Goal: Task Accomplishment & Management: Use online tool/utility

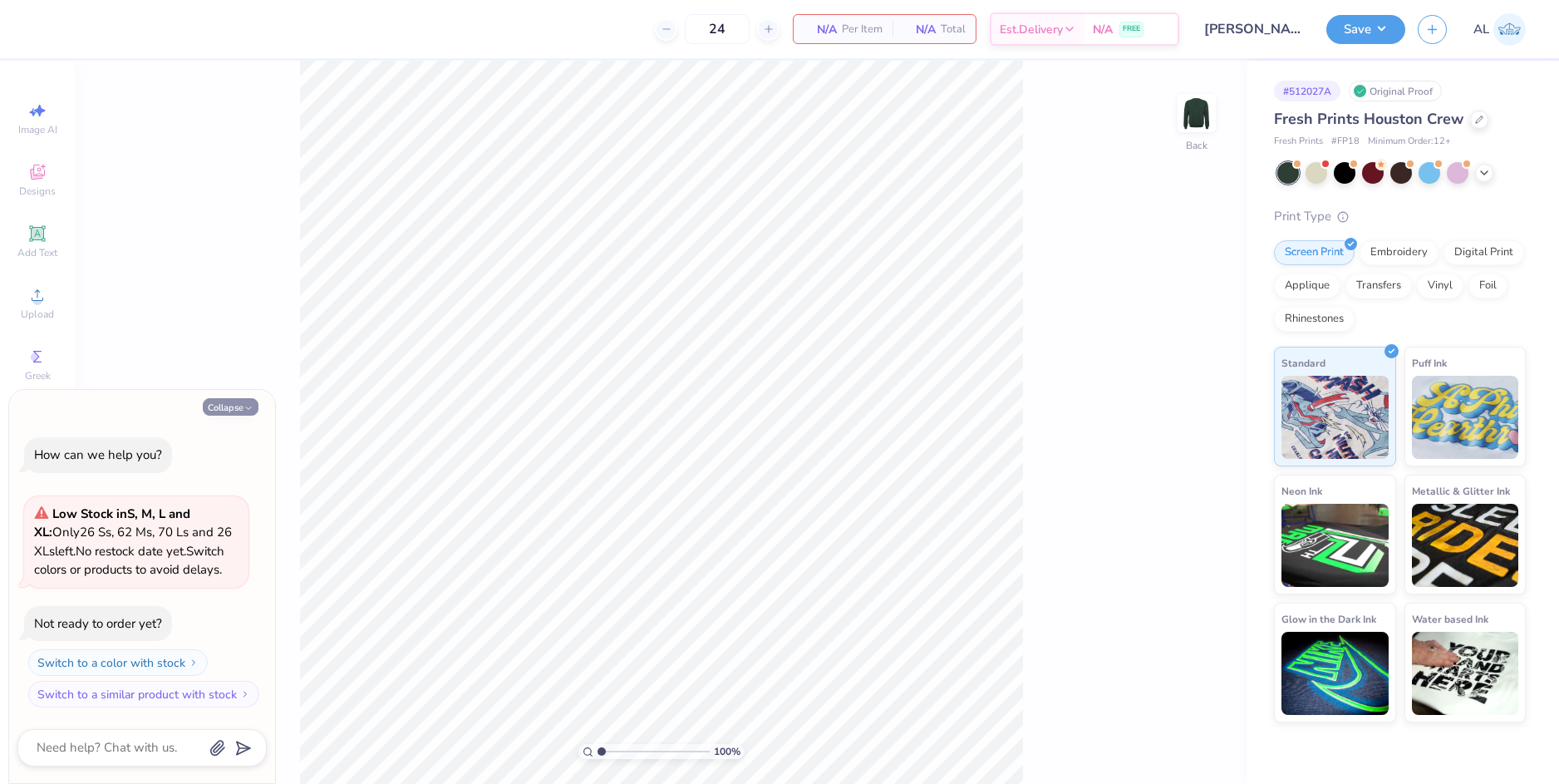
click at [242, 406] on button "Collapse" at bounding box center [231, 406] width 56 height 18
type textarea "x"
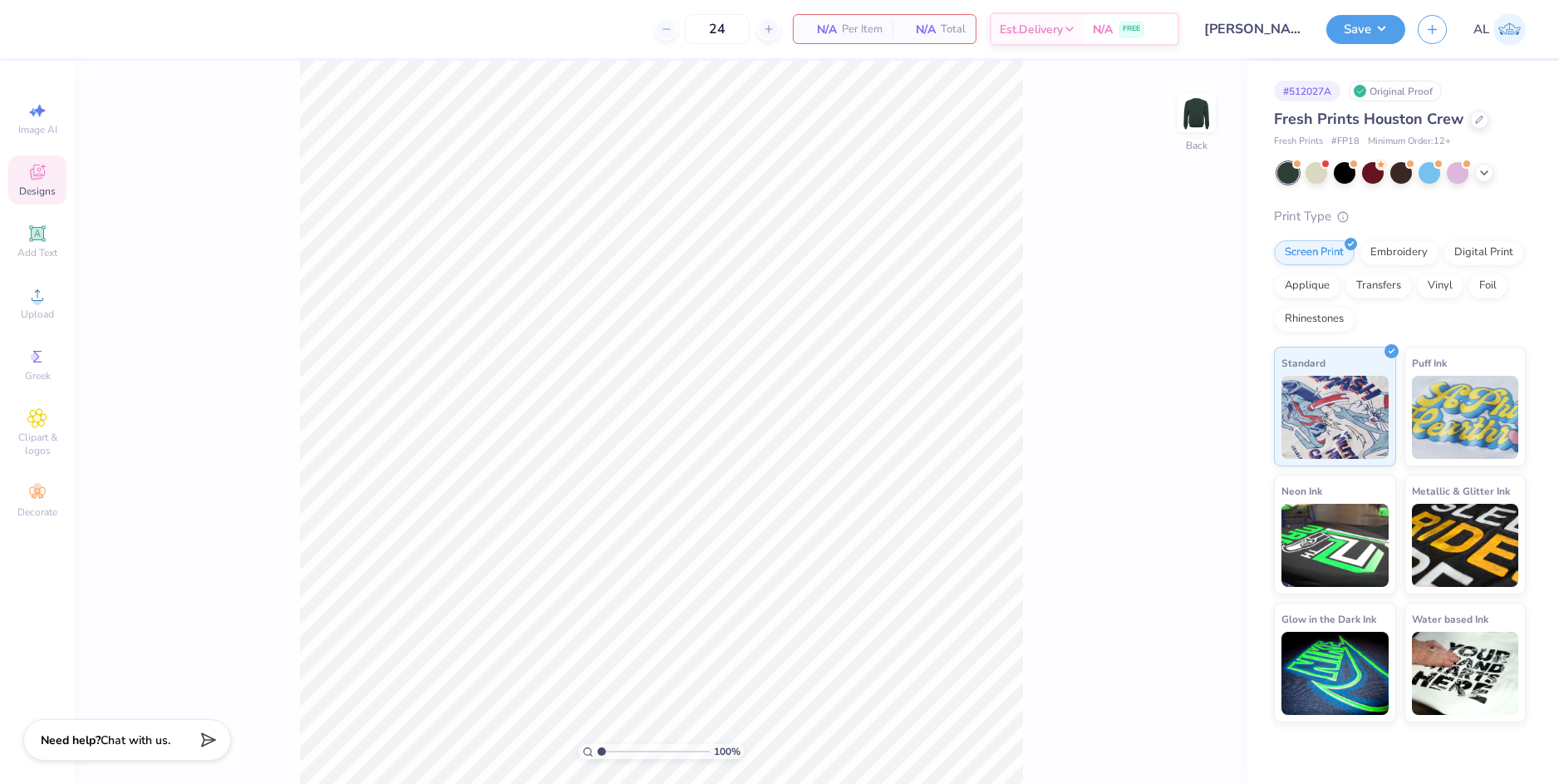
click at [46, 192] on span "Designs" at bounding box center [37, 191] width 36 height 14
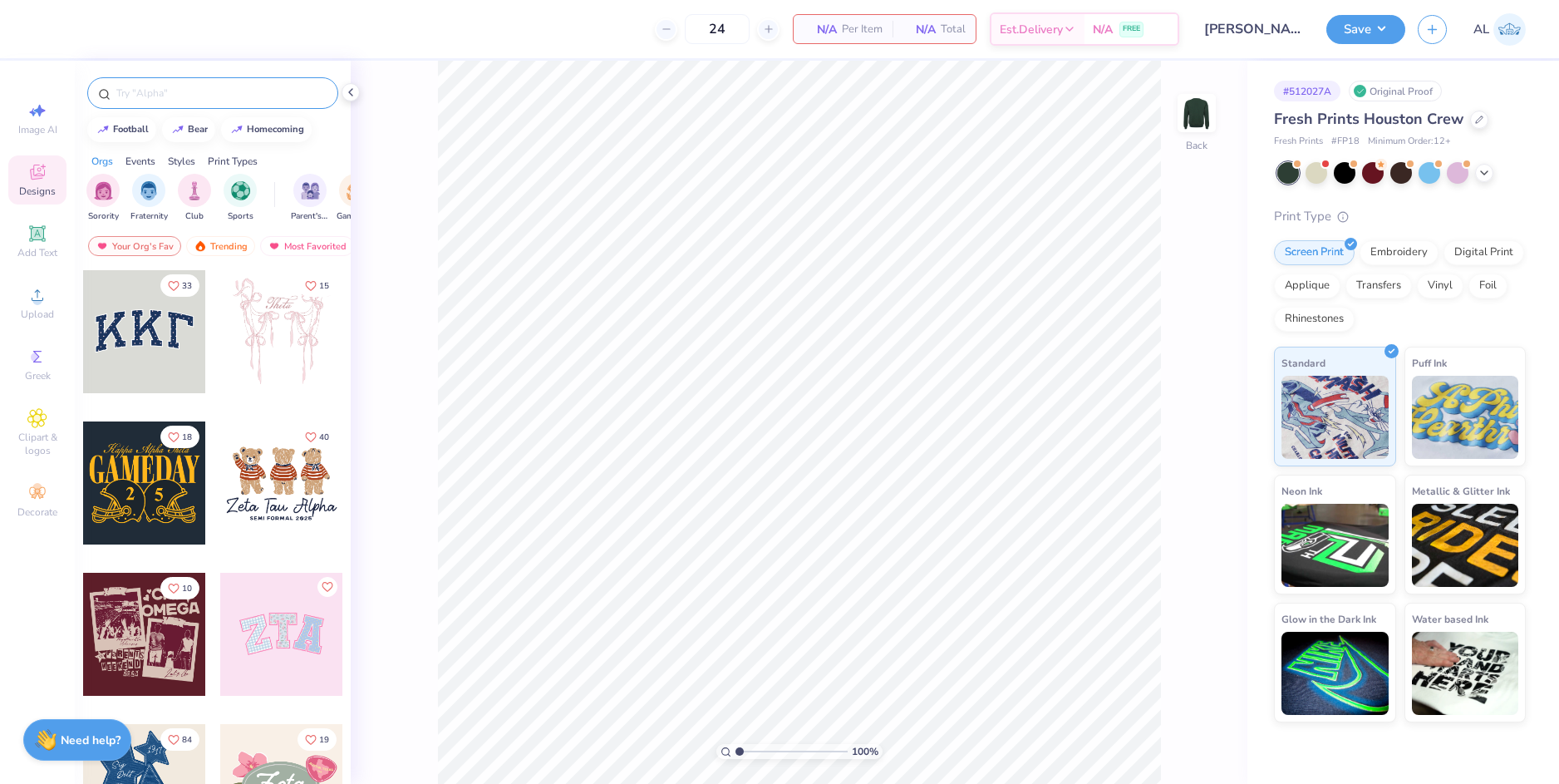
click at [226, 92] on input "text" at bounding box center [221, 93] width 213 height 17
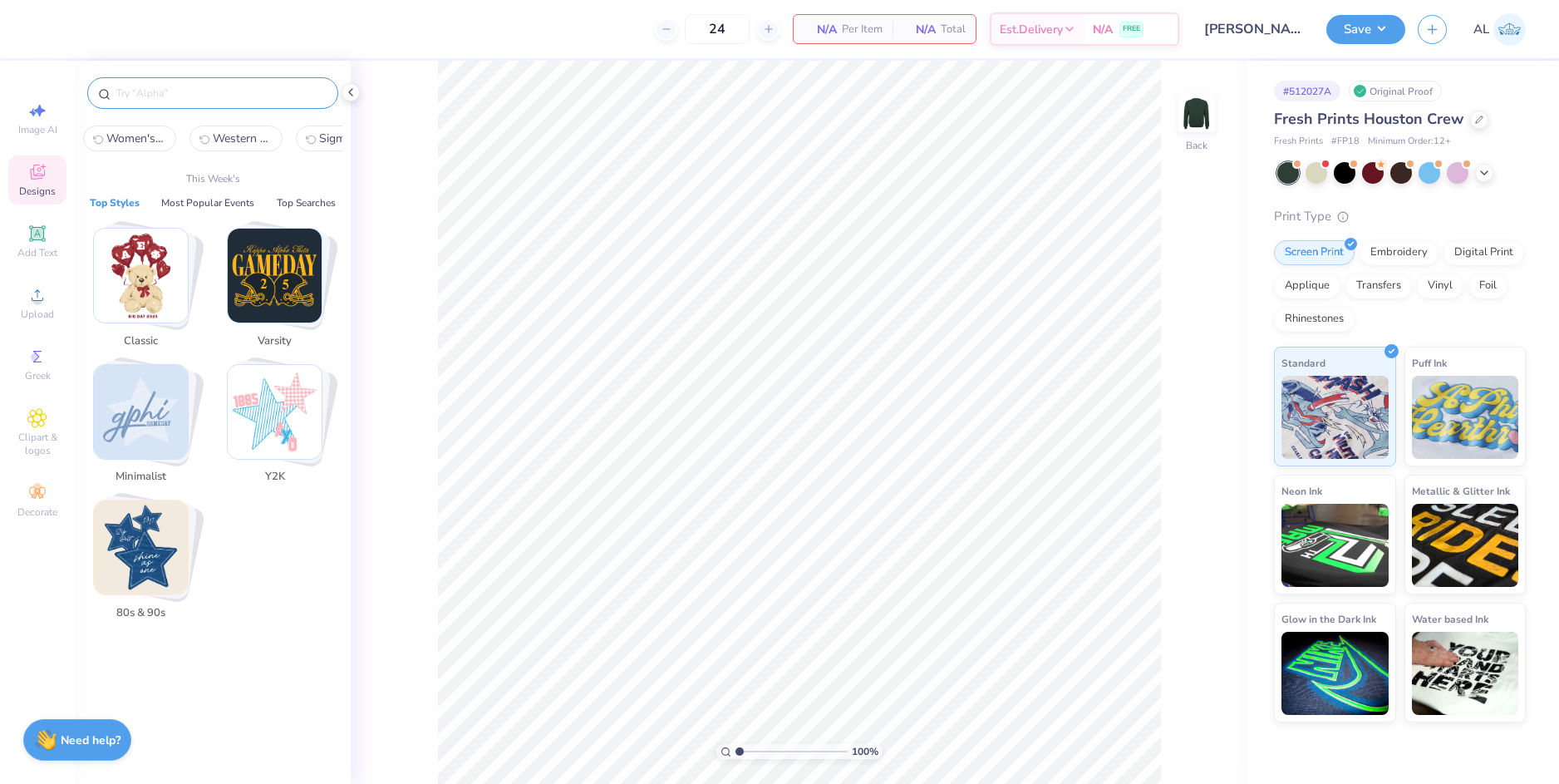
type input "g"
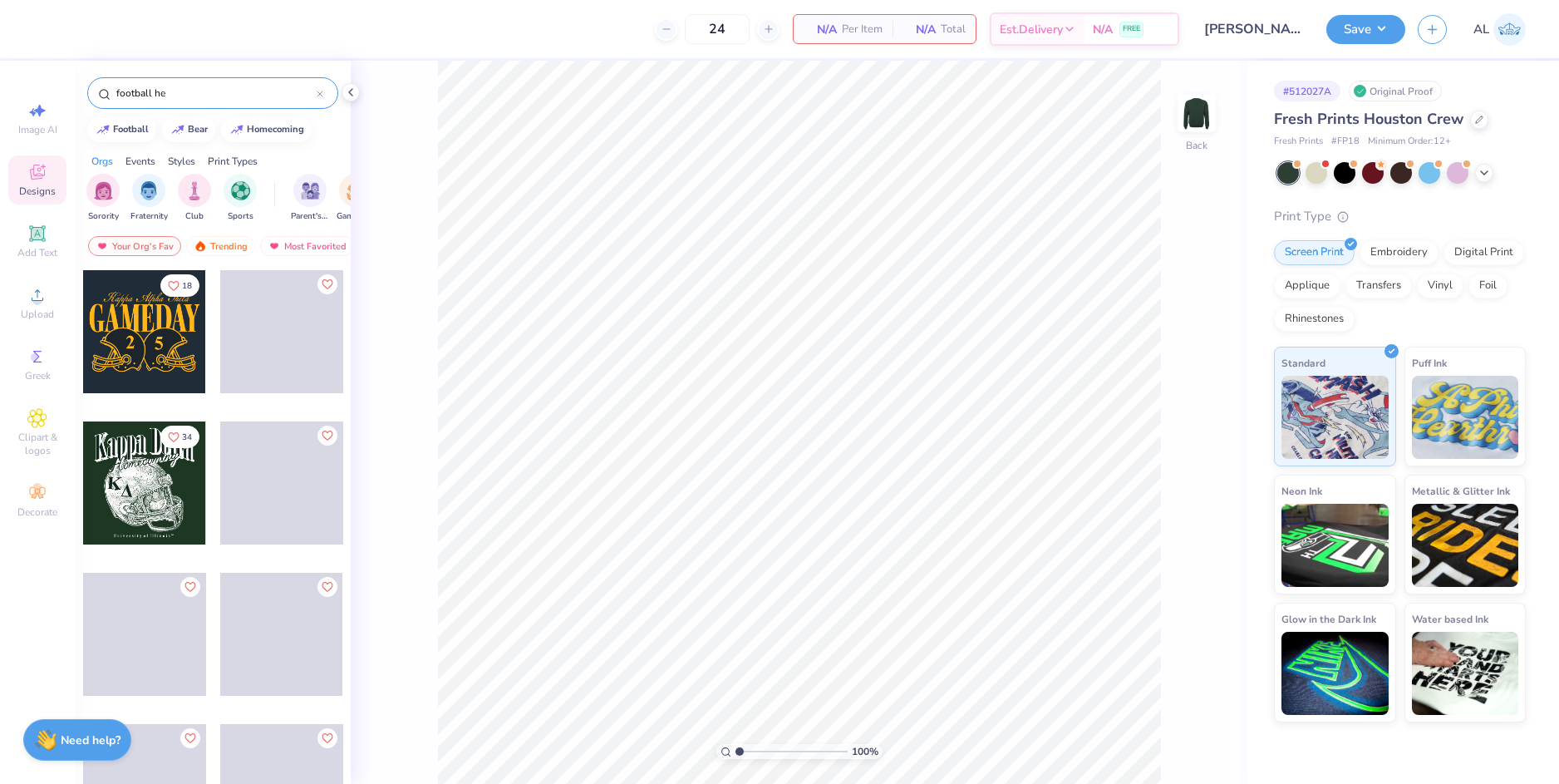
type input "football he"
click at [128, 489] on div at bounding box center [144, 483] width 123 height 123
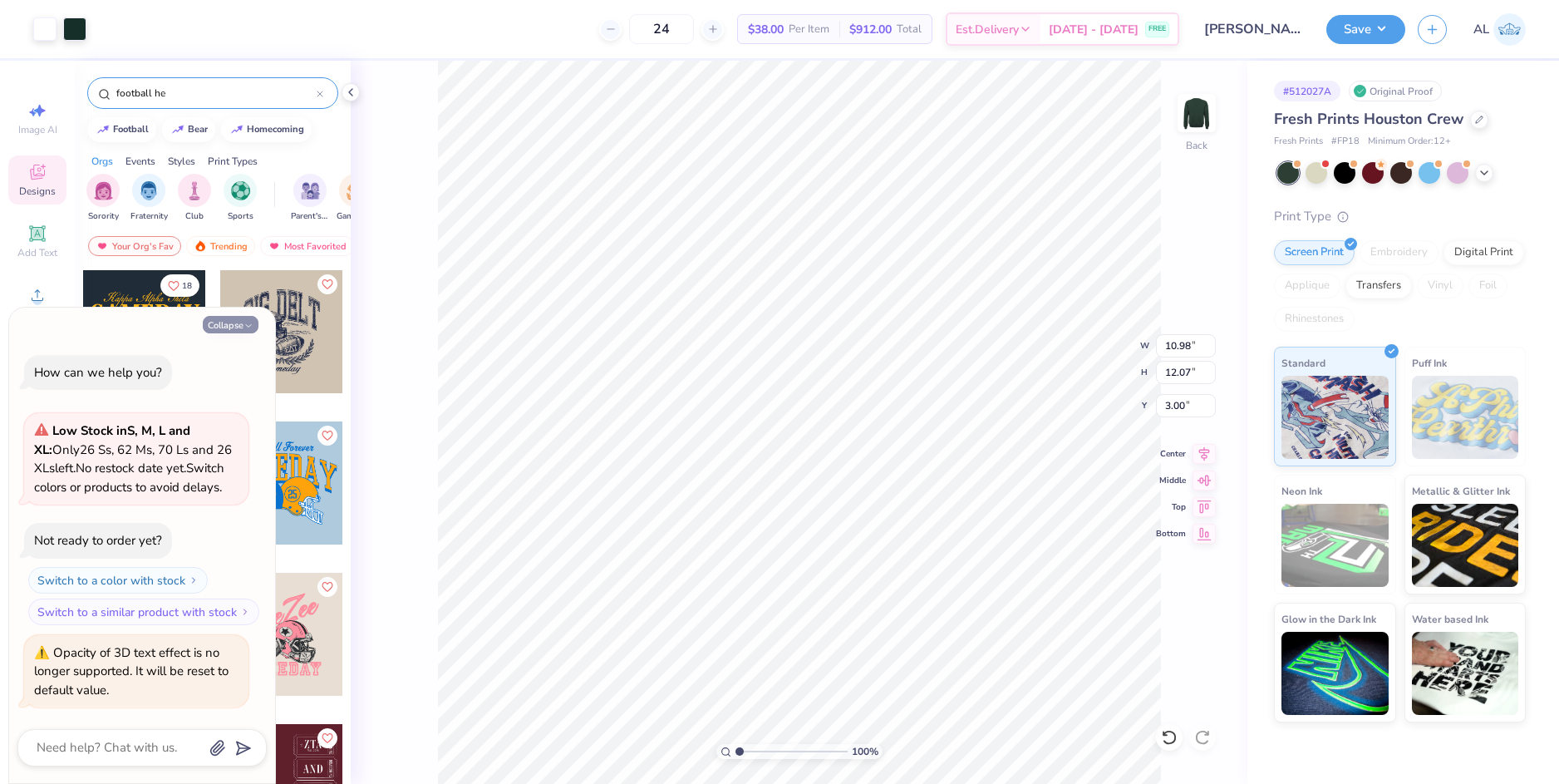
click at [227, 322] on button "Collapse" at bounding box center [231, 324] width 56 height 18
type textarea "x"
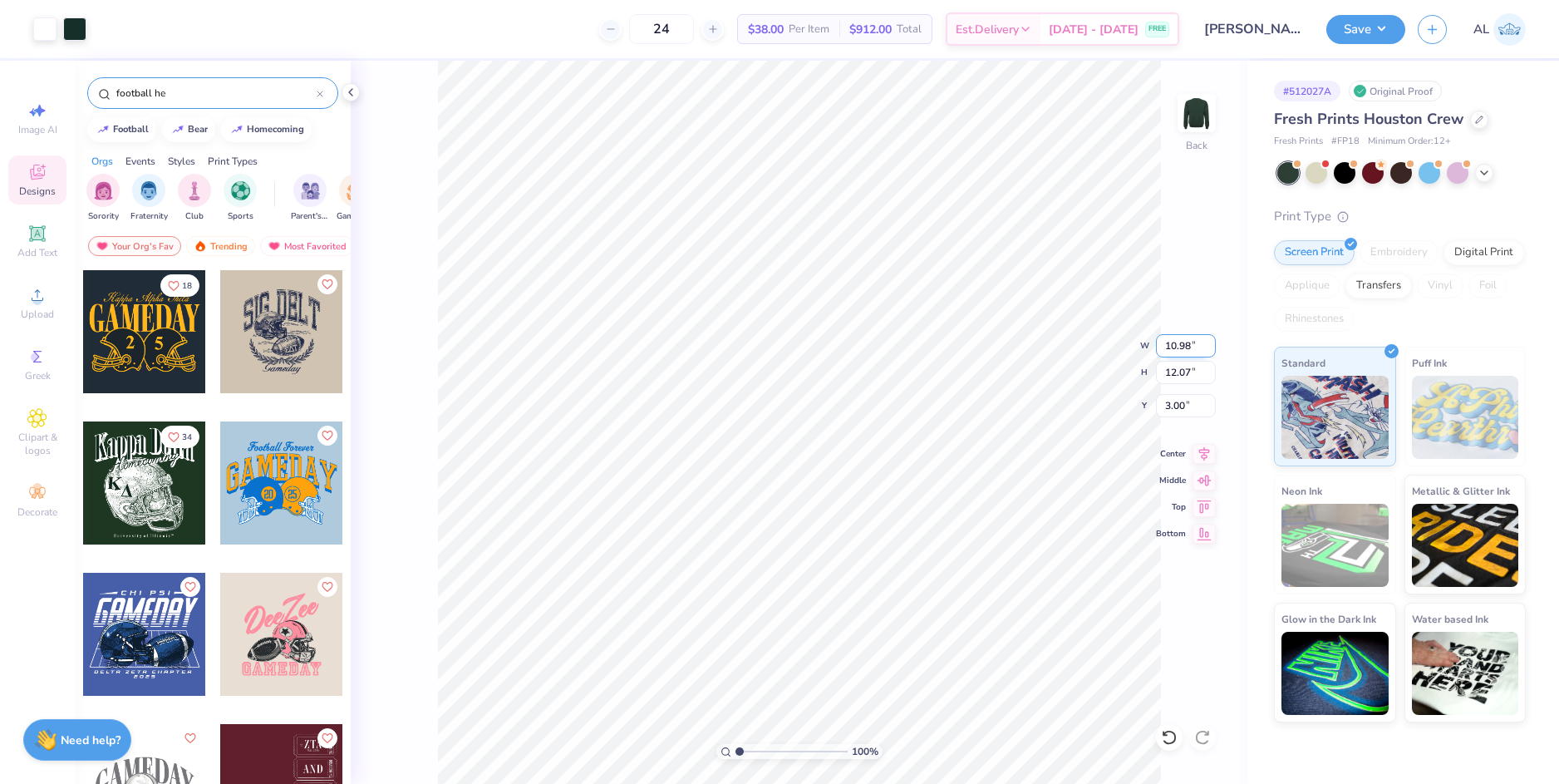
click at [1177, 348] on input "10.98" at bounding box center [1186, 345] width 60 height 23
click at [1182, 401] on input "3.00" at bounding box center [1186, 405] width 60 height 23
type input "10.00"
type input "10.99"
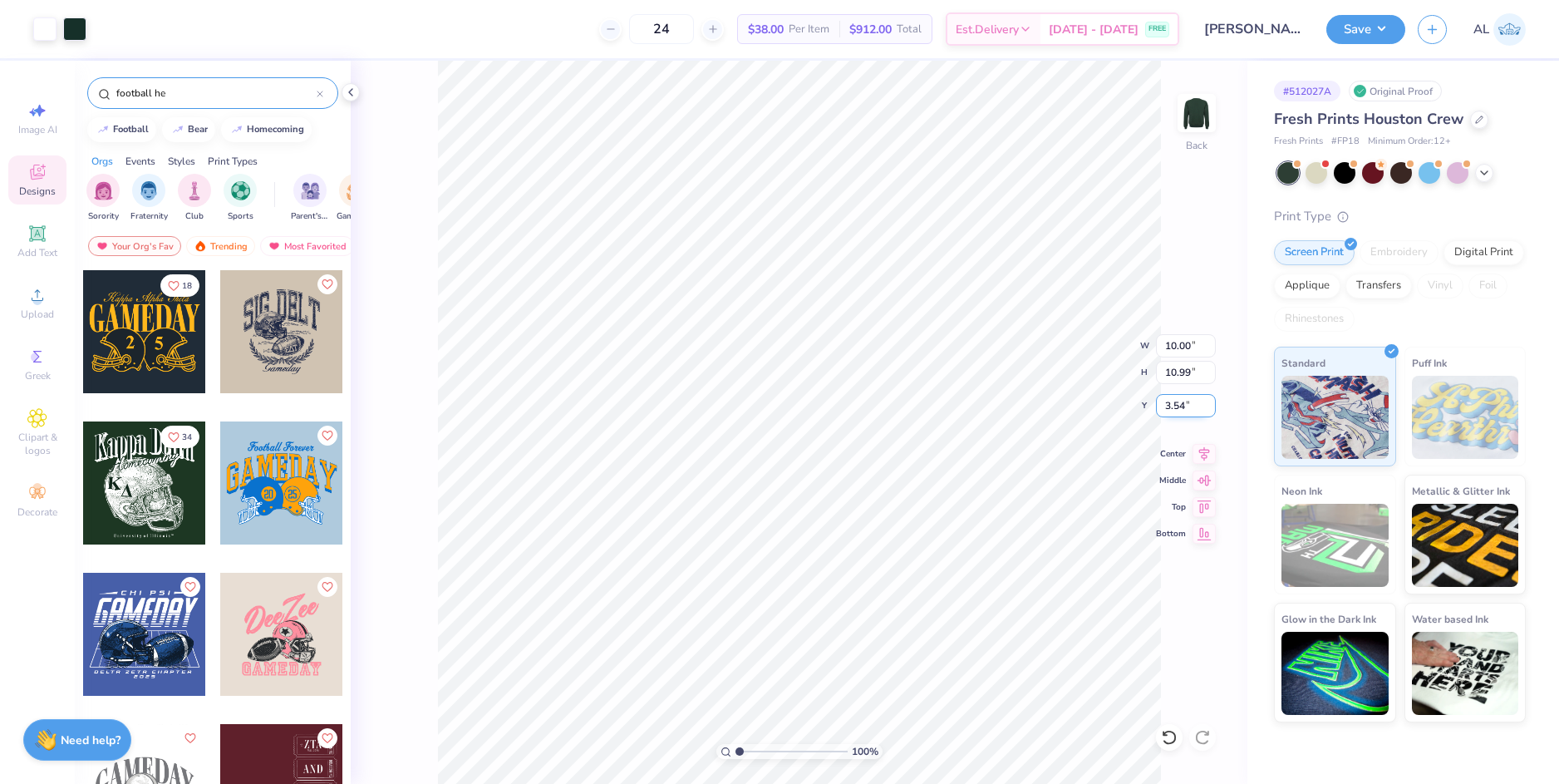
click at [1175, 405] on input "3.54" at bounding box center [1186, 405] width 60 height 23
click at [1178, 372] on input "10.99" at bounding box center [1186, 372] width 60 height 23
type input "3.00"
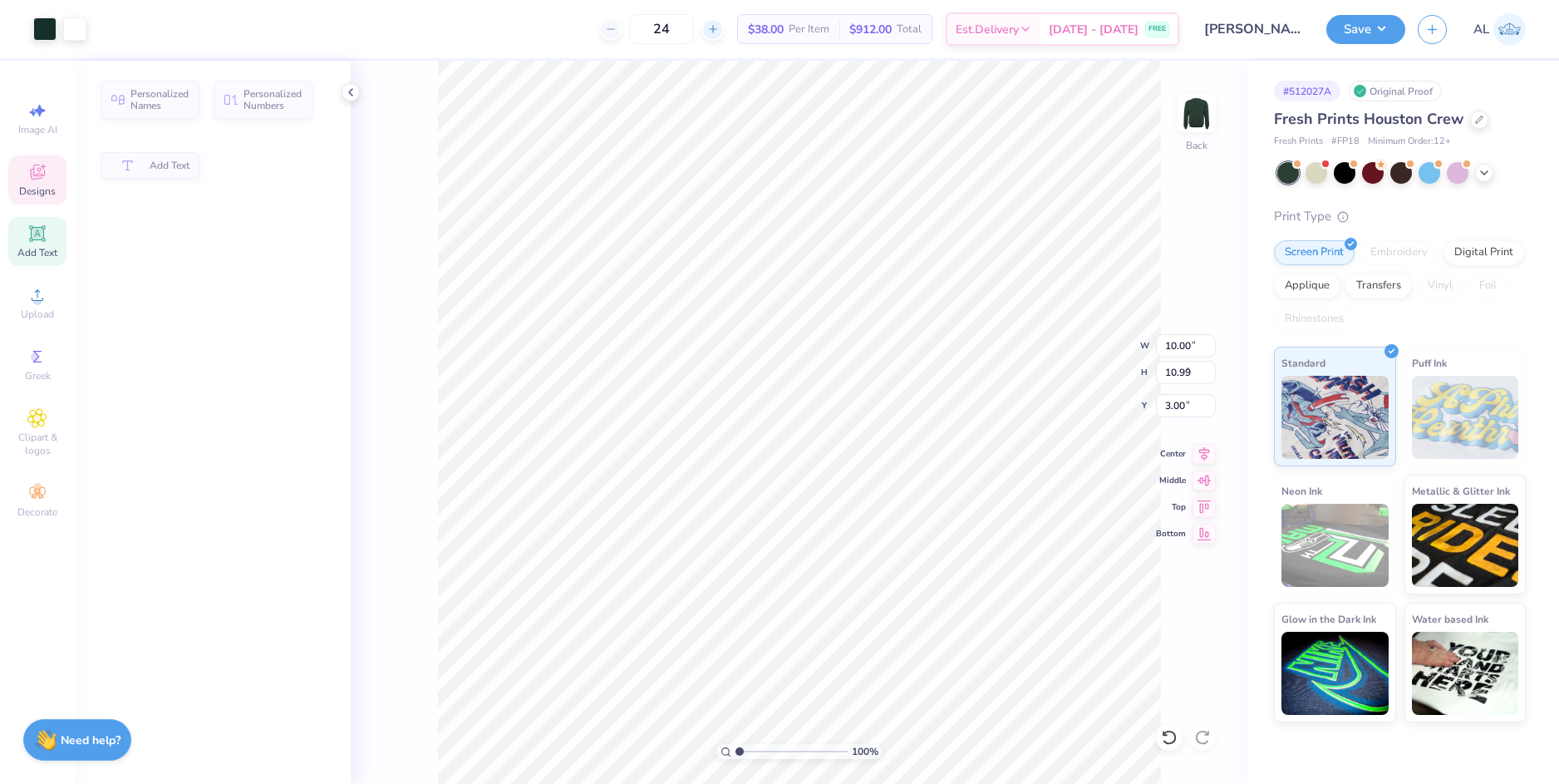
type input "3.49"
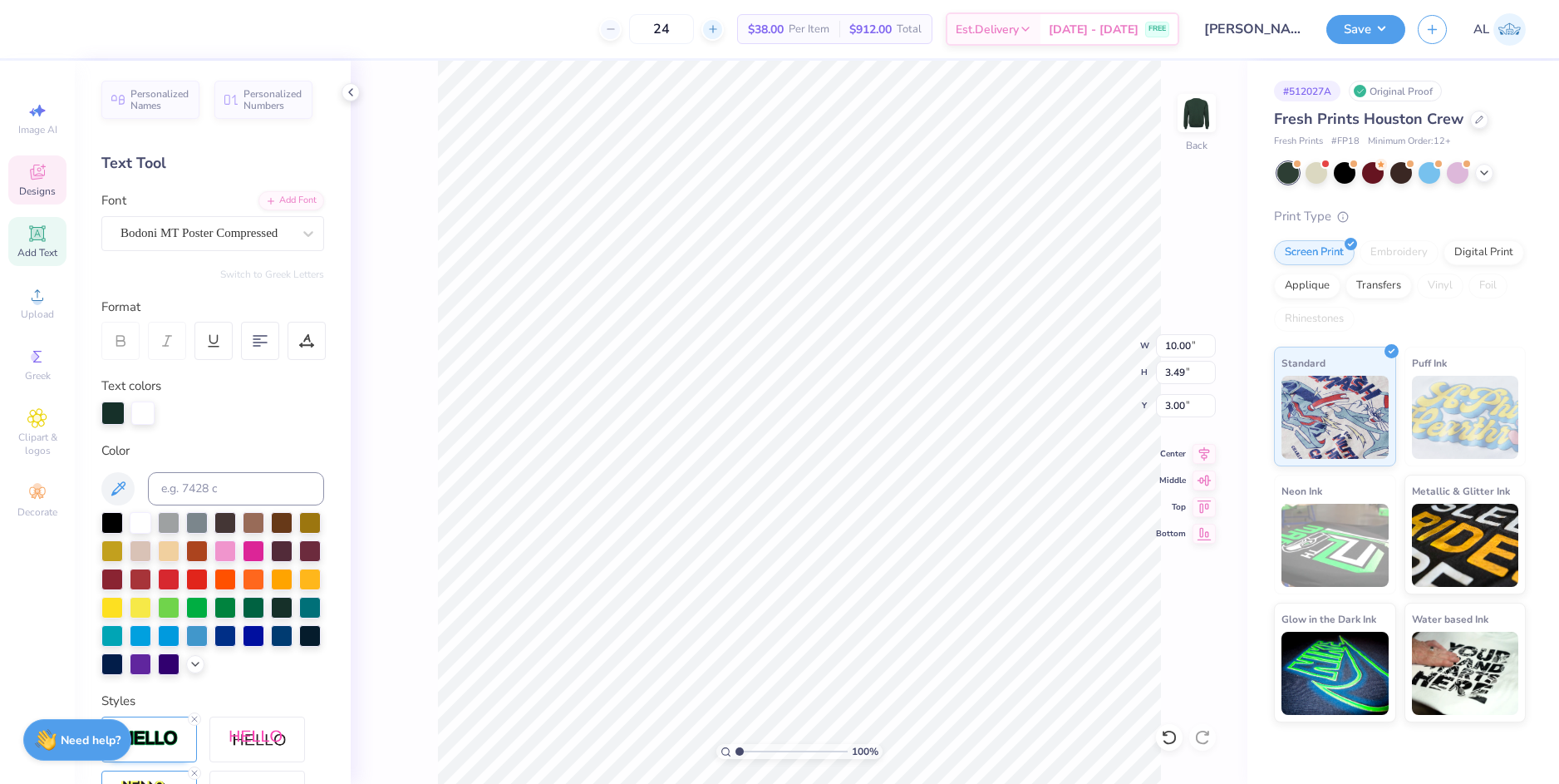
scroll to position [14, 3]
paste textarea "Beta Phi"
type textarea "Kappa Beta Phi"
type input "11.26"
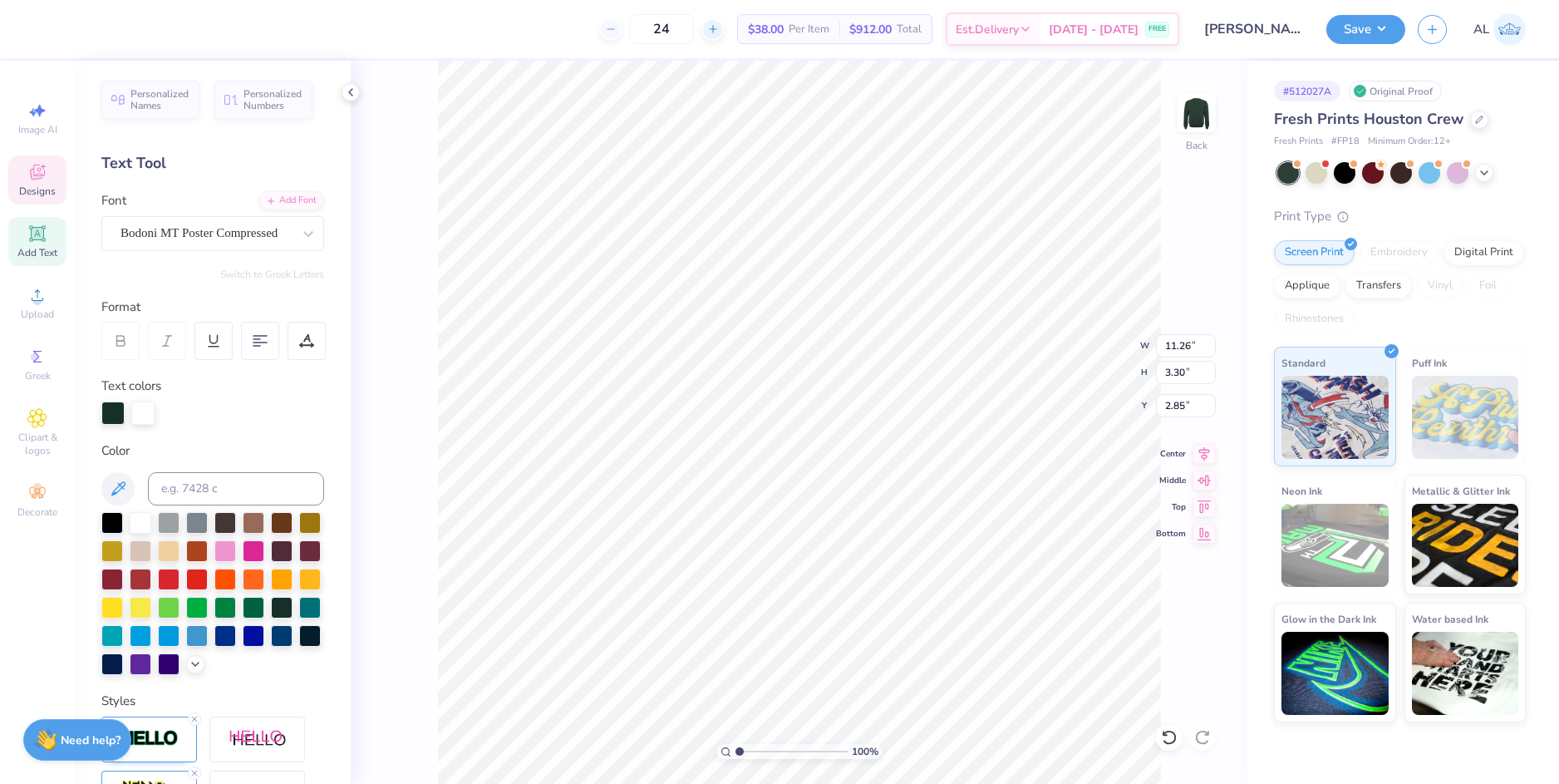
type input "3.30"
click at [1205, 456] on icon at bounding box center [1204, 454] width 23 height 20
type input "7.25"
type input "2.03"
type input "5.49"
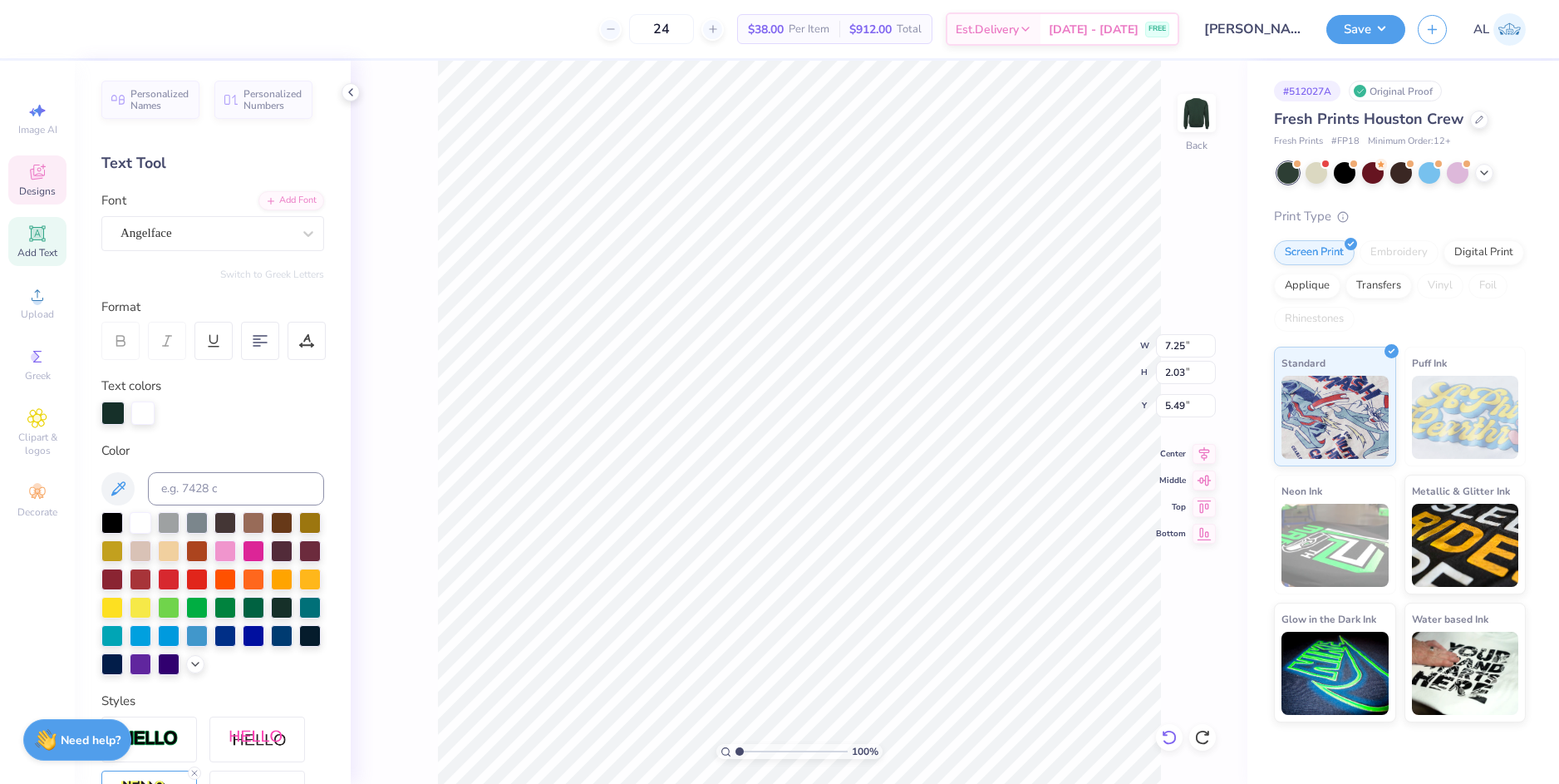
click at [1163, 740] on icon at bounding box center [1169, 737] width 17 height 17
click at [1199, 735] on icon at bounding box center [1203, 737] width 17 height 17
type input "11.26"
type input "3.30"
type input "3.00"
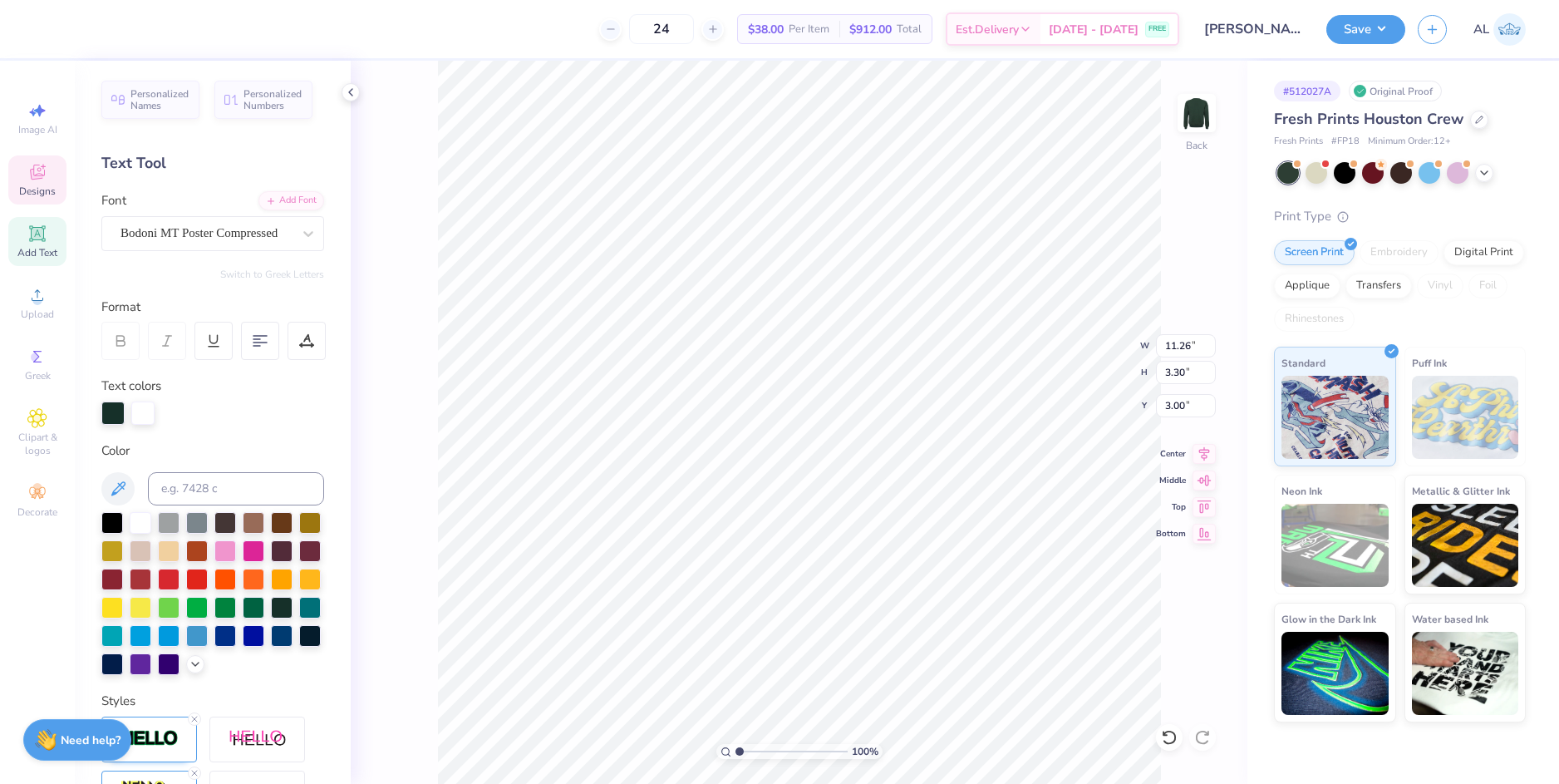
click at [1209, 455] on icon at bounding box center [1204, 454] width 23 height 20
type input "11.00"
type input "3.22"
type input "3.08"
click at [1206, 454] on icon at bounding box center [1204, 451] width 23 height 20
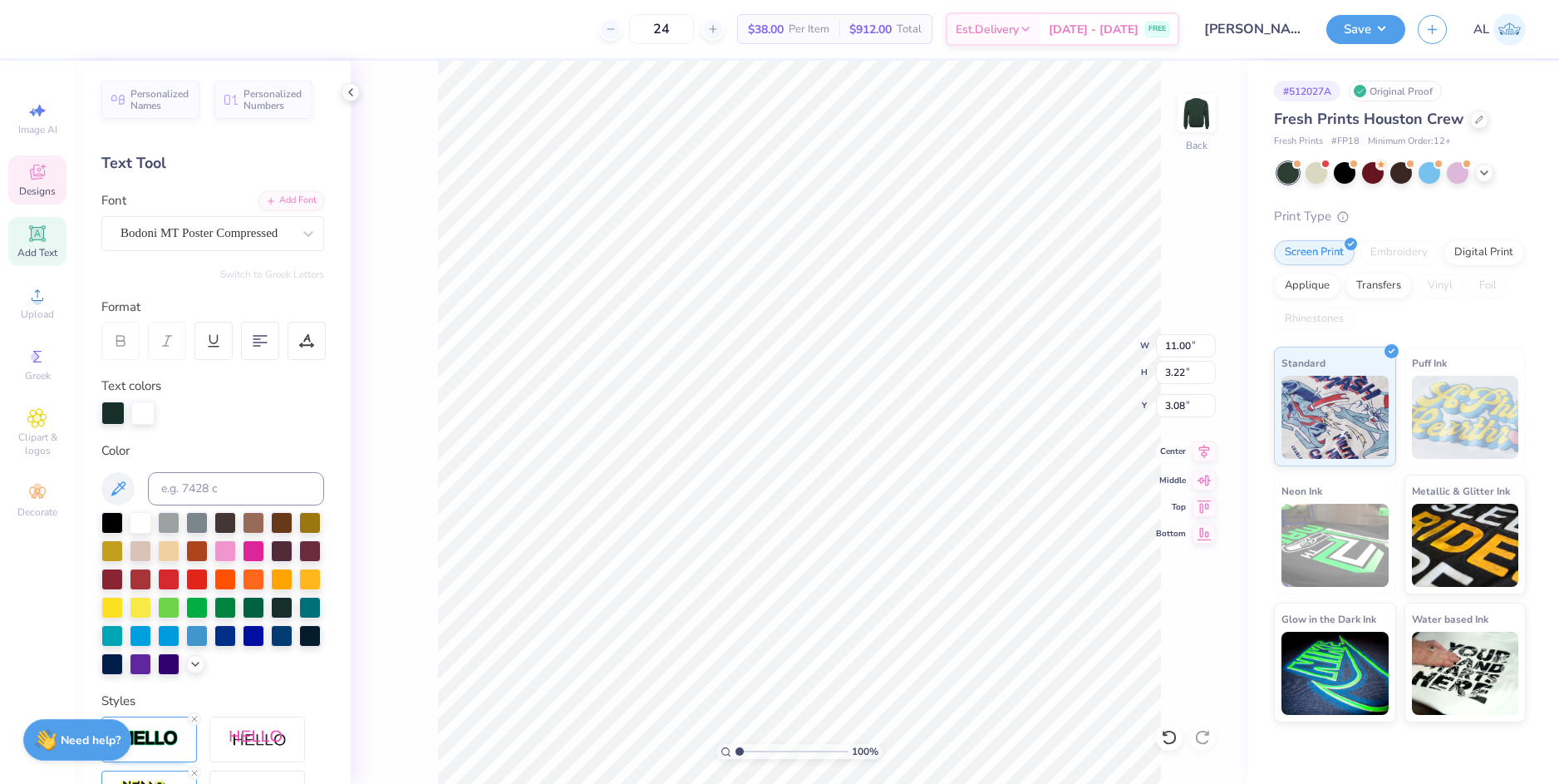
click at [1204, 451] on icon at bounding box center [1204, 451] width 11 height 14
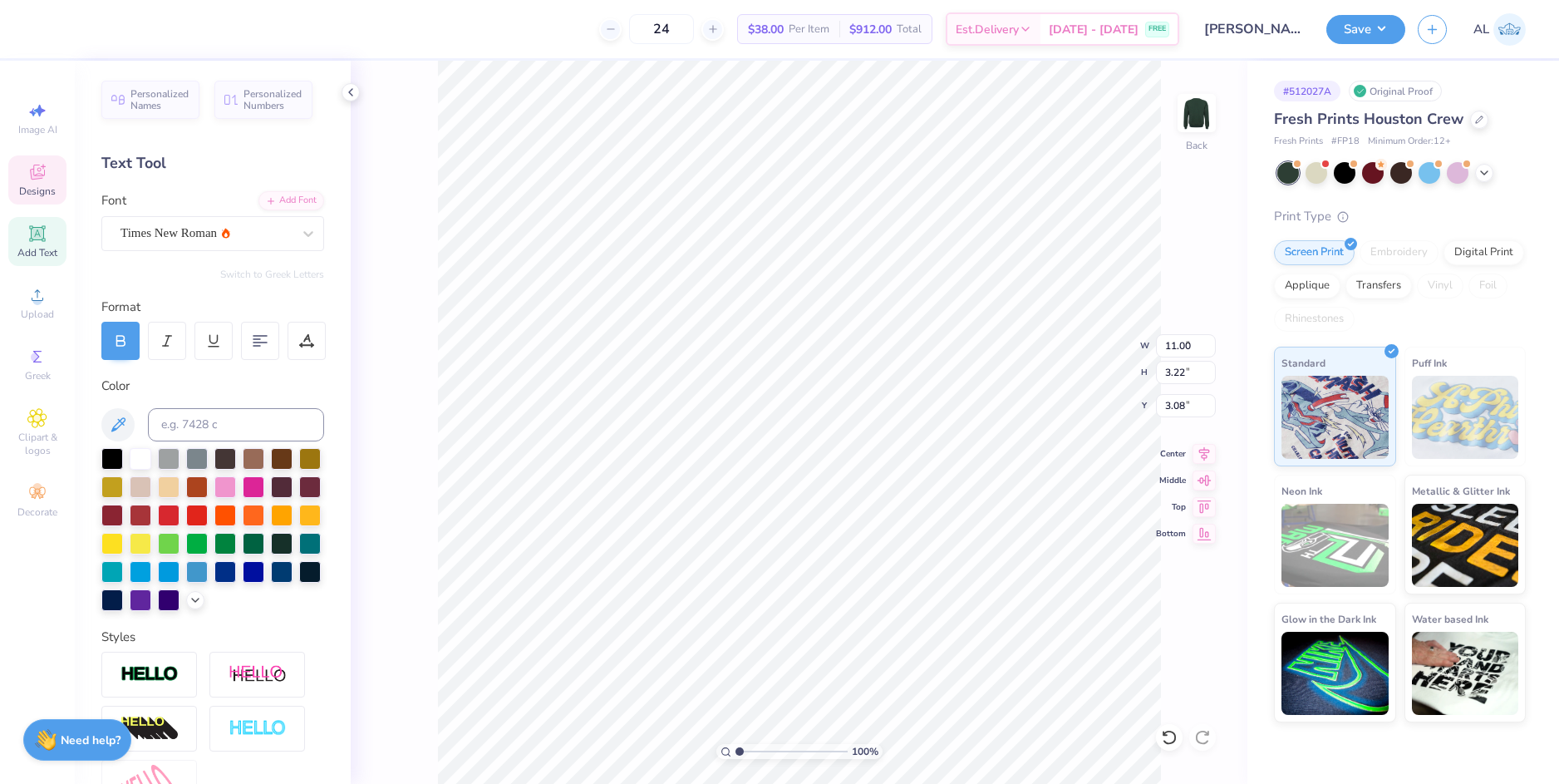
type input "1.36"
type input "1.33"
type input "8.54"
type input "1.49"
type input "1.34"
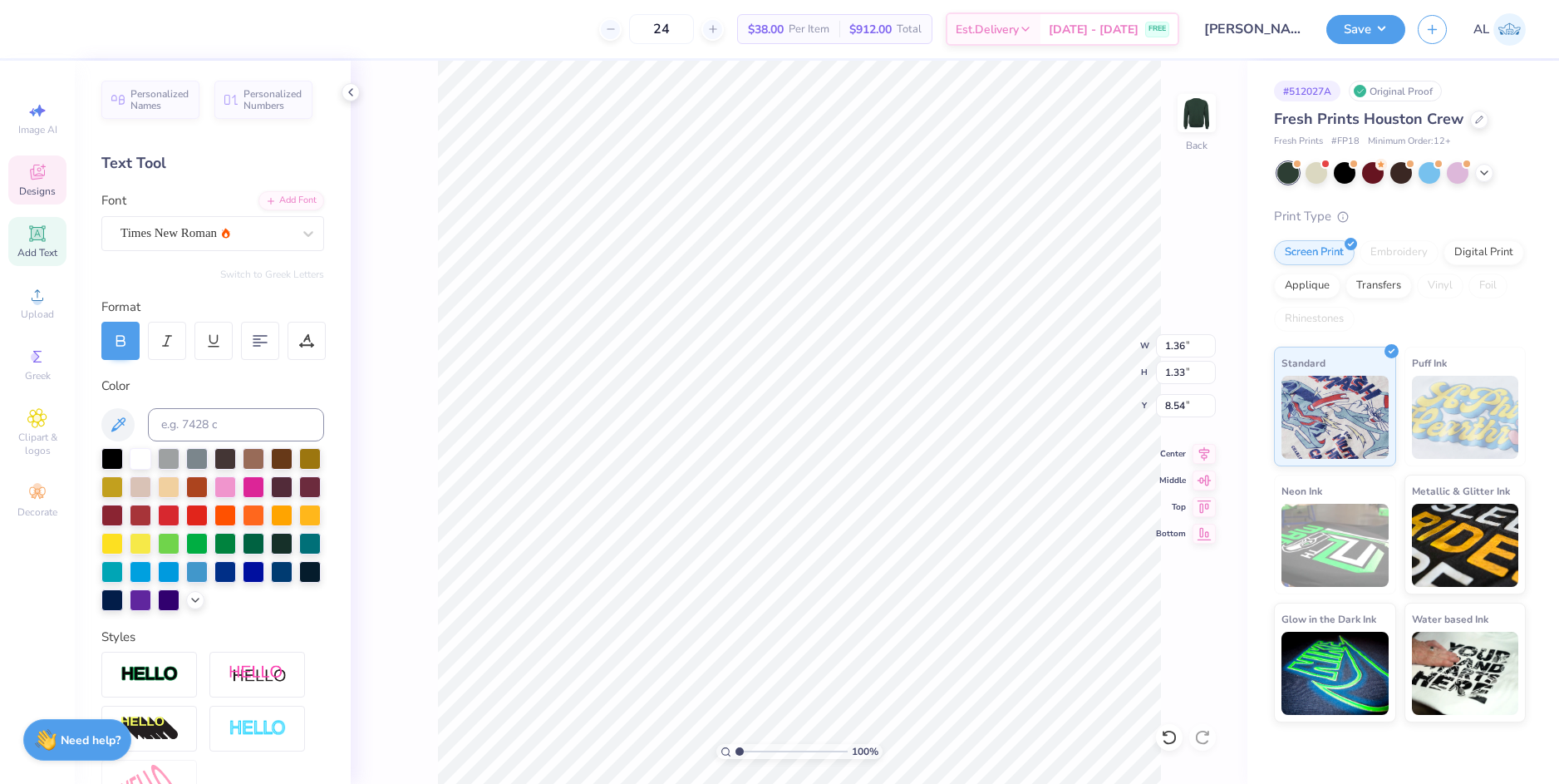
type input "7.85"
click at [231, 240] on div "Times New Roman" at bounding box center [206, 233] width 175 height 25
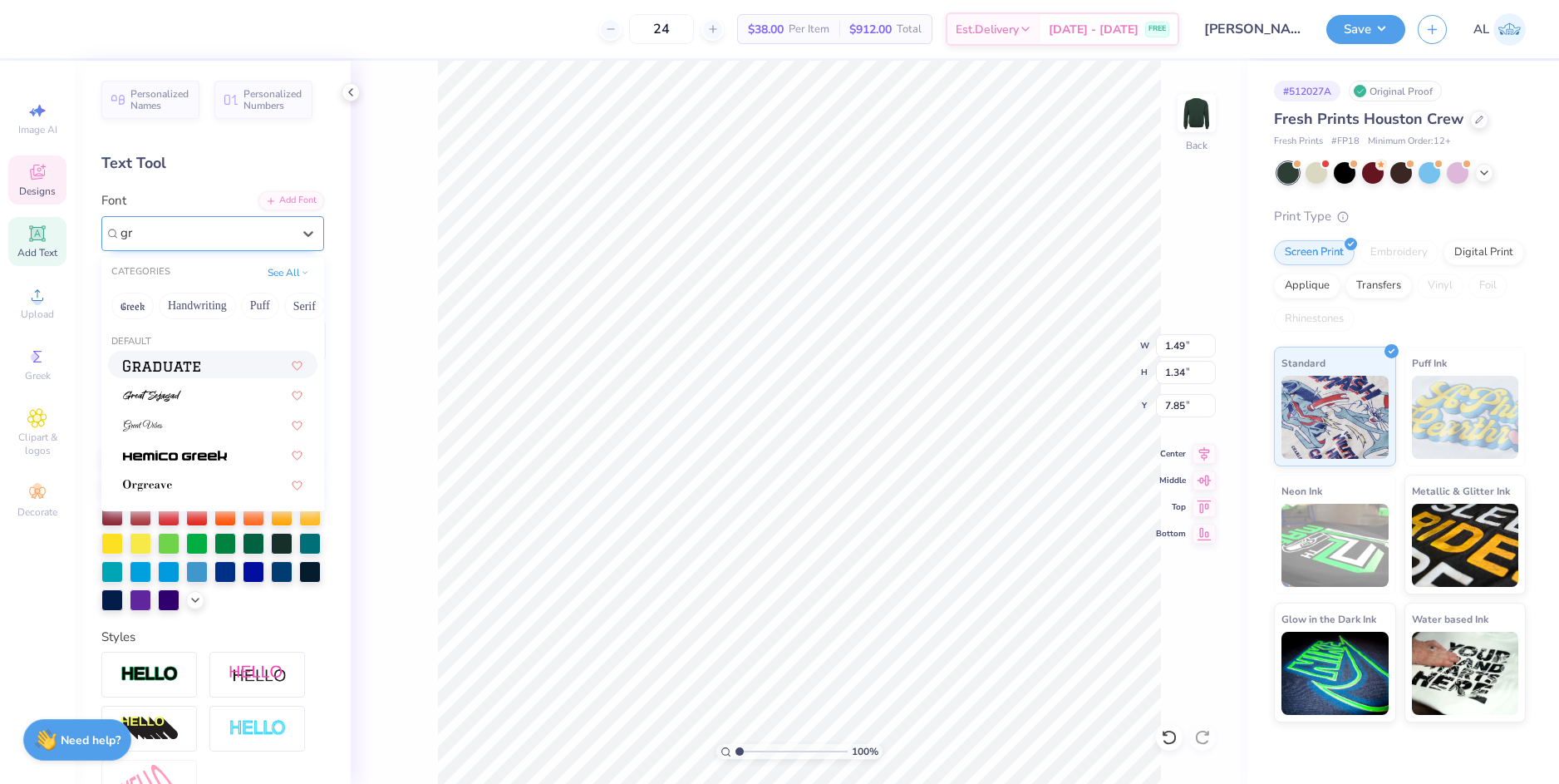
type input "g"
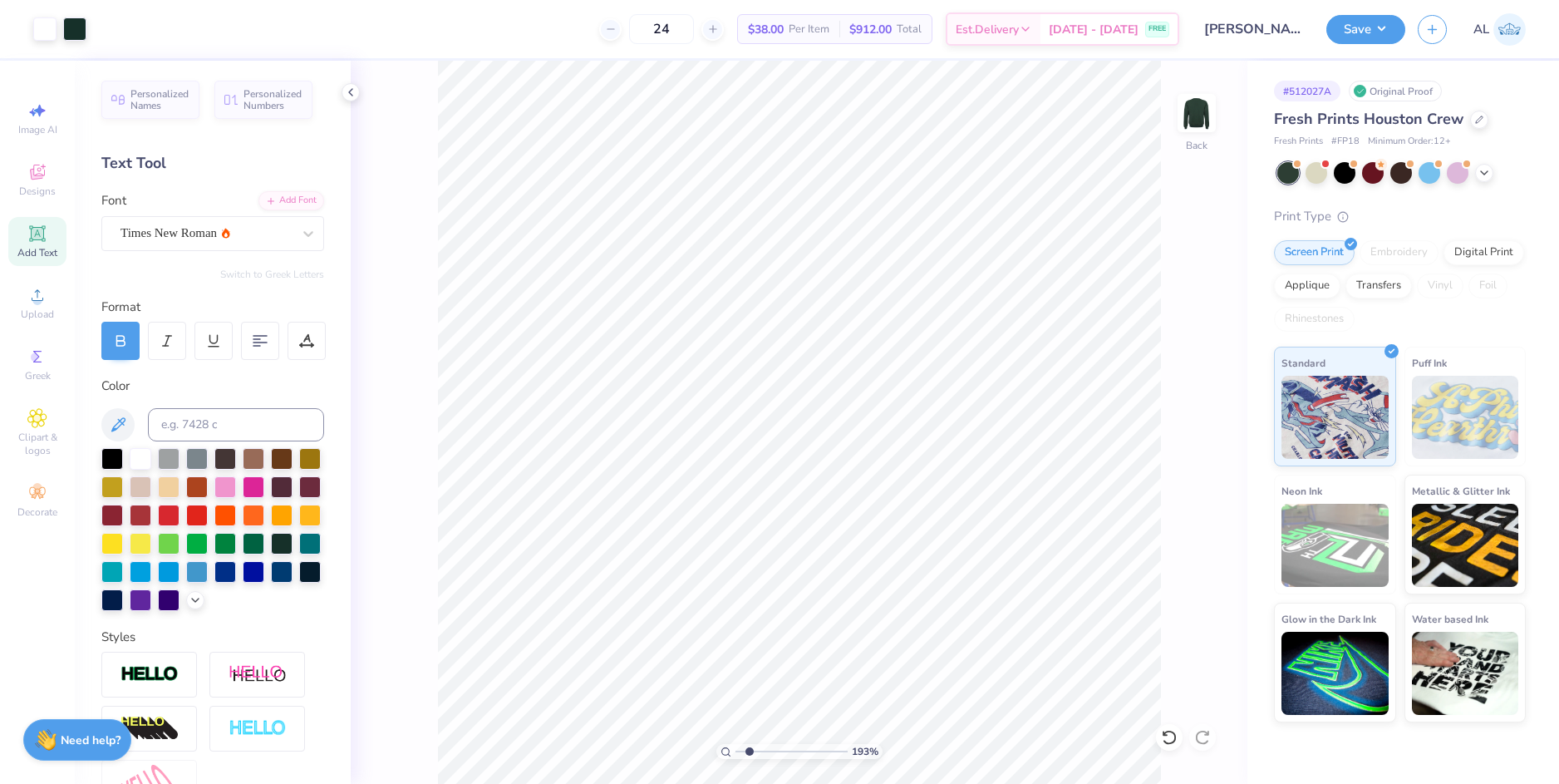
drag, startPoint x: 740, startPoint y: 748, endPoint x: 749, endPoint y: 748, distance: 9.0
type input "1.93"
click at [749, 748] on input "range" at bounding box center [792, 752] width 112 height 15
click at [195, 233] on div "Times New Roman" at bounding box center [206, 233] width 175 height 25
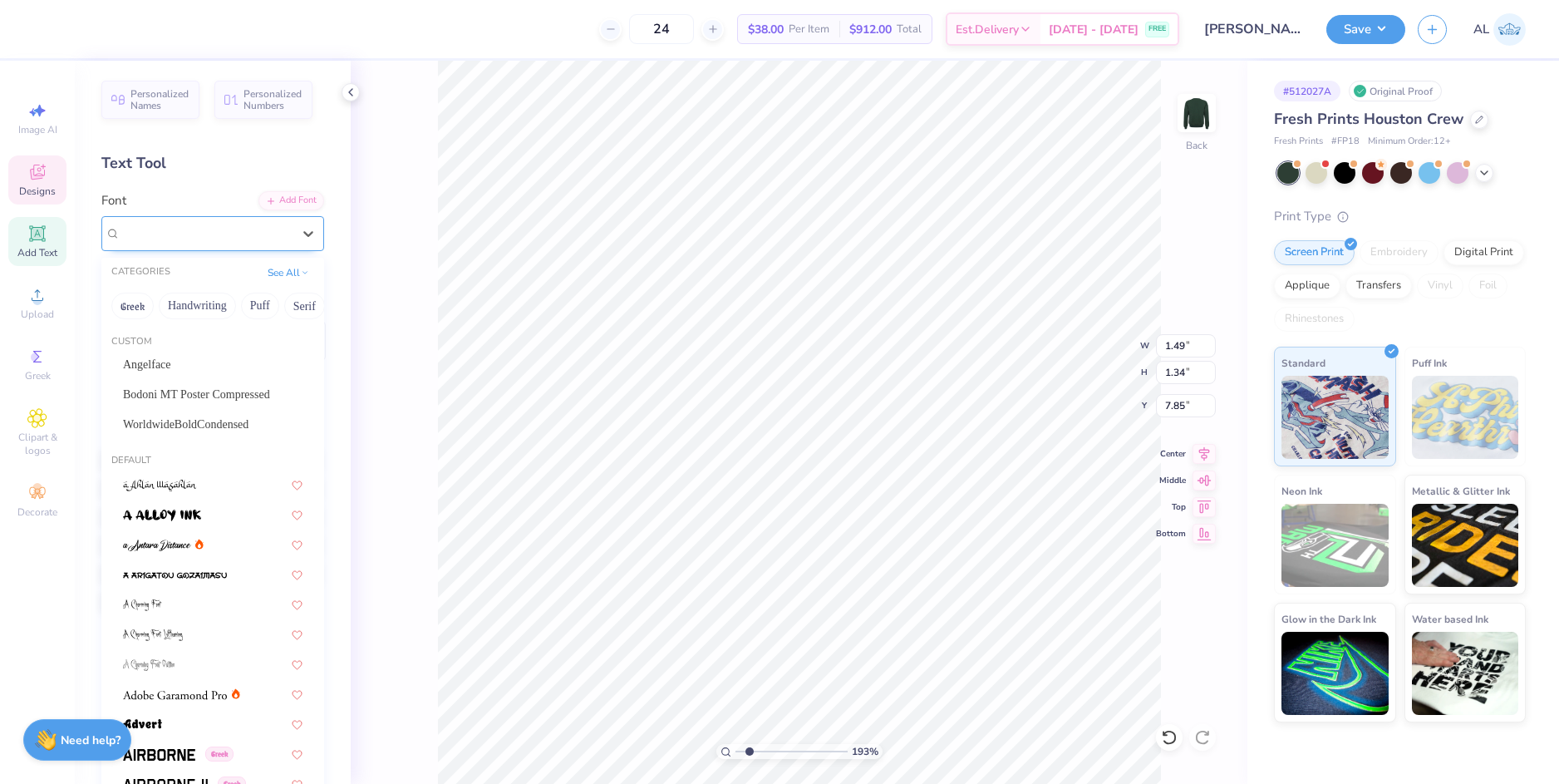
type input "g"
type input "k"
click at [140, 308] on button "Greek" at bounding box center [132, 305] width 42 height 26
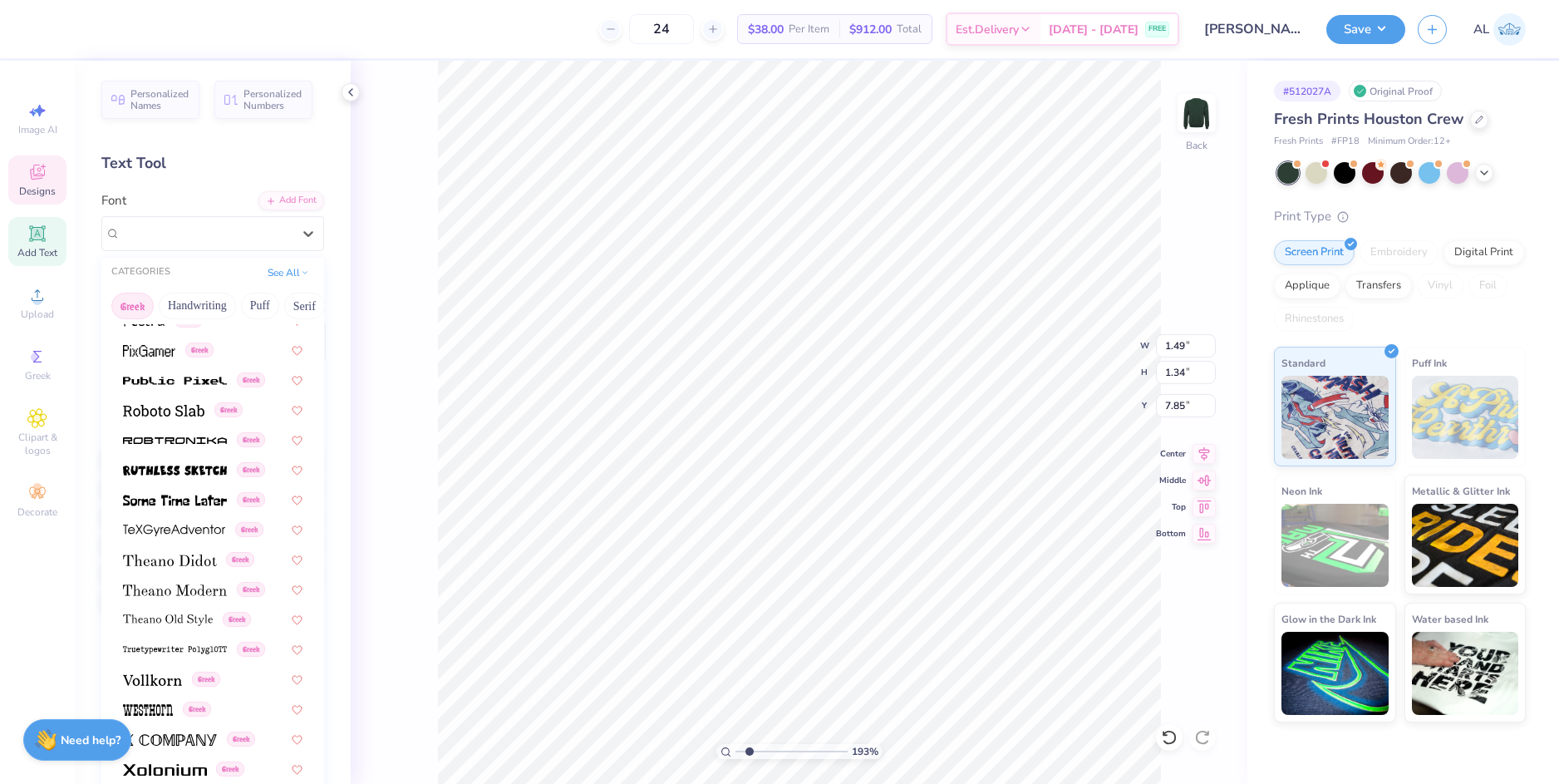
scroll to position [1005, 0]
click at [153, 228] on span "Times New Roman" at bounding box center [169, 232] width 97 height 20
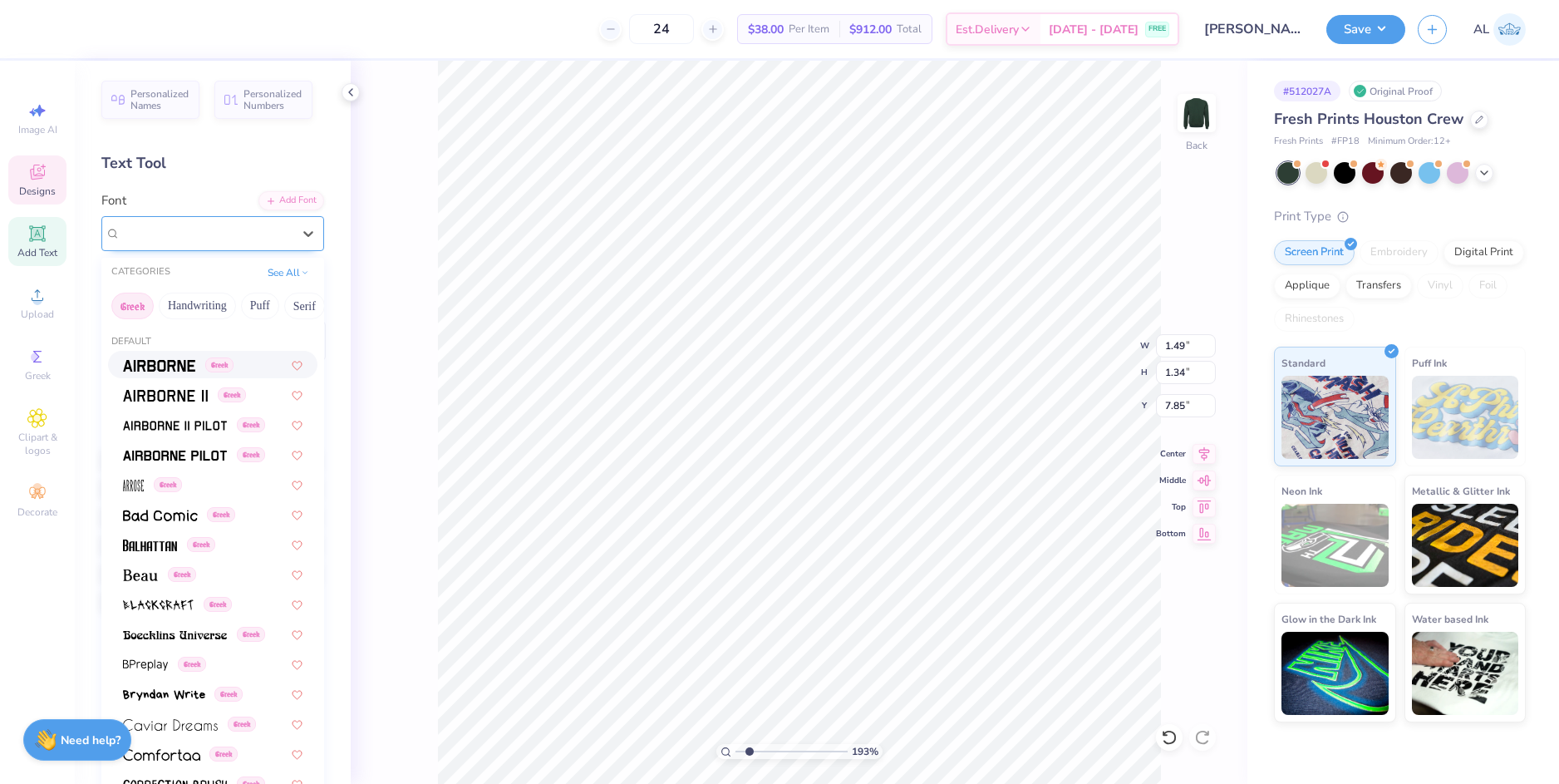
click at [152, 228] on span "Times New Roman" at bounding box center [169, 232] width 97 height 20
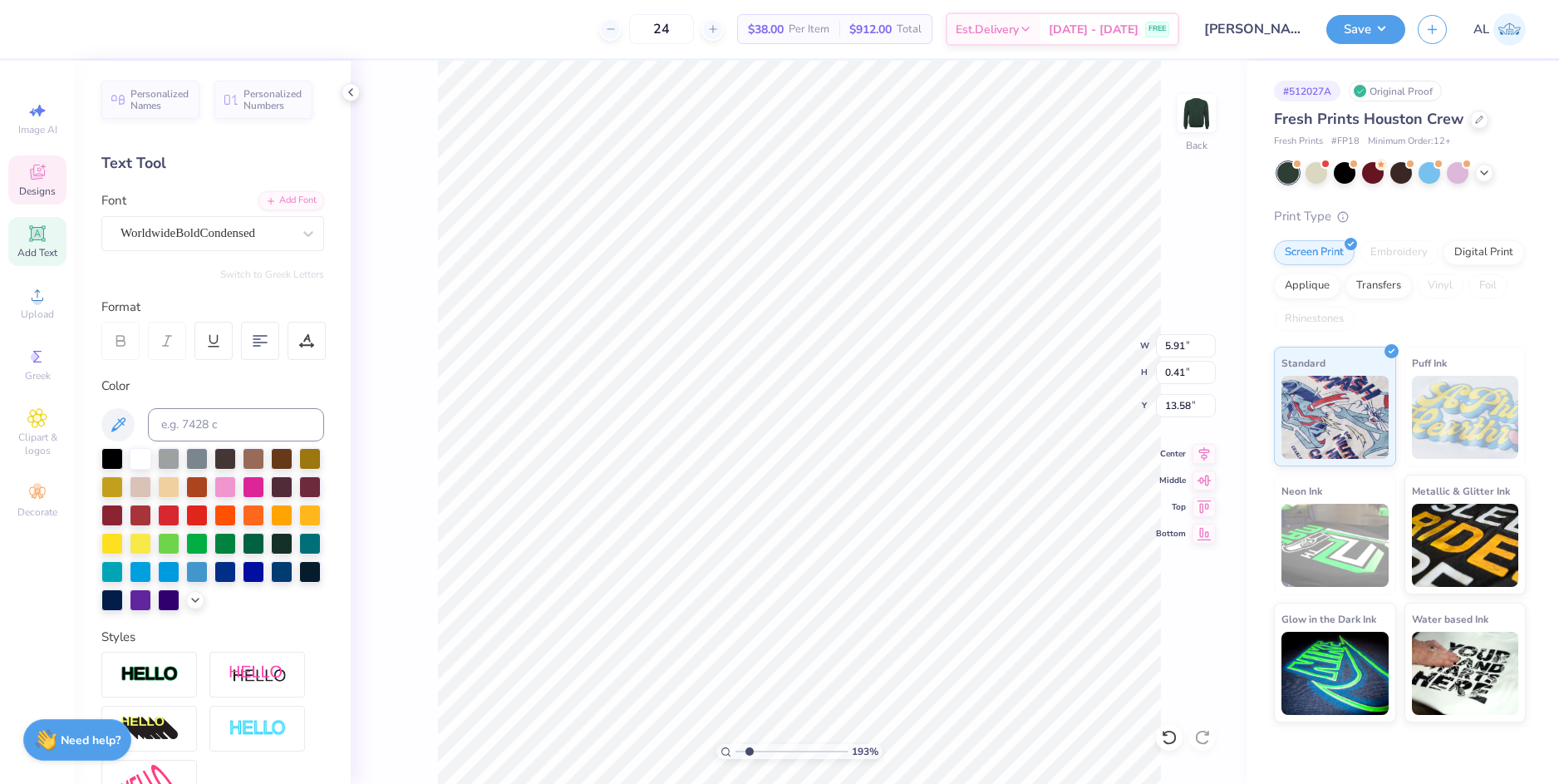
type input "5.91"
type input "0.41"
type input "13.58"
paste textarea "[GEOGRAPHIC_DATA]"
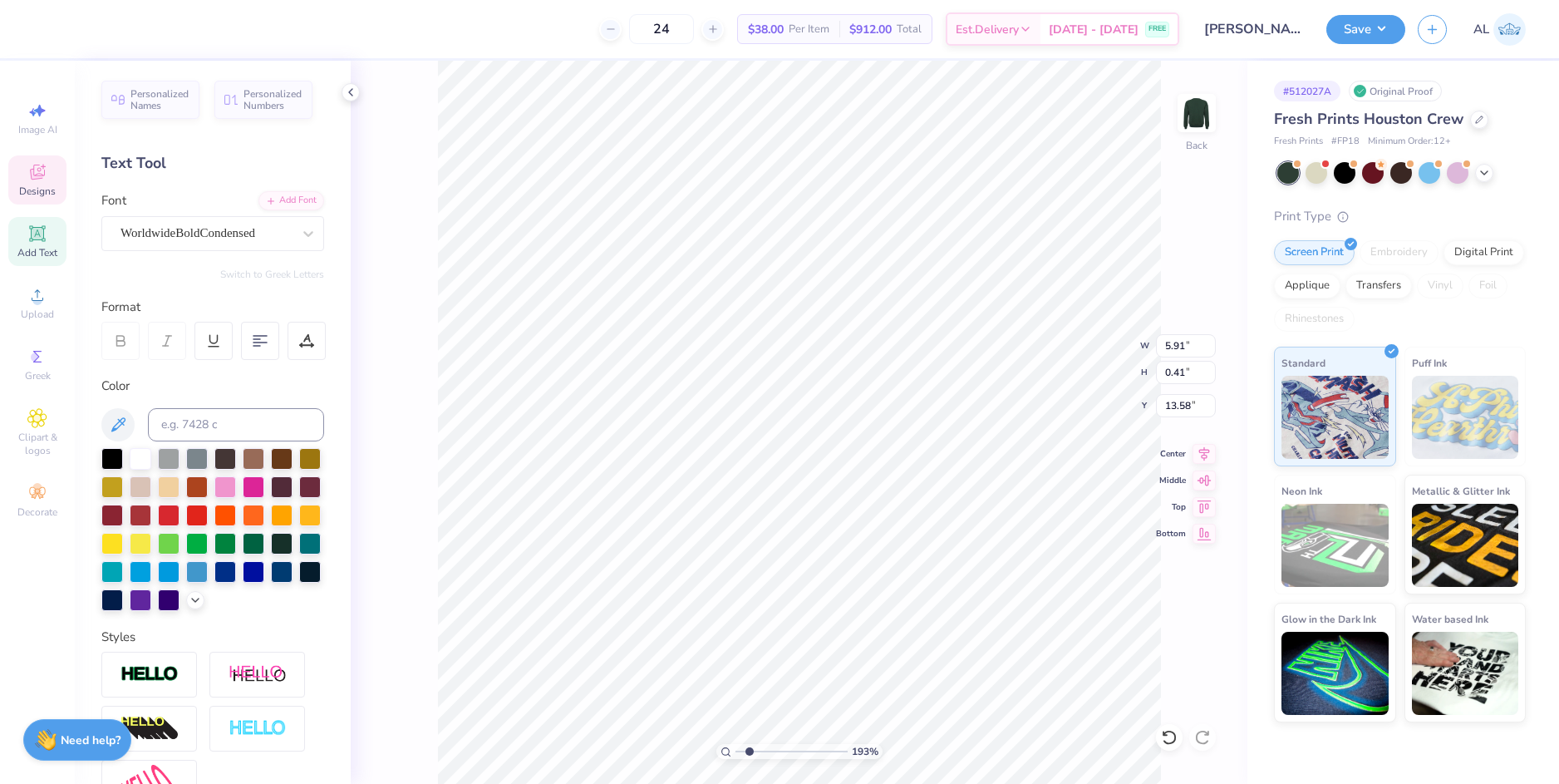
scroll to position [14, 8]
paste textarea "[GEOGRAPHIC_DATA]"
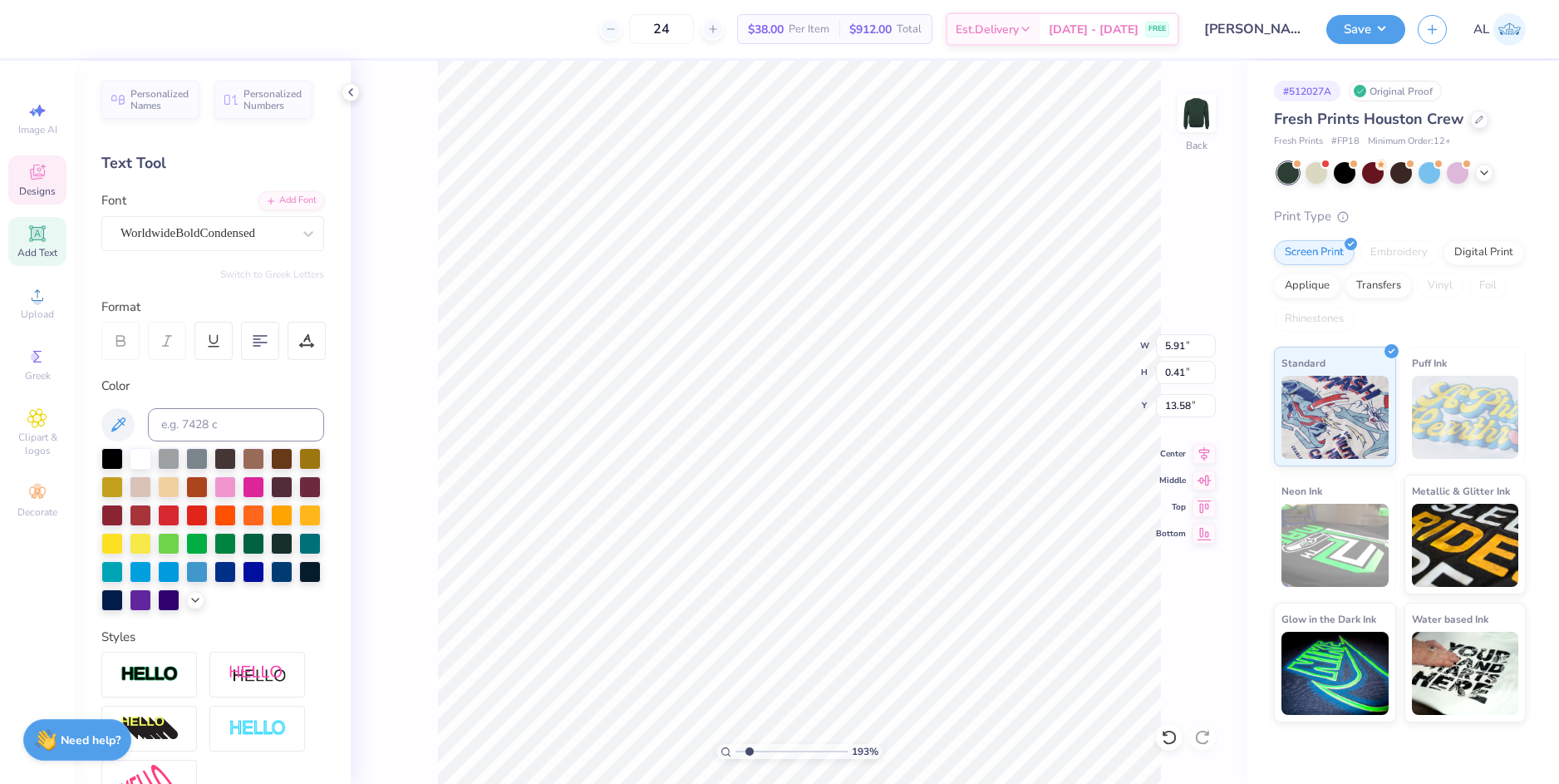
type textarea "H o p e C o l l e g e"
type input "2.76"
type input "0.40"
type input "13.59"
type input "4.48"
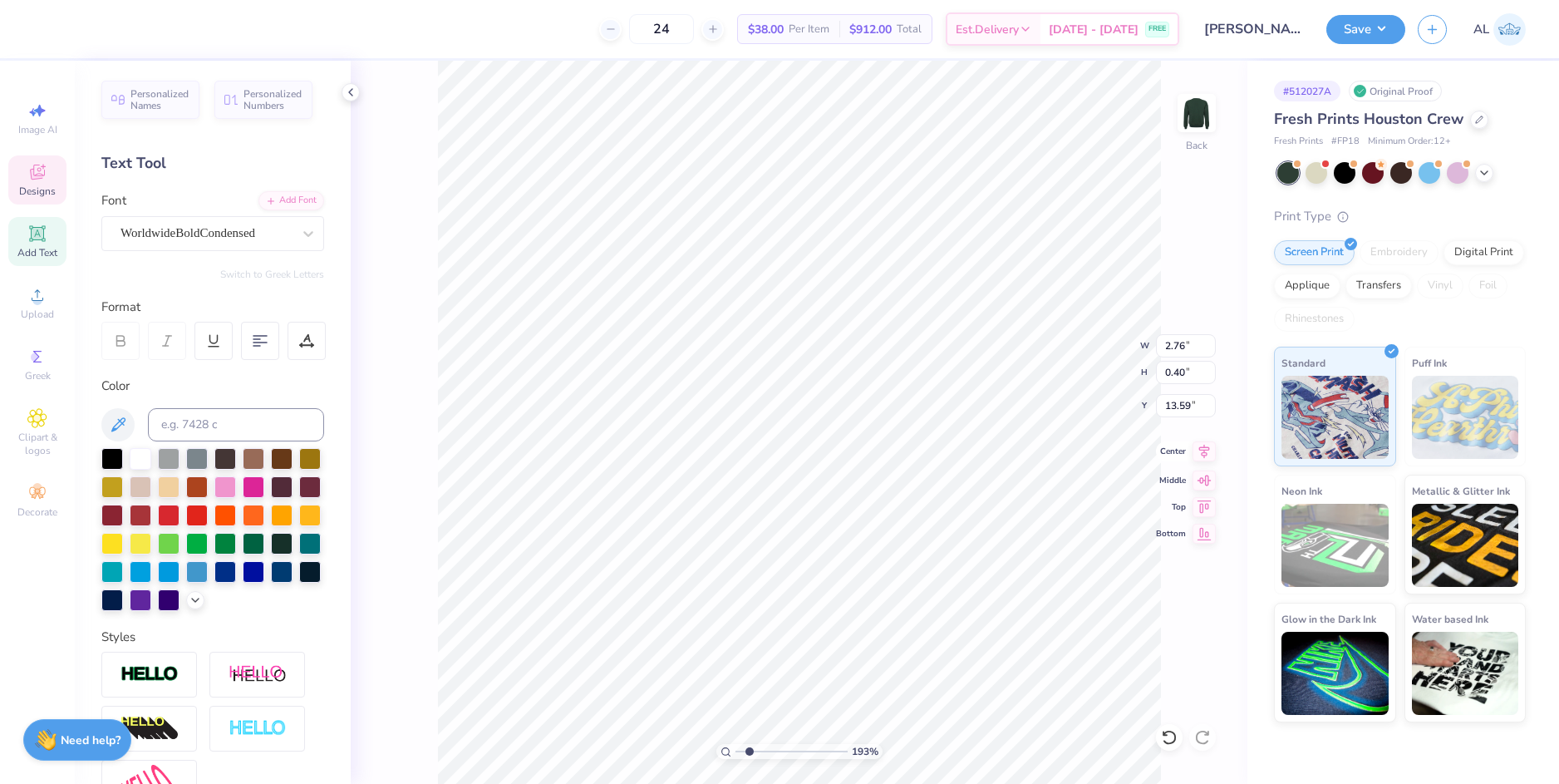
type input "0.64"
click at [1205, 457] on icon at bounding box center [1204, 451] width 23 height 20
type input "1.49"
type input "1.34"
type input "7.85"
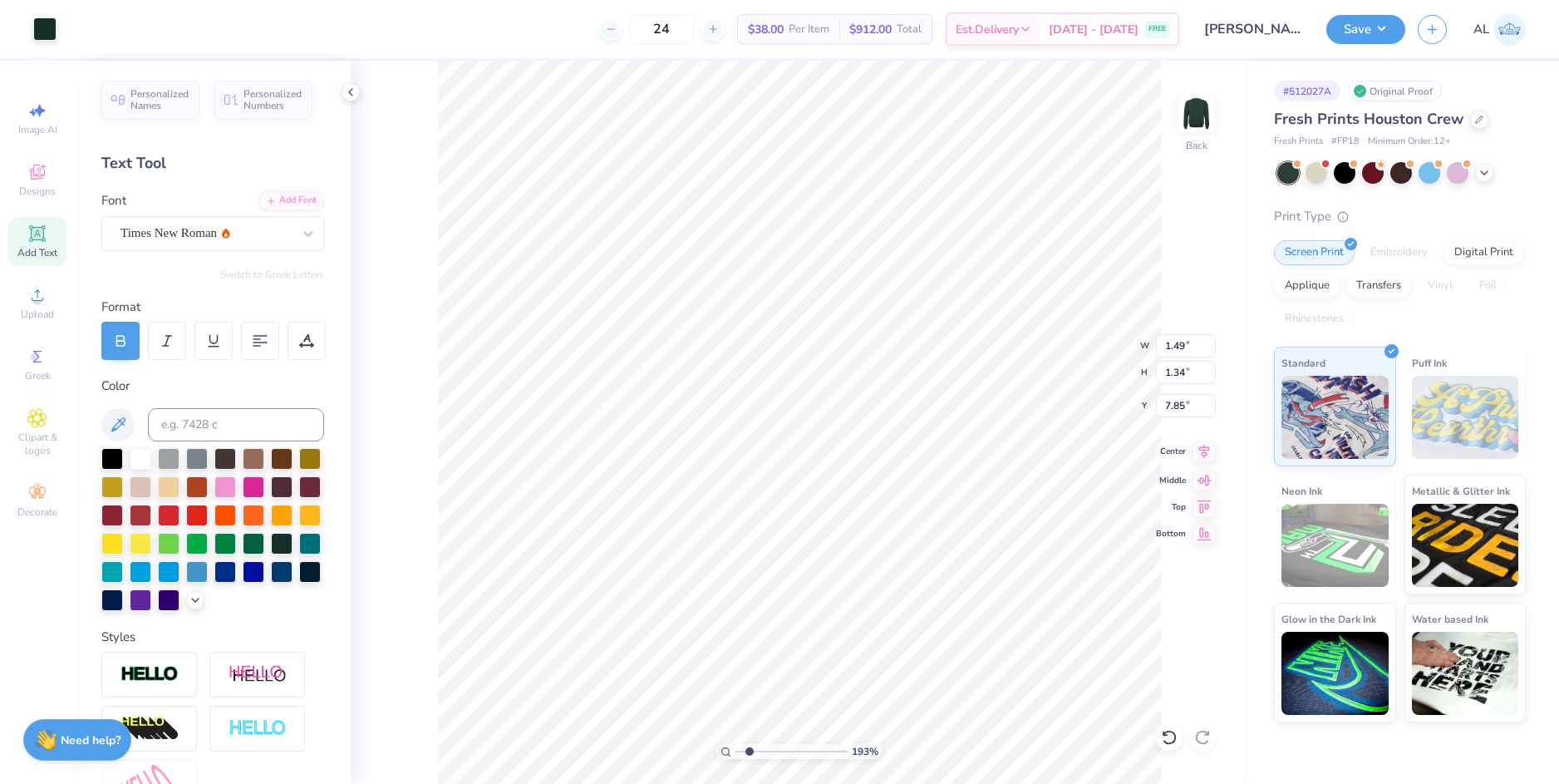
type input "2.72"
type input "2.03"
type input "1.84"
type input "1.38"
type input "7.83"
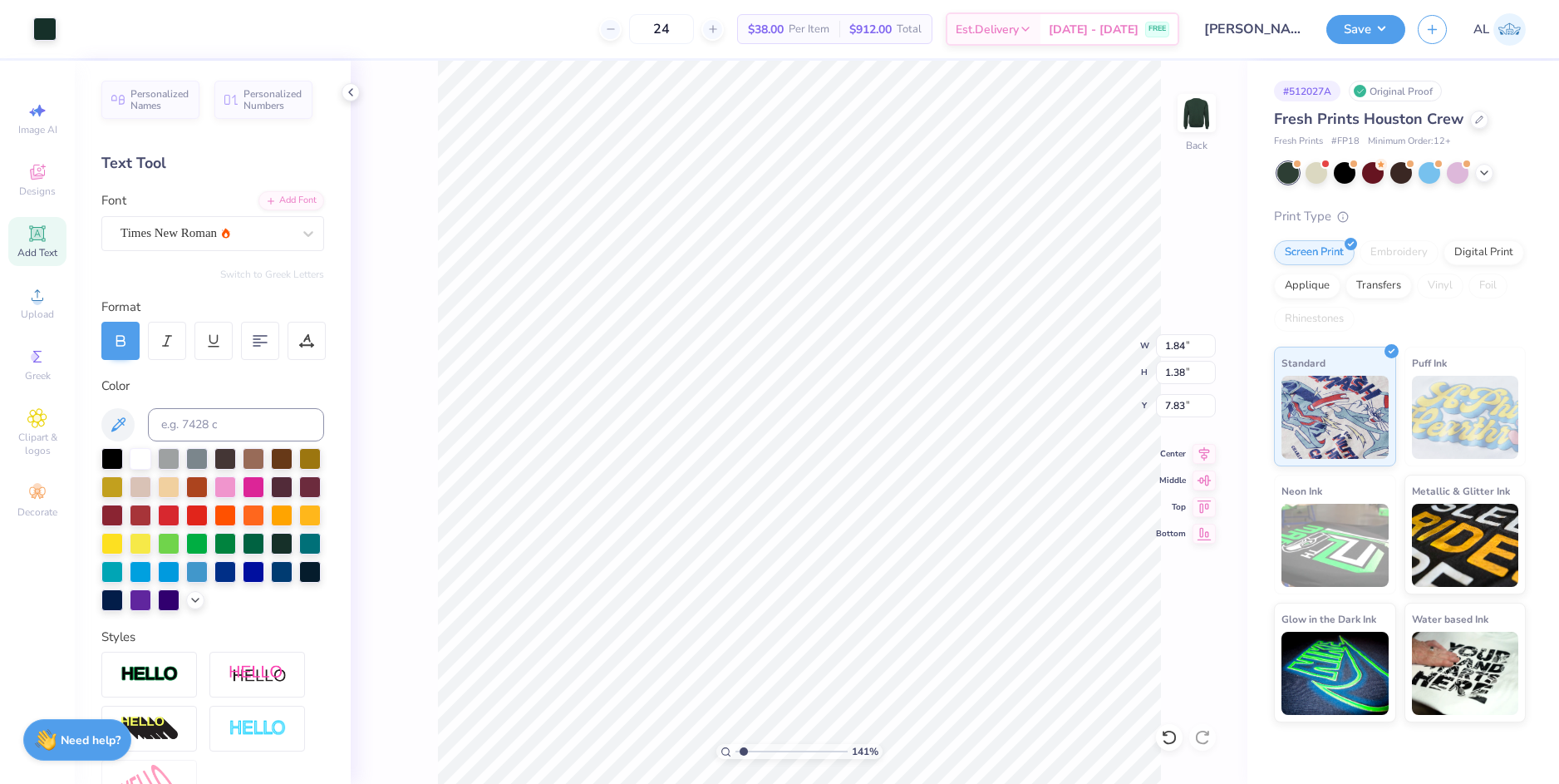
click at [744, 753] on input "range" at bounding box center [792, 752] width 112 height 15
click at [422, 233] on div "141 % Back W 1.84 H 1.38 Y 7.83 Center Middle Top Bottom" at bounding box center [799, 422] width 897 height 723
click at [179, 230] on div "Times New Roman" at bounding box center [206, 233] width 175 height 25
drag, startPoint x: 745, startPoint y: 752, endPoint x: 723, endPoint y: 754, distance: 22.1
type input "1"
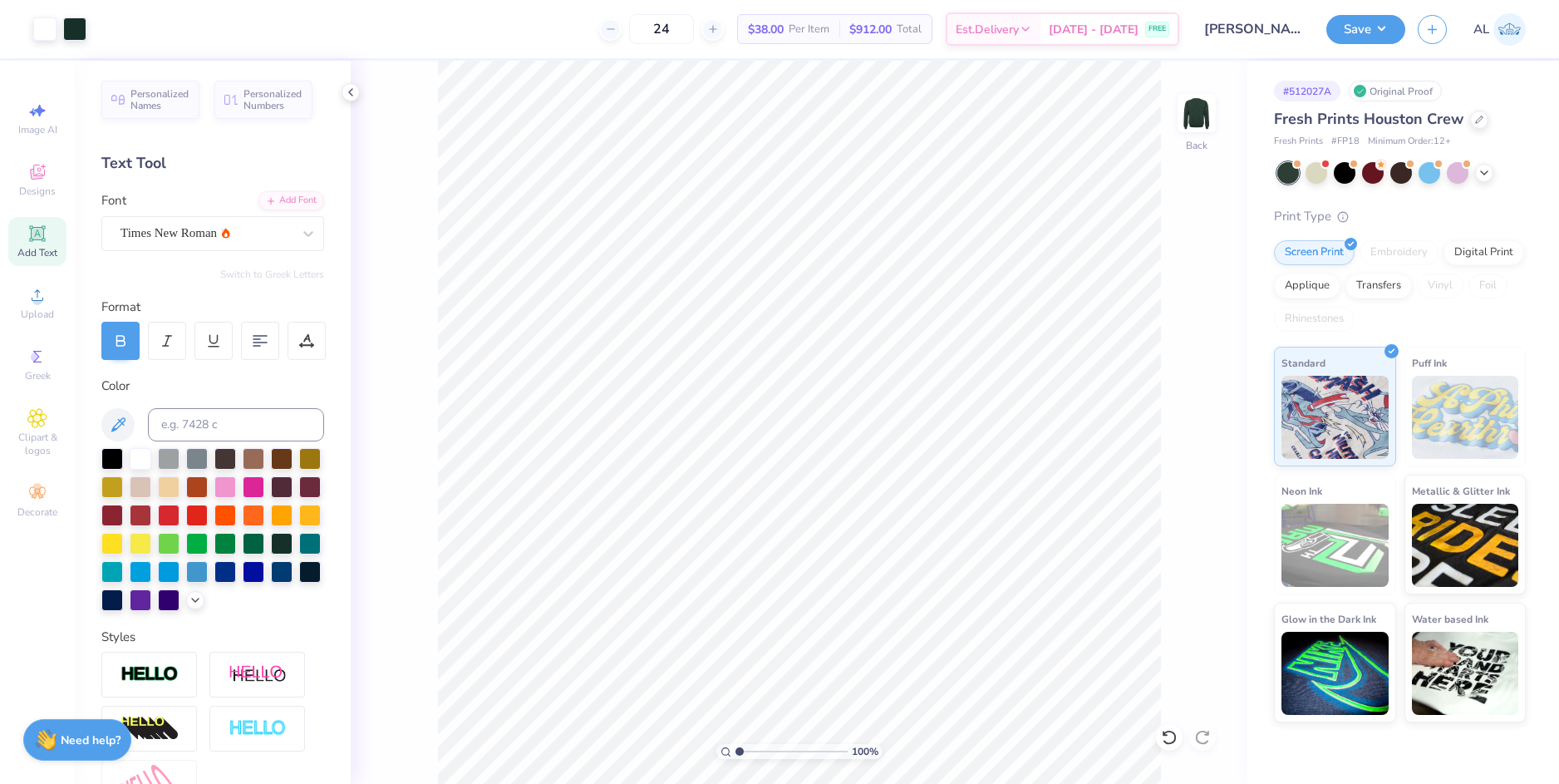
click at [736, 754] on input "range" at bounding box center [792, 752] width 112 height 15
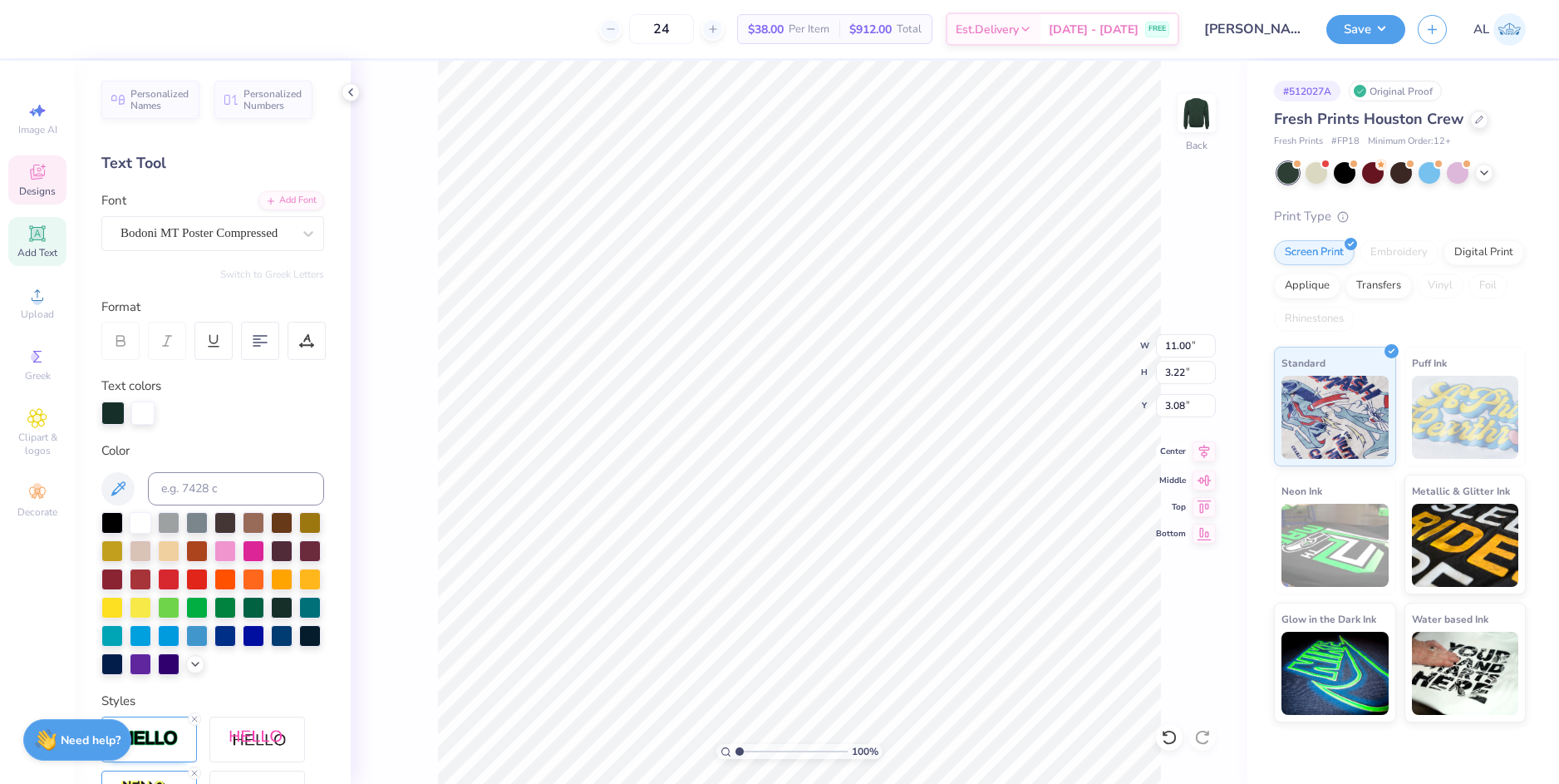
click at [1204, 456] on icon at bounding box center [1204, 451] width 11 height 14
type input "10.57"
type input "3.09"
type input "3.41"
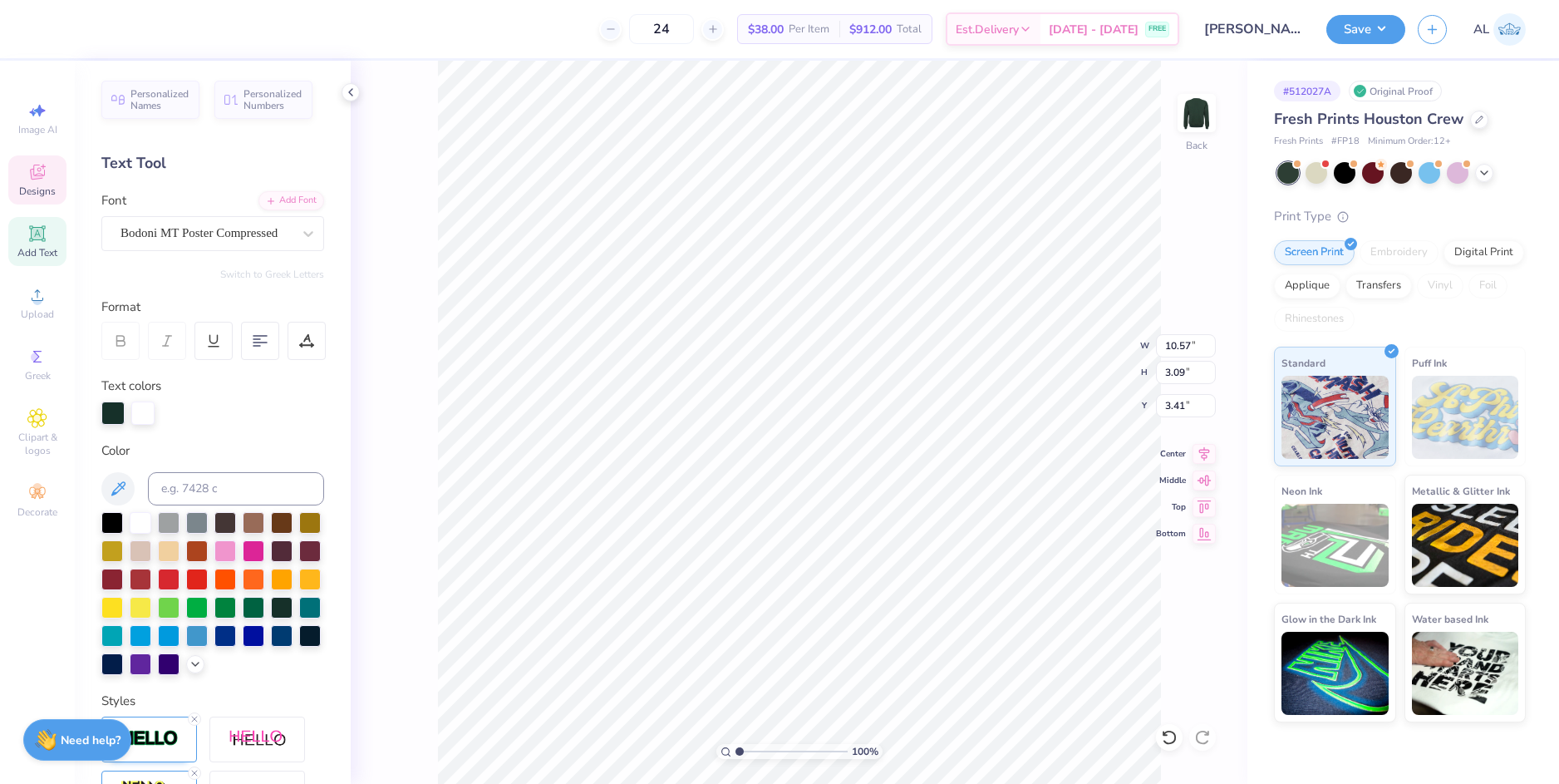
click at [1203, 454] on icon at bounding box center [1204, 454] width 23 height 20
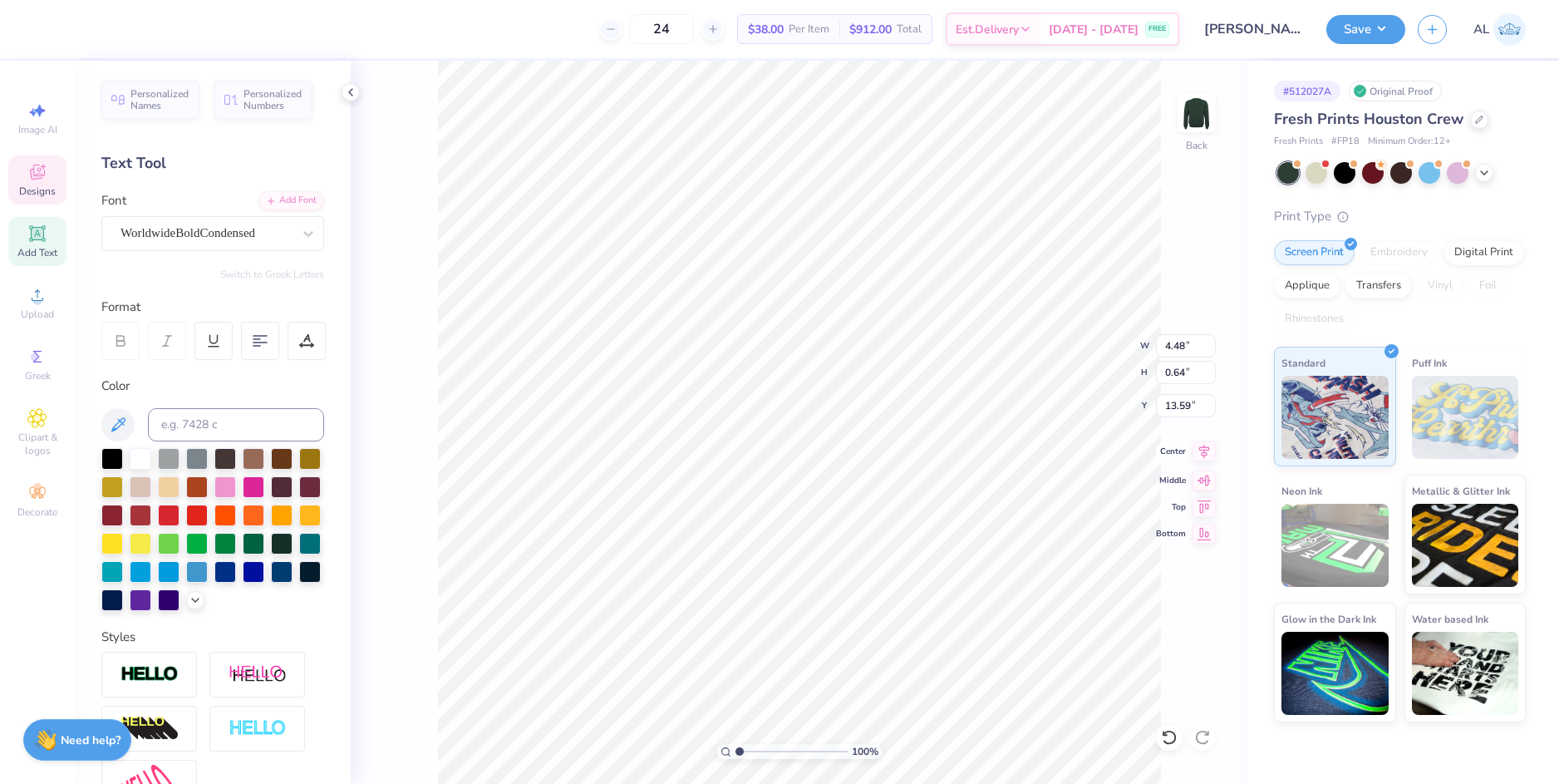
click at [1203, 451] on icon at bounding box center [1204, 451] width 23 height 20
click at [910, 592] on li "Group" at bounding box center [918, 602] width 131 height 32
click at [855, 502] on li "Download vector" at bounding box center [862, 501] width 131 height 32
click at [1189, 109] on img at bounding box center [1197, 113] width 66 height 66
click at [1207, 118] on img at bounding box center [1197, 113] width 66 height 66
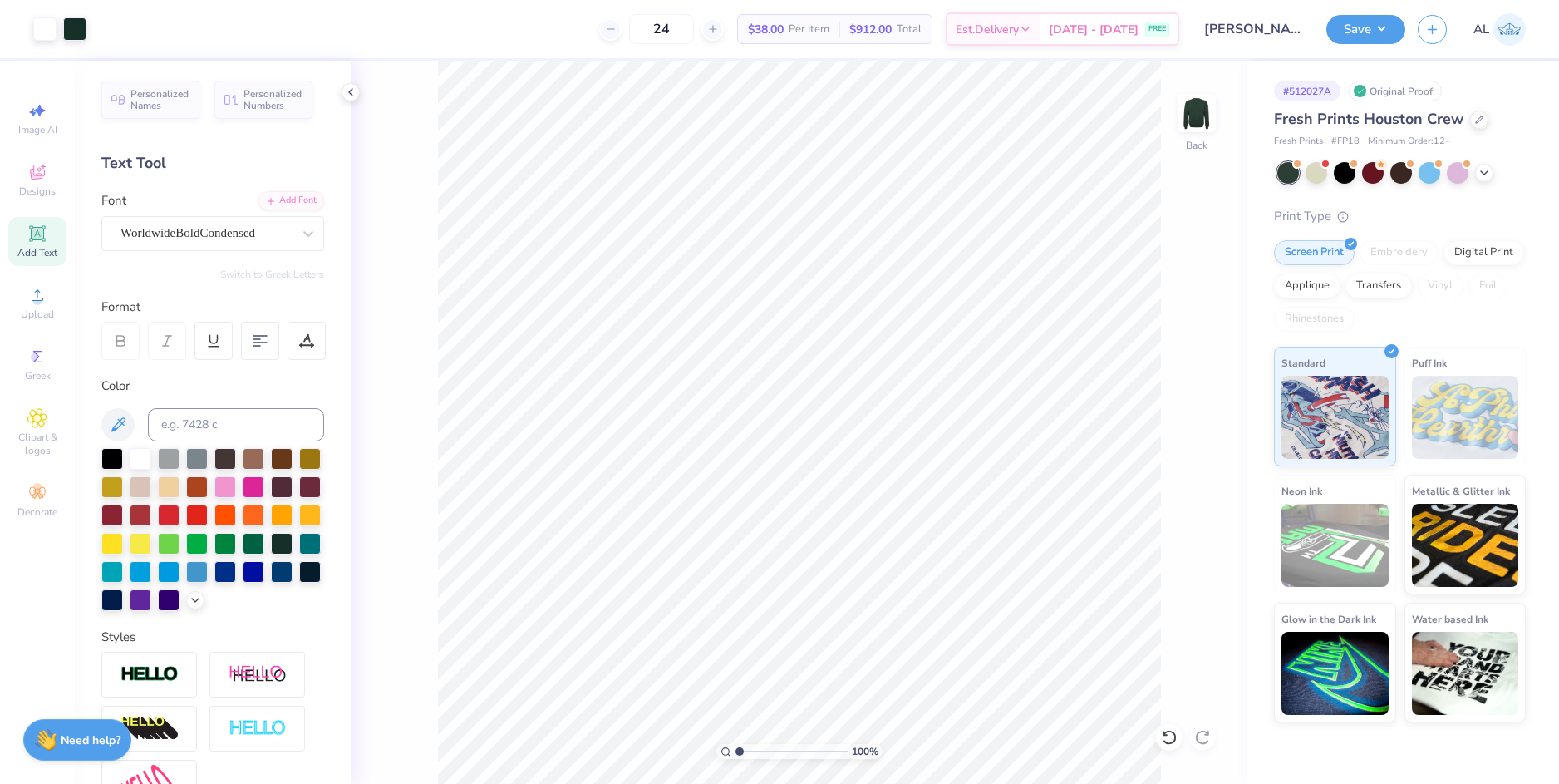
click at [1207, 118] on img at bounding box center [1197, 113] width 33 height 33
click at [1191, 109] on img at bounding box center [1197, 113] width 66 height 66
drag, startPoint x: 741, startPoint y: 751, endPoint x: 756, endPoint y: 749, distance: 15.1
click at [756, 749] on input "range" at bounding box center [792, 752] width 112 height 15
click at [1197, 125] on img at bounding box center [1197, 113] width 66 height 66
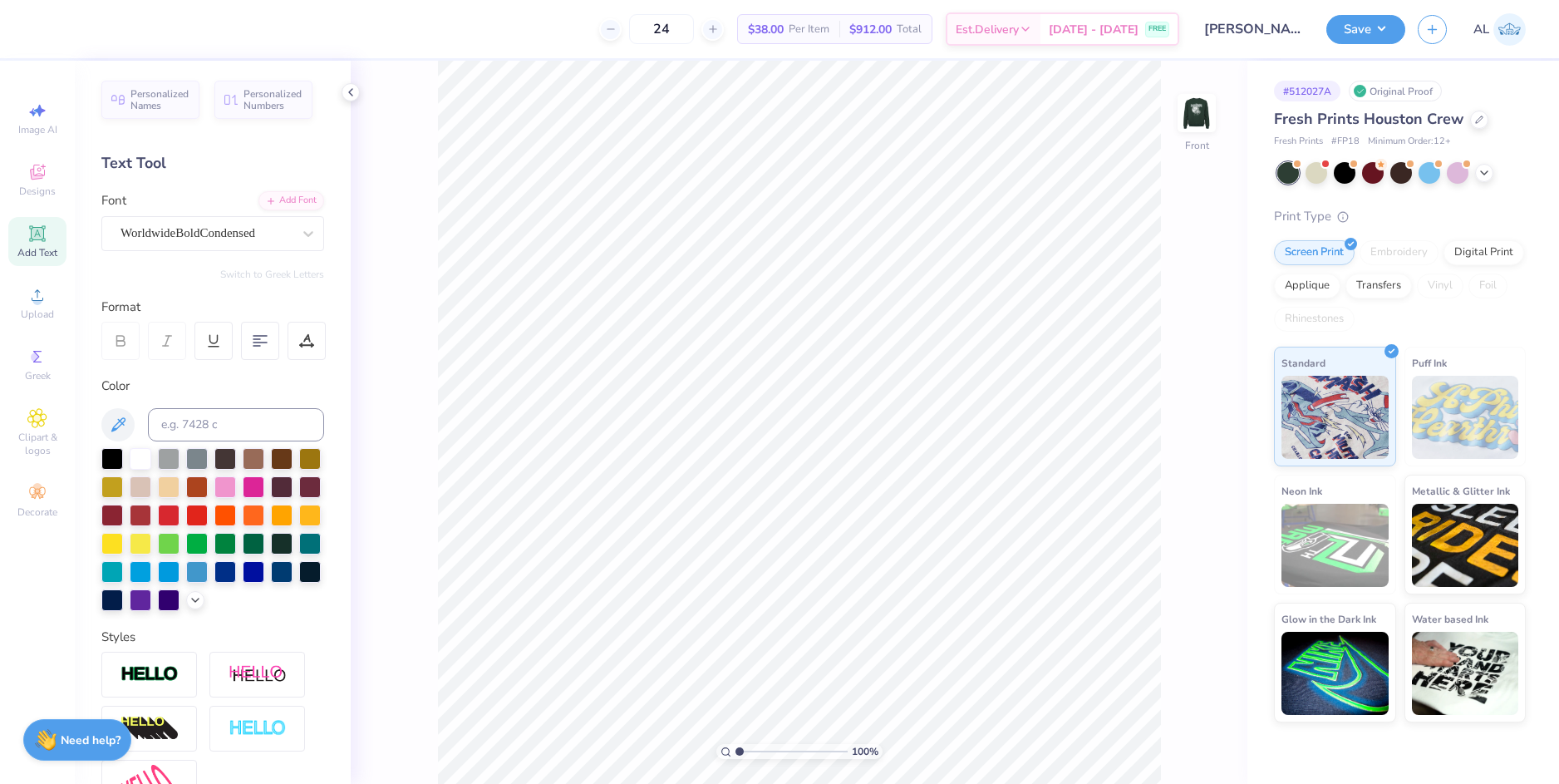
drag, startPoint x: 1197, startPoint y: 125, endPoint x: 726, endPoint y: 757, distance: 788.2
type input "1"
click at [736, 757] on input "range" at bounding box center [792, 752] width 112 height 15
click at [44, 299] on icon at bounding box center [37, 295] width 20 height 20
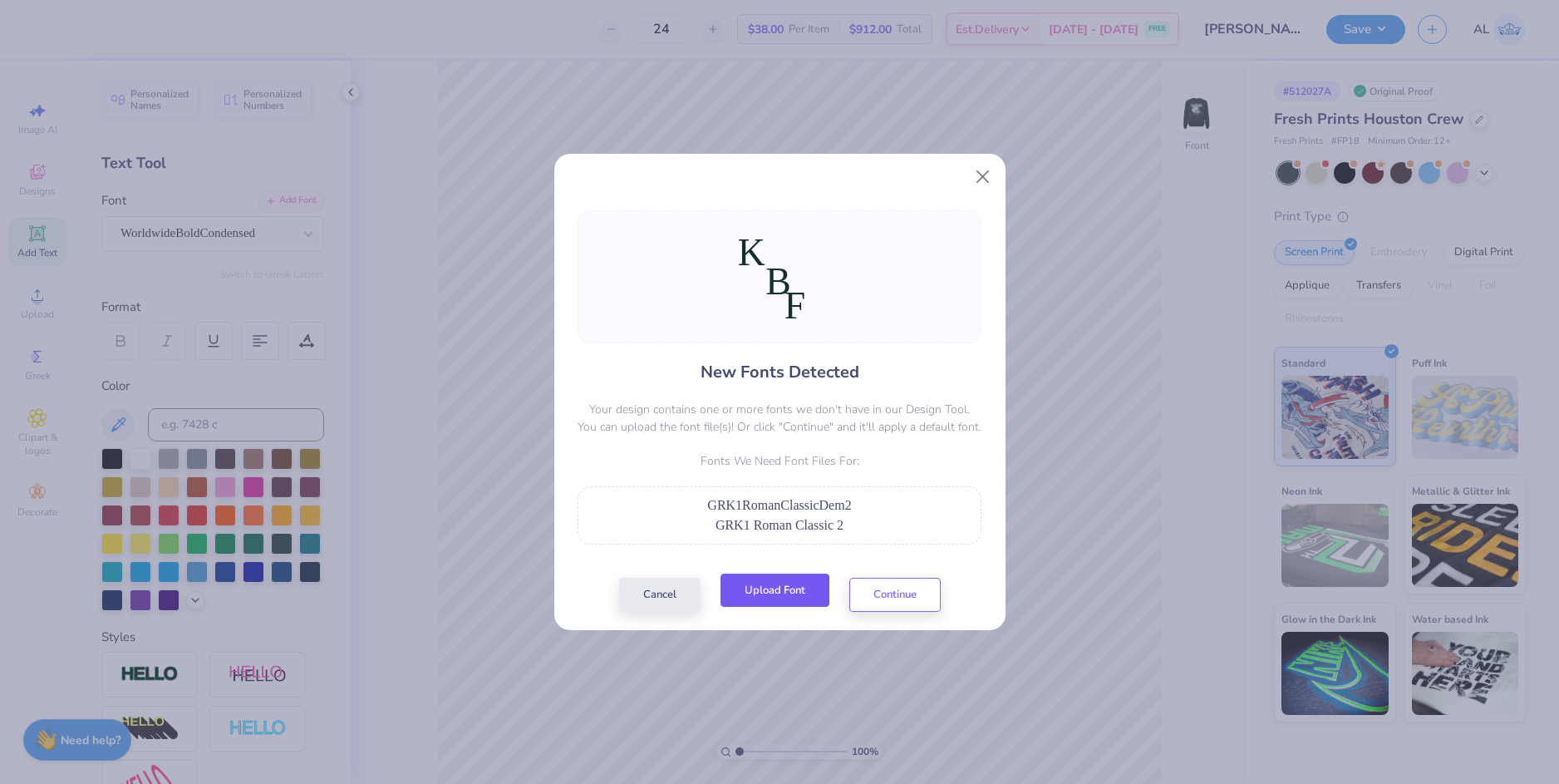
click at [774, 590] on button "Upload Font" at bounding box center [775, 591] width 109 height 34
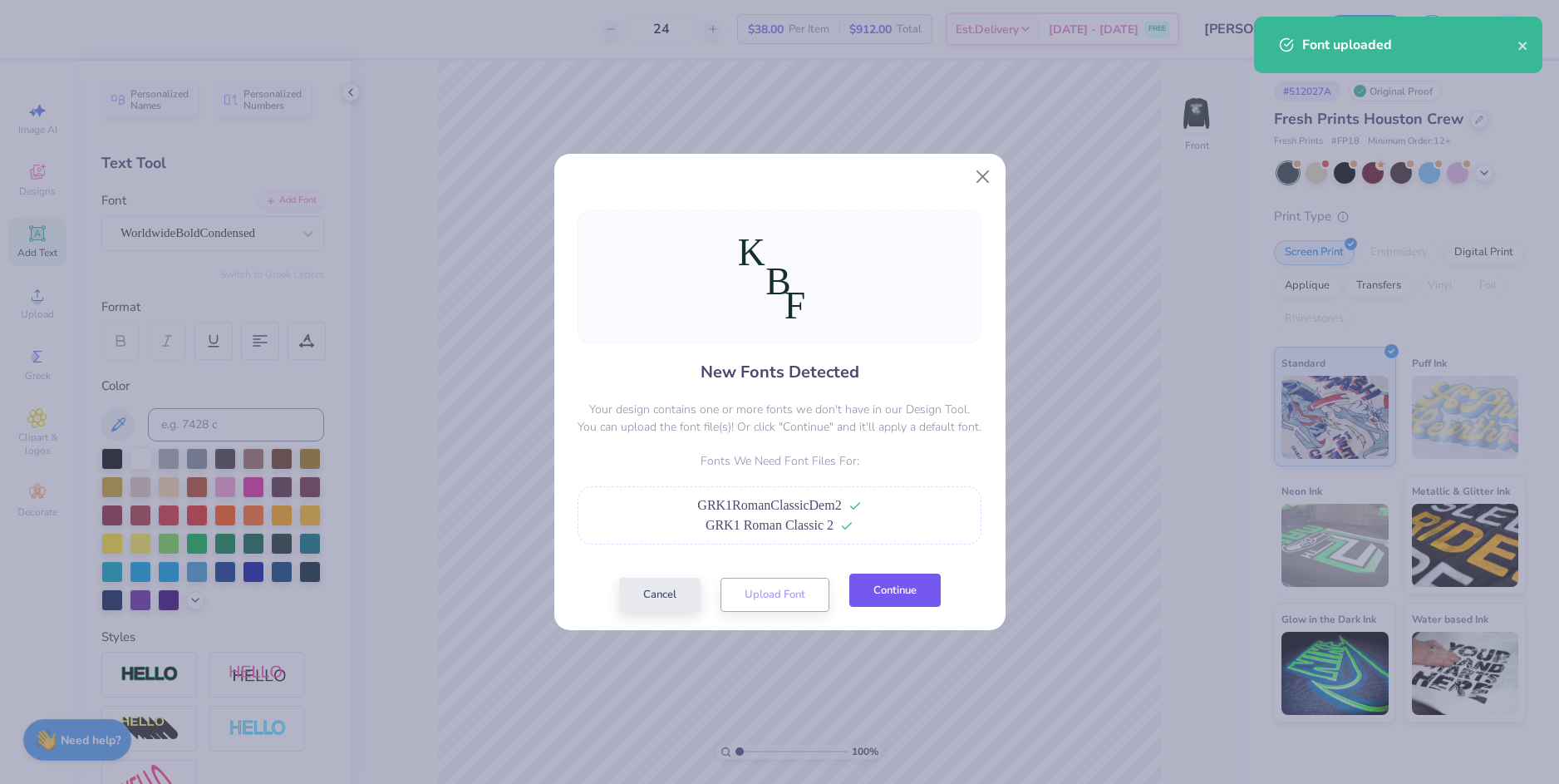
click at [881, 592] on button "Continue" at bounding box center [895, 591] width 92 height 34
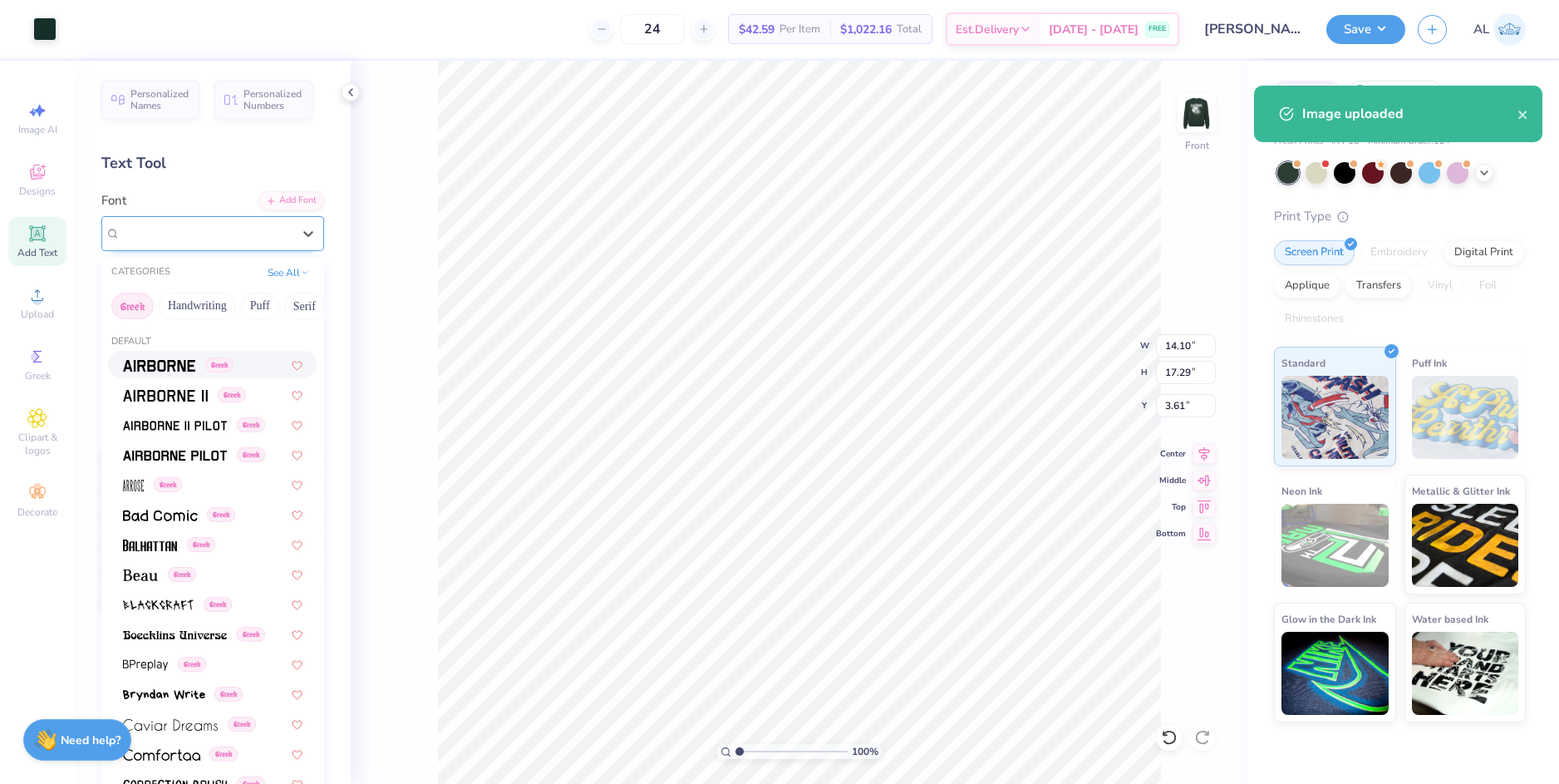
click at [220, 228] on div "WorldwideBoldCondensed" at bounding box center [206, 233] width 175 height 25
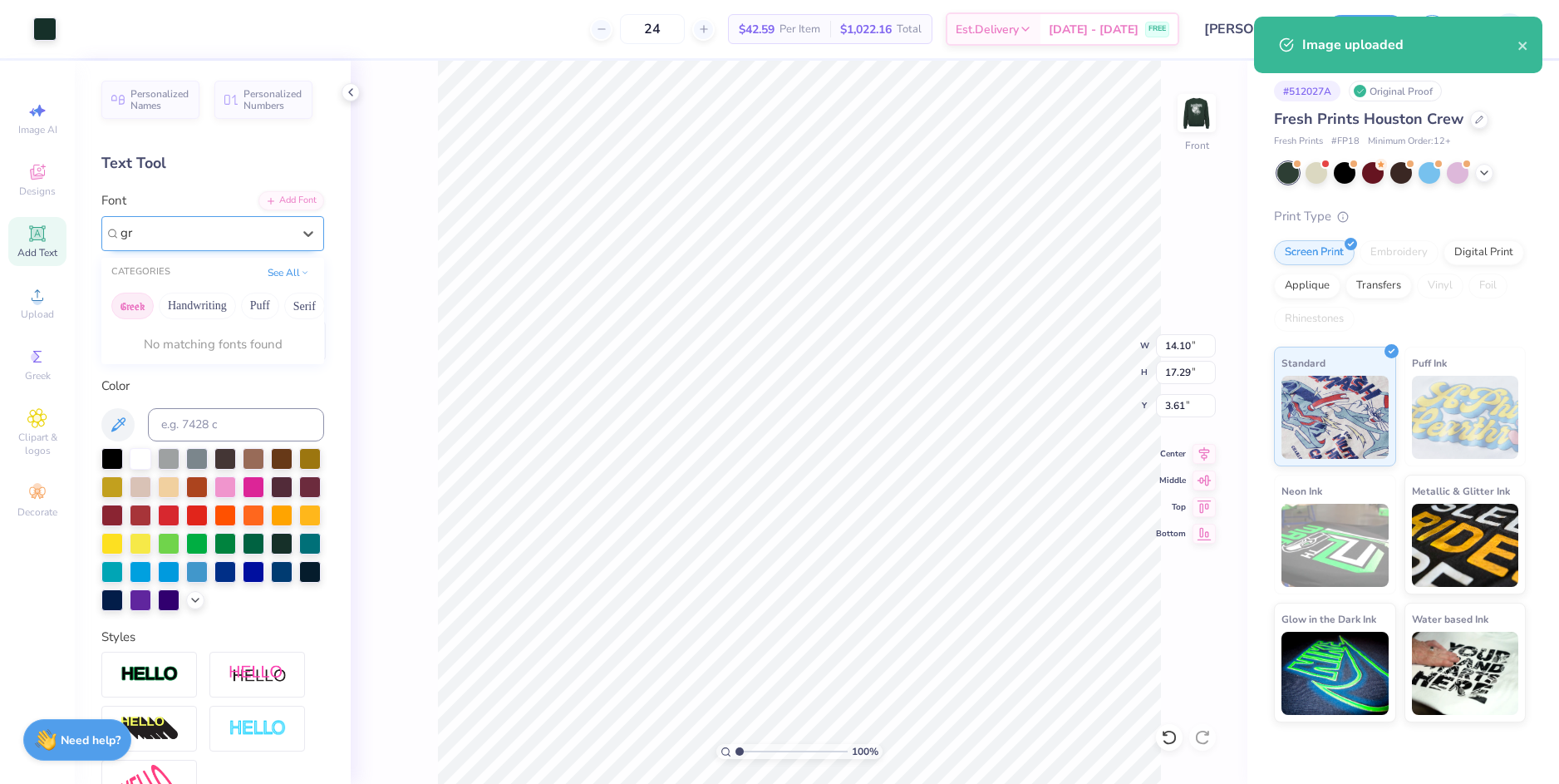
type input "grk"
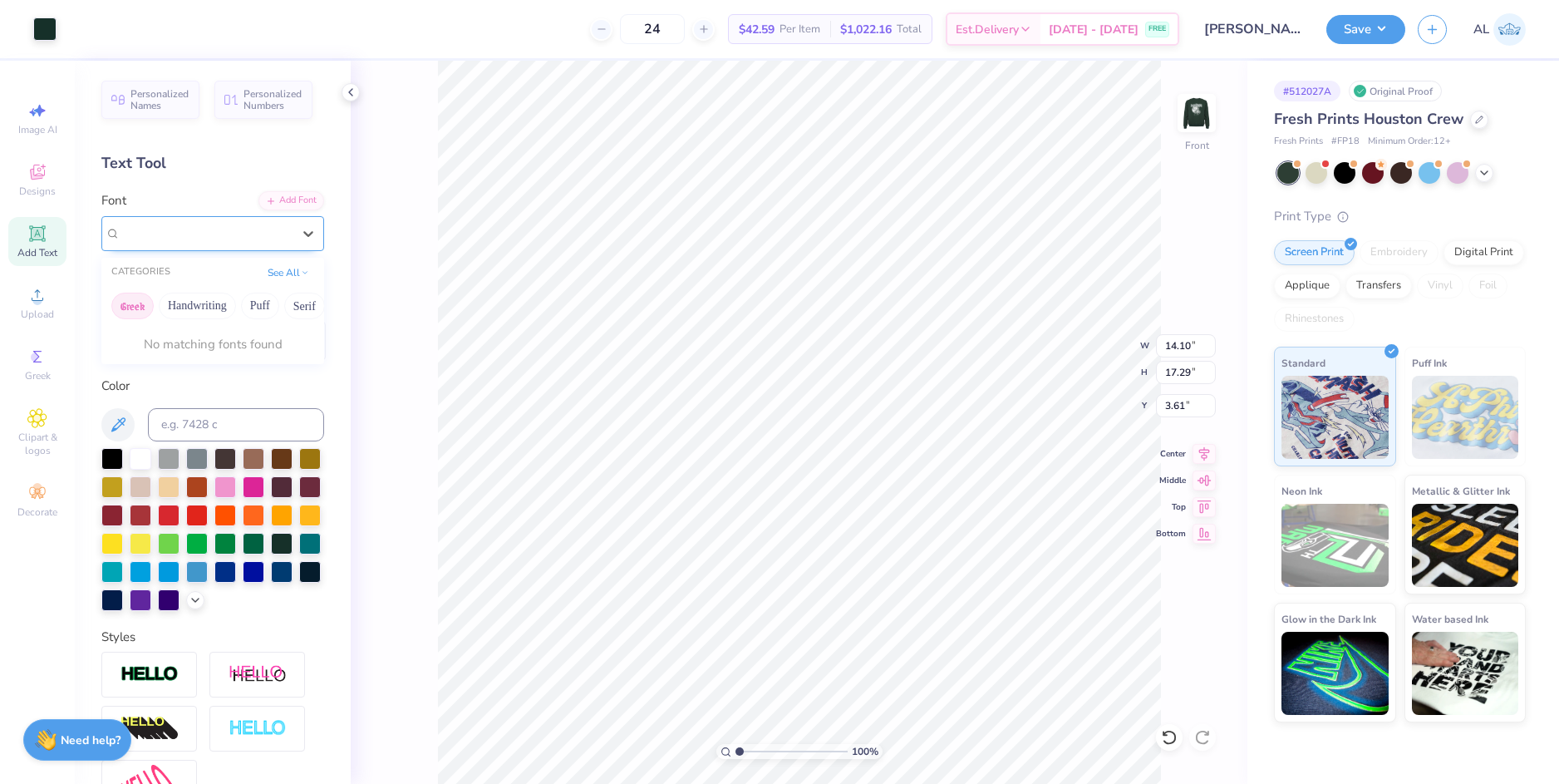
click at [202, 233] on div at bounding box center [206, 233] width 175 height 25
click at [199, 233] on span "WorldwideBoldCondensed" at bounding box center [188, 232] width 135 height 20
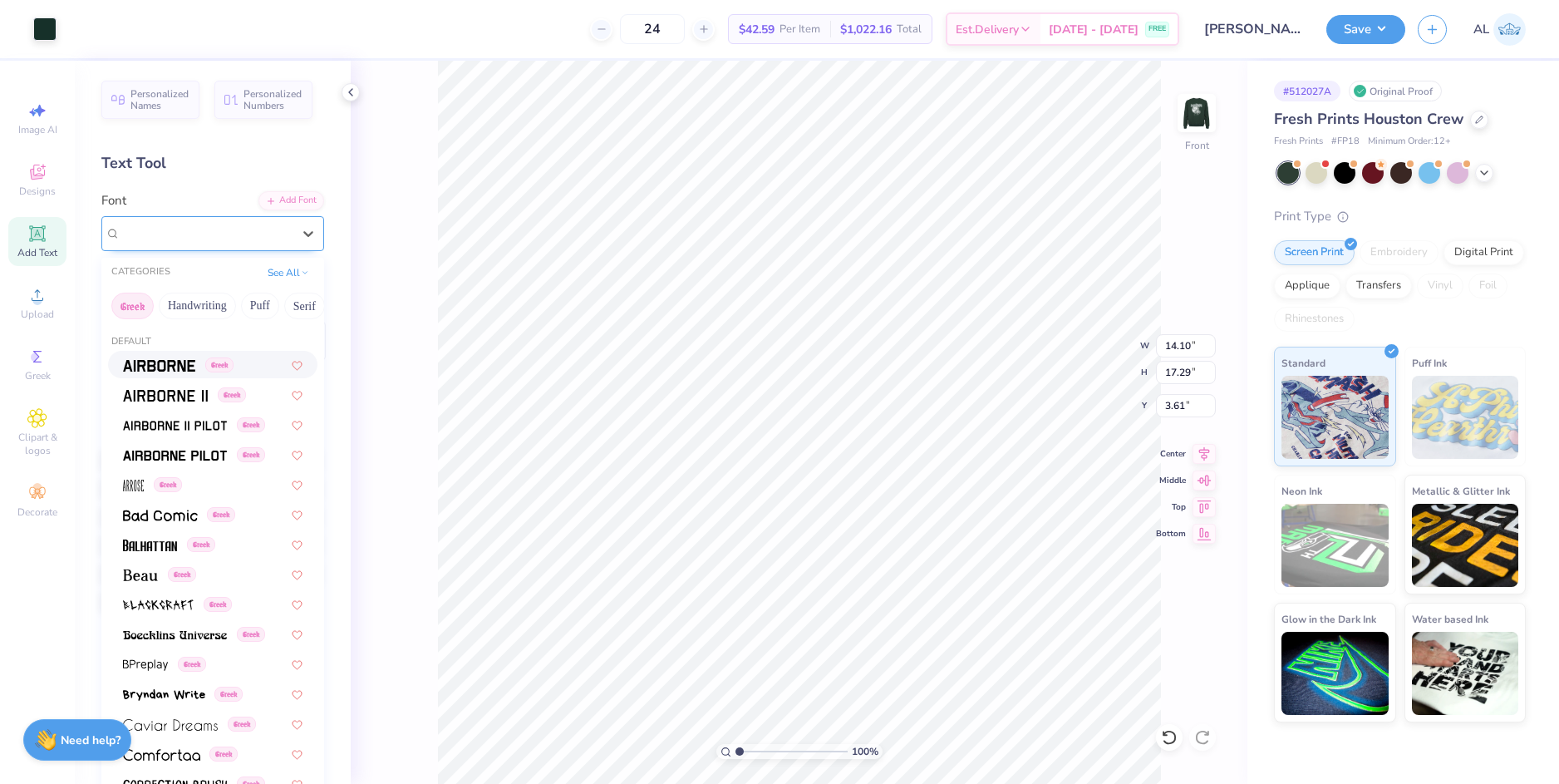
click at [199, 233] on span "WorldwideBoldCondensed" at bounding box center [188, 232] width 135 height 20
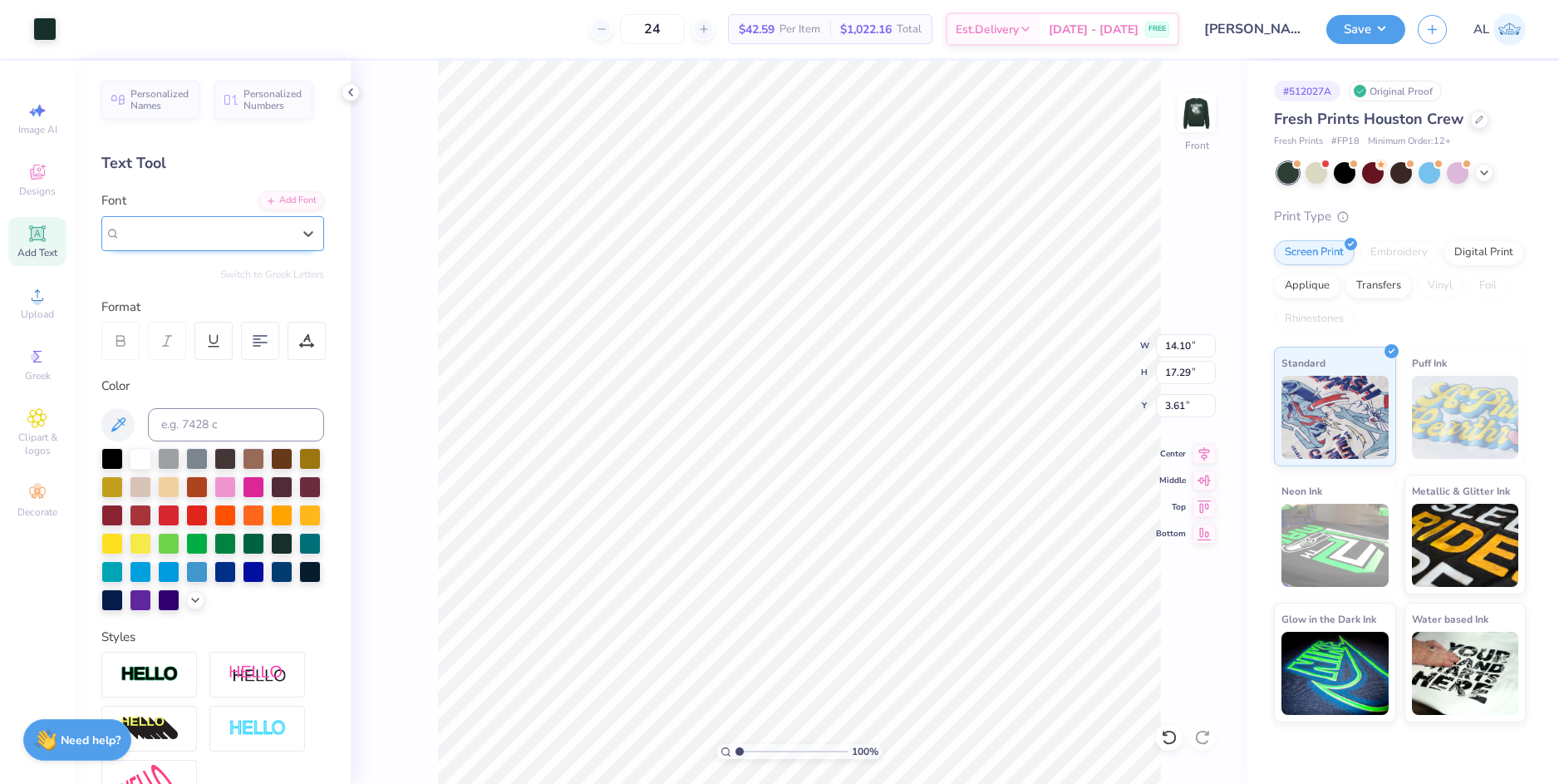
click at [199, 233] on span "WorldwideBoldCondensed" at bounding box center [188, 232] width 135 height 20
type input "g"
click at [1195, 117] on img at bounding box center [1197, 113] width 66 height 66
click at [851, 504] on li "Download vector" at bounding box center [849, 504] width 131 height 32
click at [1207, 120] on img at bounding box center [1197, 113] width 66 height 66
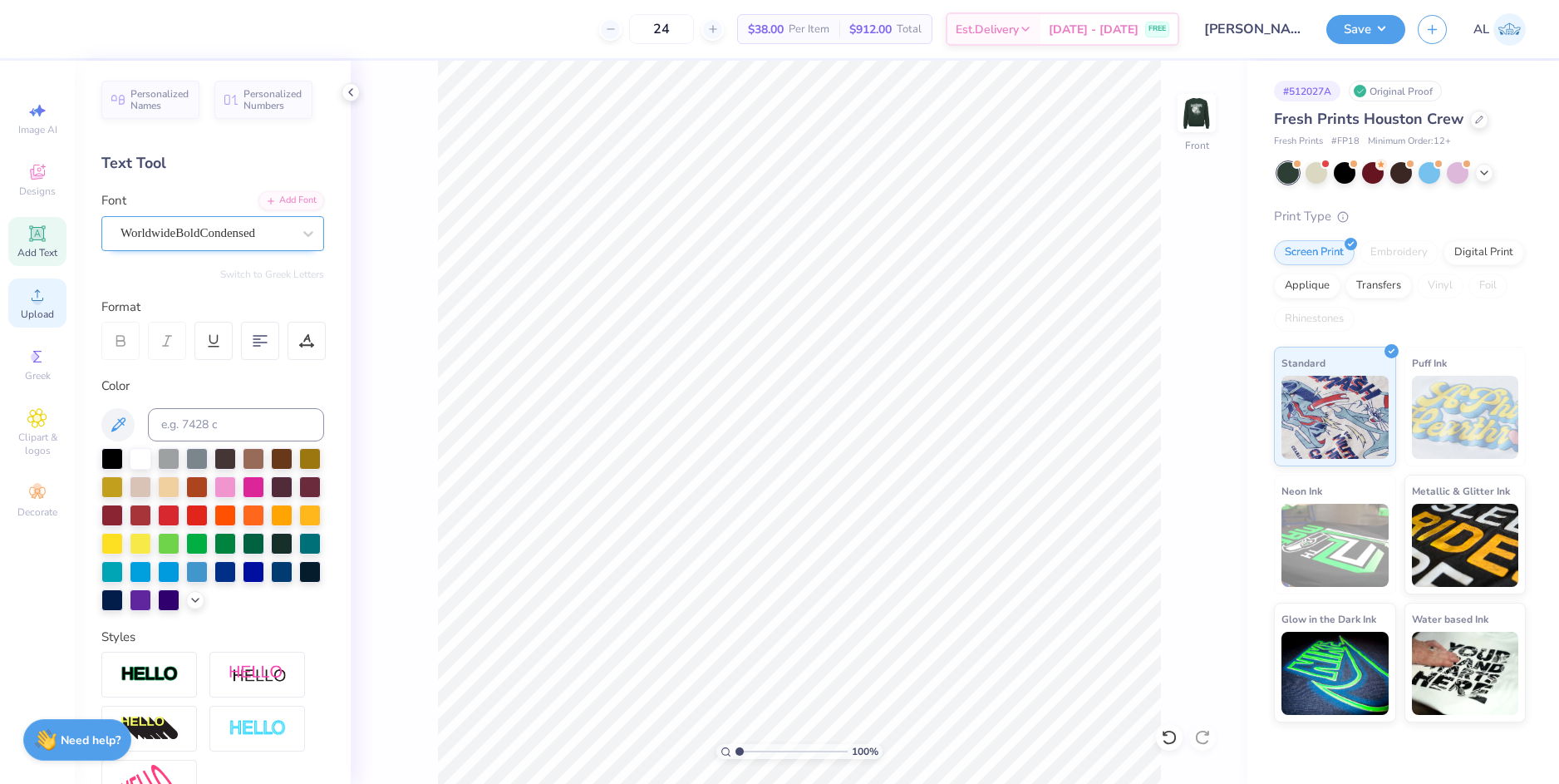
click at [38, 310] on span "Upload" at bounding box center [36, 314] width 33 height 14
click at [434, 167] on div "100 % Front" at bounding box center [799, 422] width 897 height 723
click at [356, 98] on icon at bounding box center [350, 92] width 14 height 14
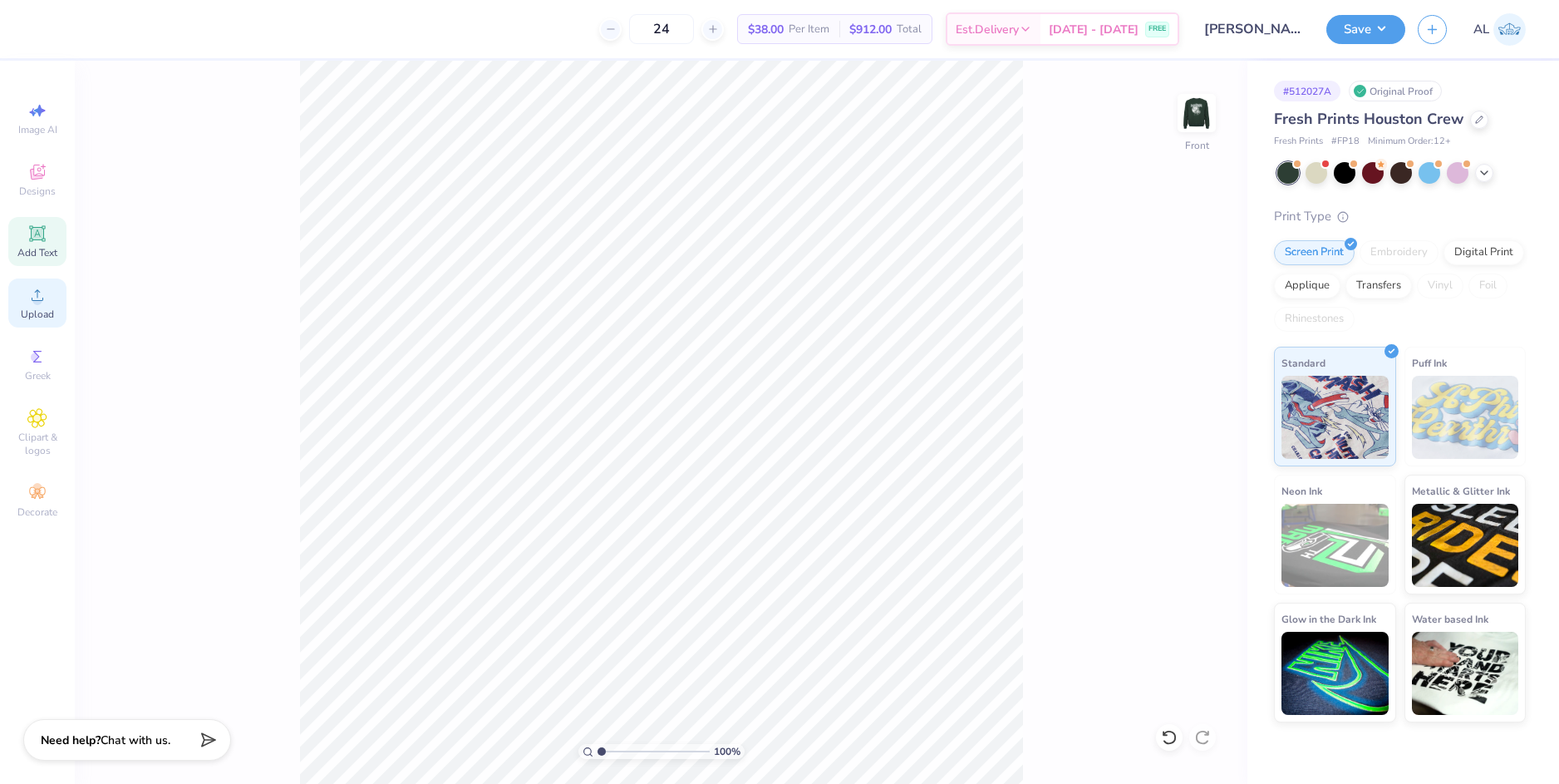
click at [42, 311] on span "Upload" at bounding box center [36, 314] width 33 height 14
type input "3.09"
type input "3.32"
type input "2.46"
type input "2.64"
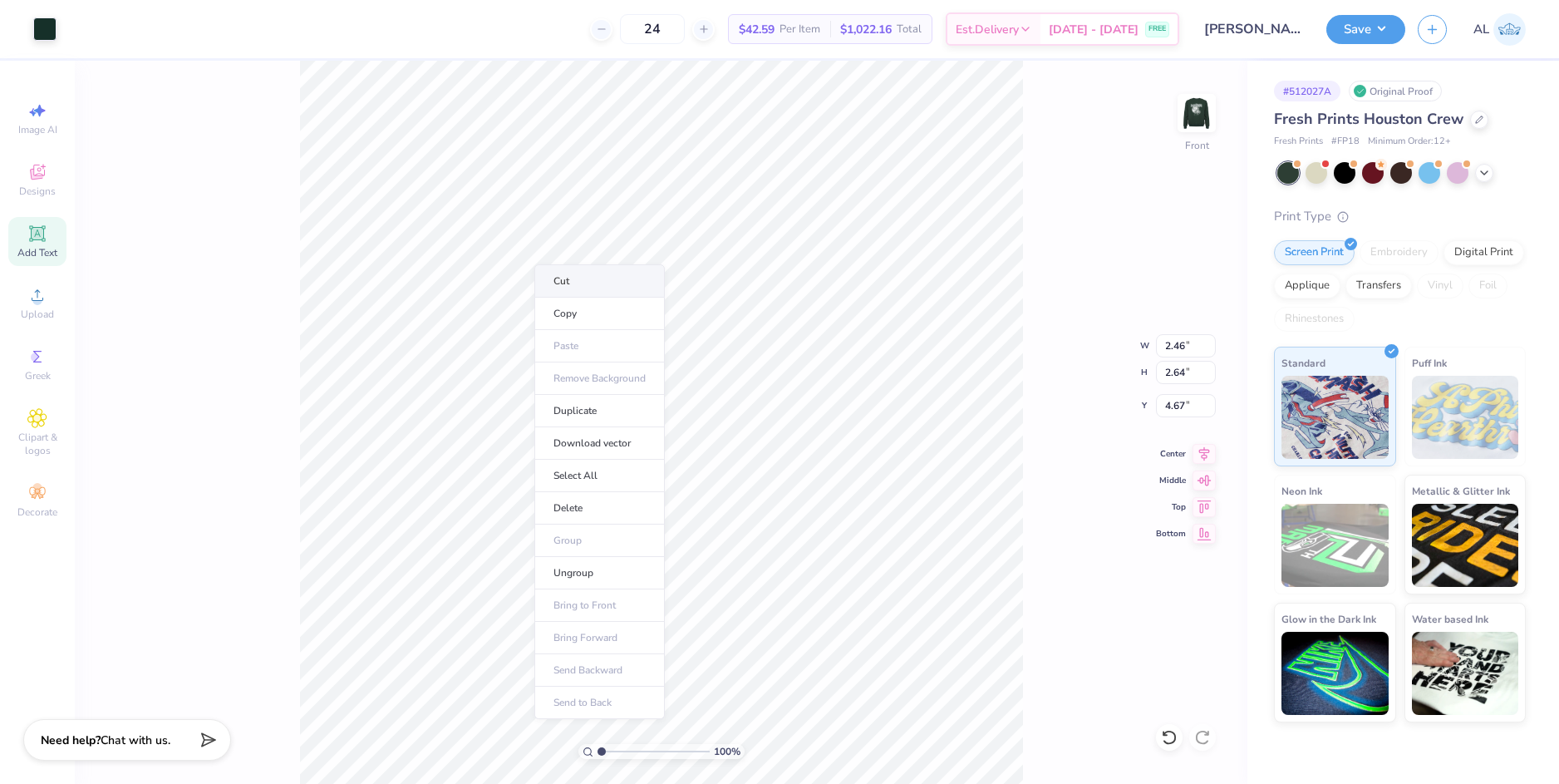
click at [595, 279] on li "Cut" at bounding box center [600, 280] width 131 height 33
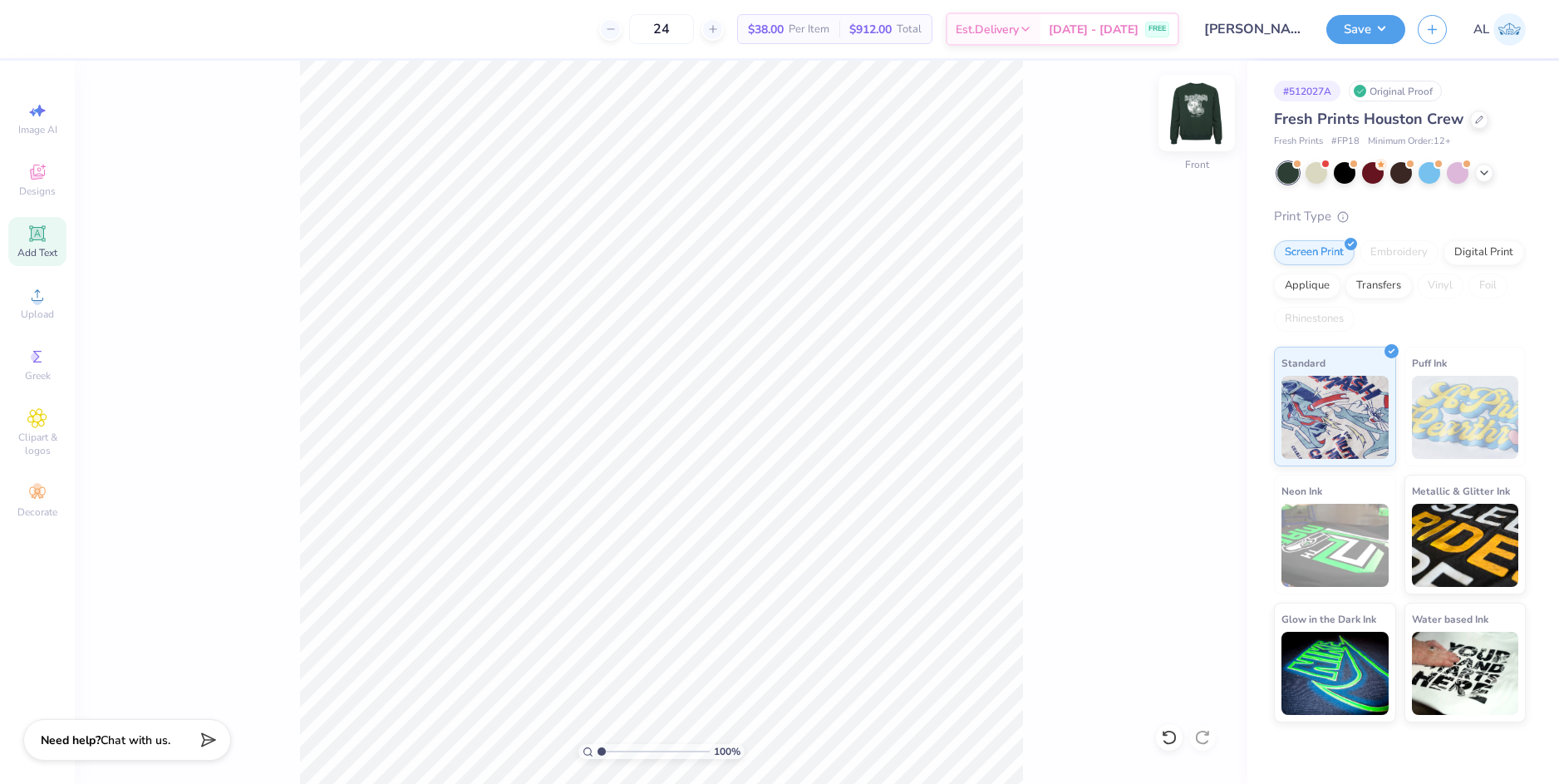
click at [1183, 116] on img at bounding box center [1197, 113] width 66 height 66
drag, startPoint x: 601, startPoint y: 752, endPoint x: 616, endPoint y: 752, distance: 15.0
type input "2.3"
click at [616, 752] on input "range" at bounding box center [653, 752] width 112 height 15
type input "10.46"
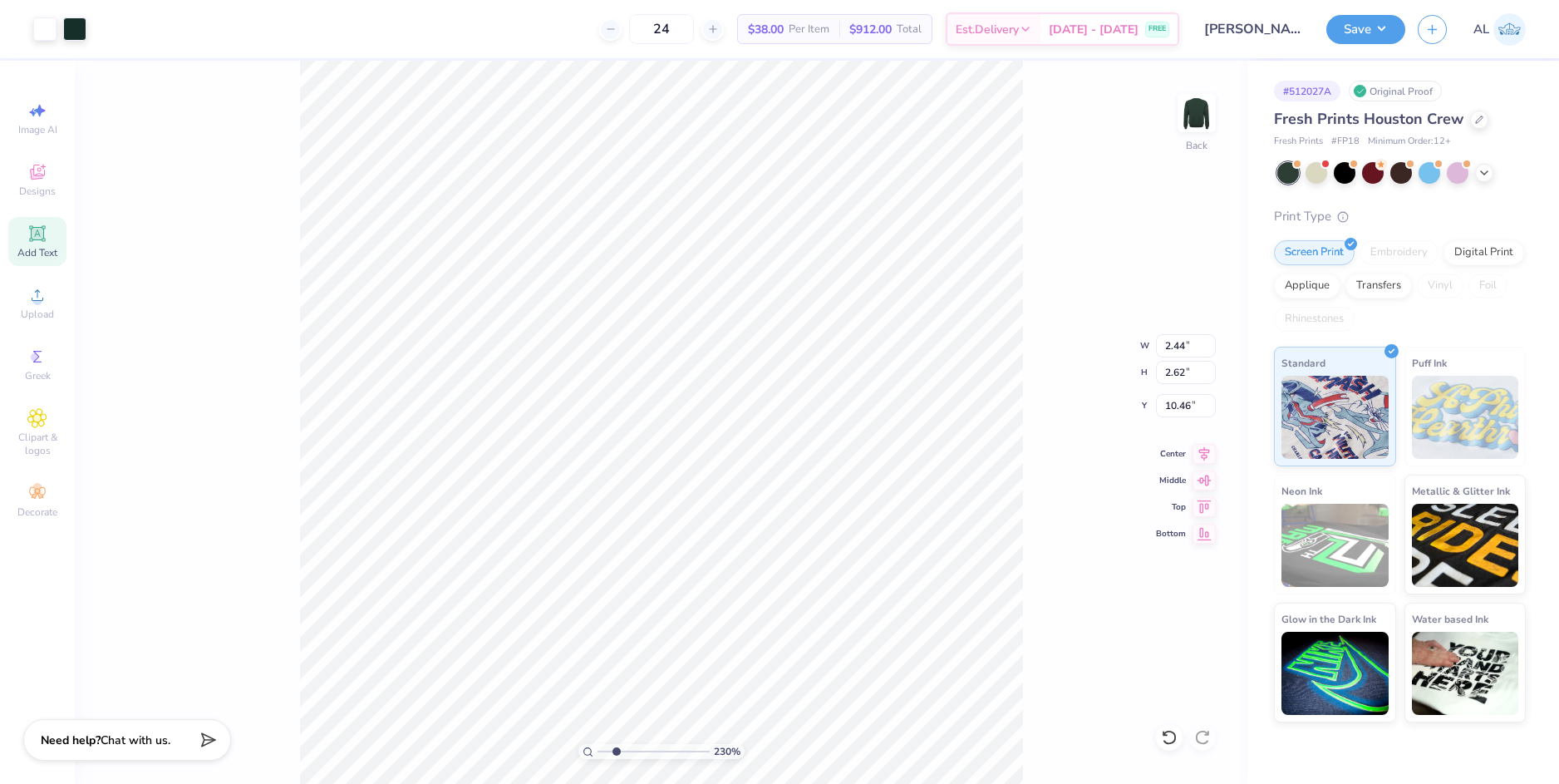
type input "10.57"
type input "10.81"
type input "3.41"
drag, startPoint x: 612, startPoint y: 746, endPoint x: 603, endPoint y: 748, distance: 9.2
click at [603, 748] on input "range" at bounding box center [653, 752] width 112 height 15
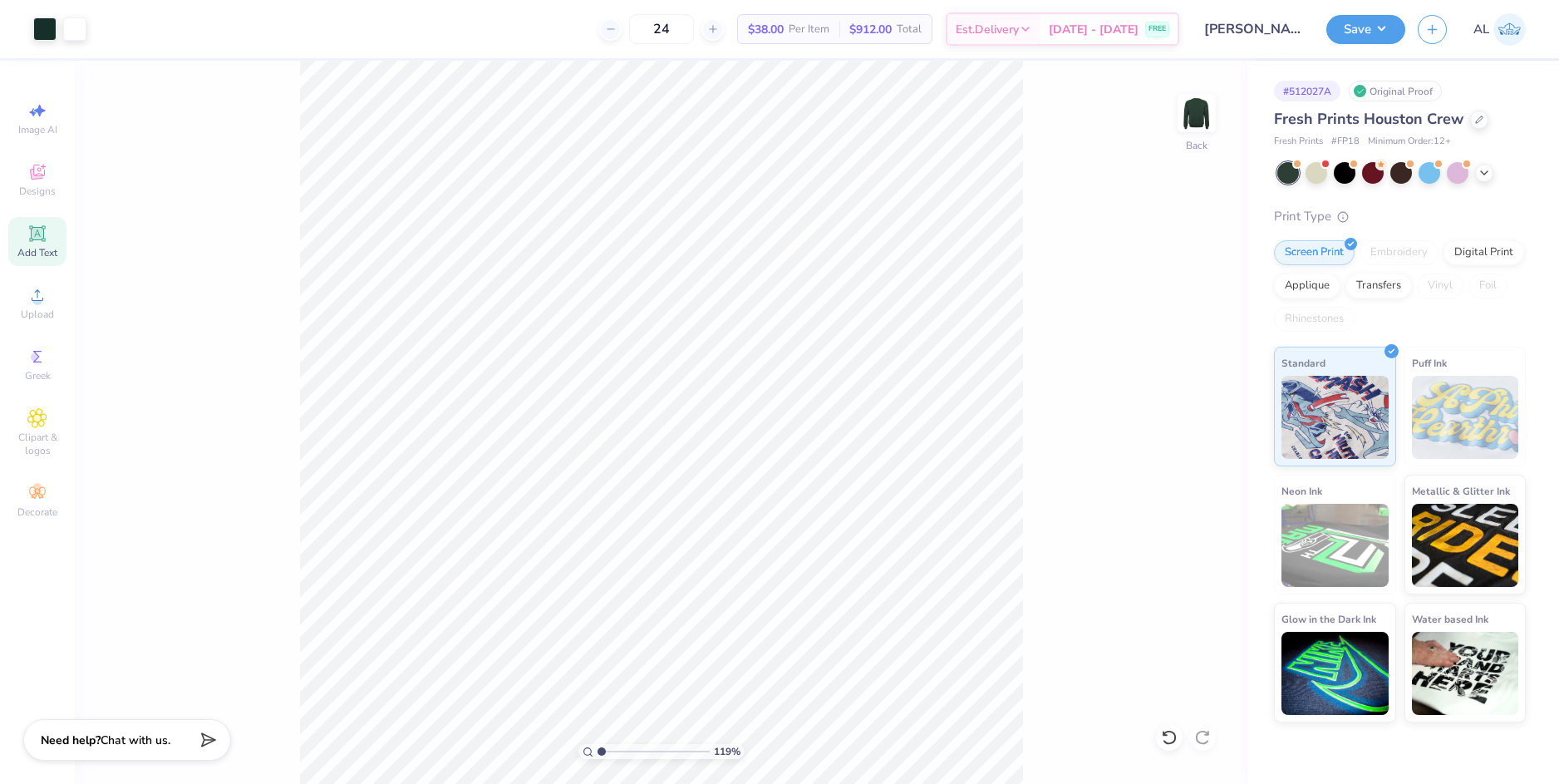
type input "1"
click at [598, 749] on input "range" at bounding box center [653, 752] width 112 height 15
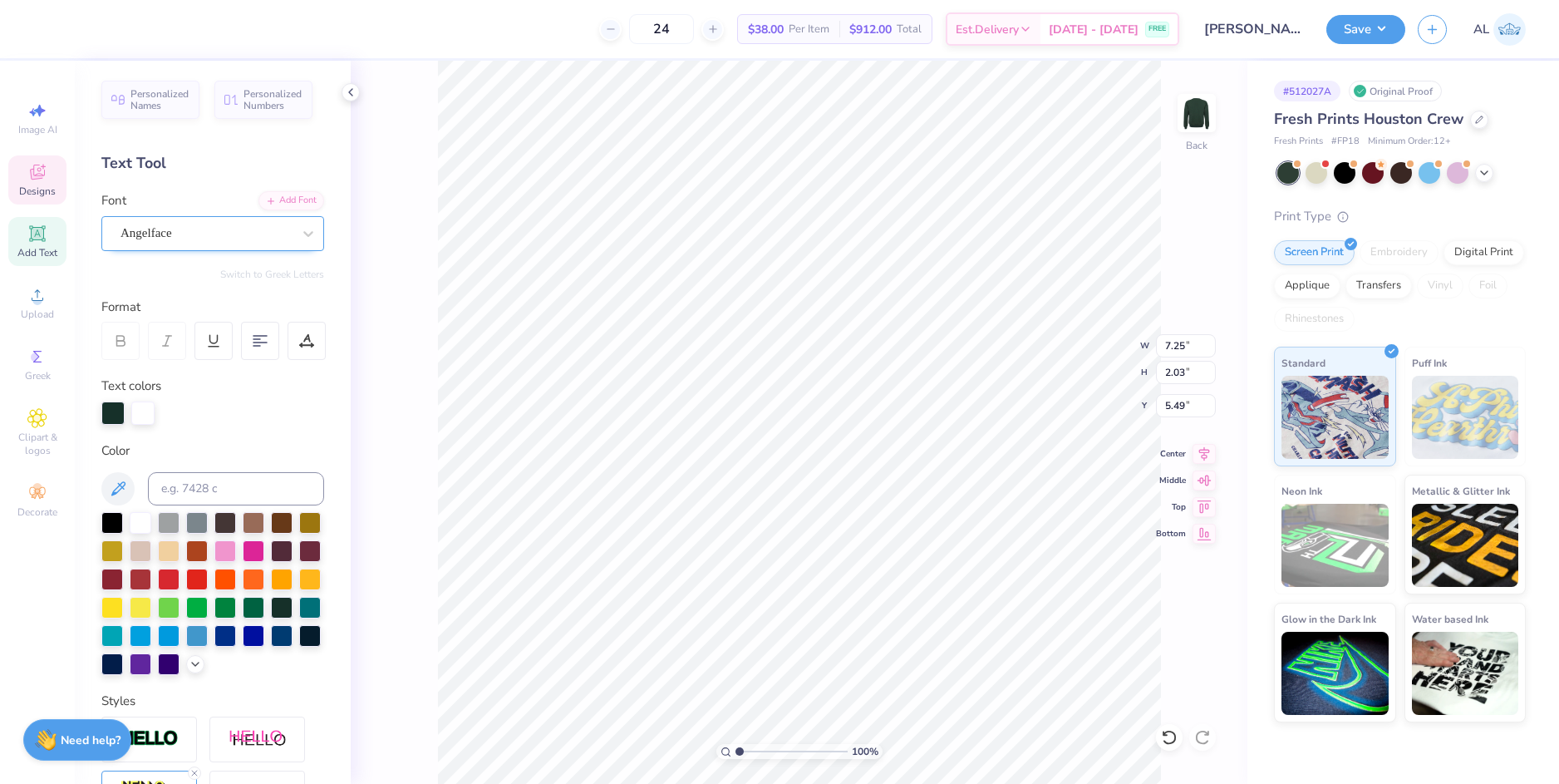
click at [227, 236] on div "Angelface" at bounding box center [206, 233] width 175 height 25
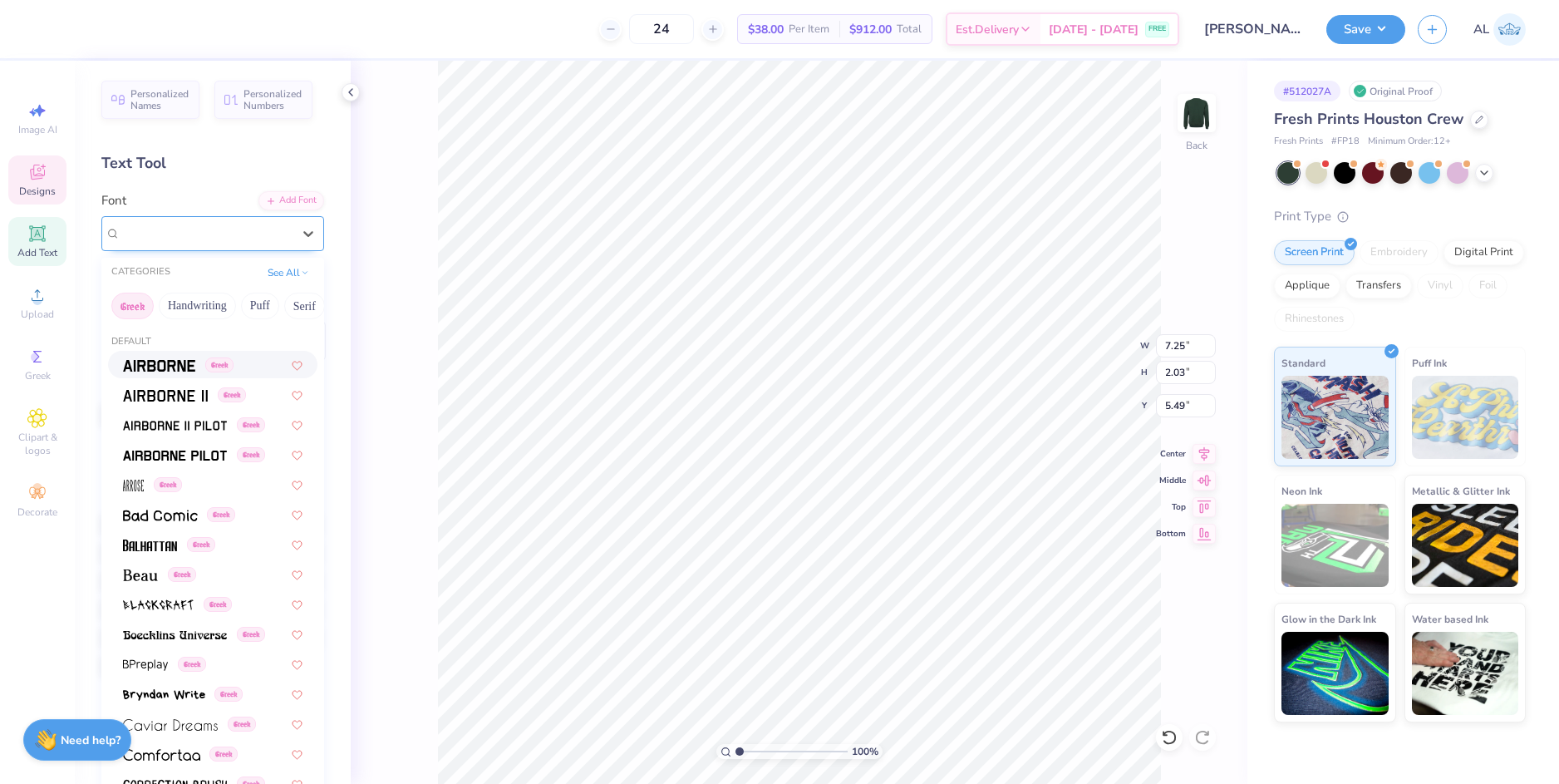
click at [249, 223] on div "Angelface" at bounding box center [206, 232] width 171 height 20
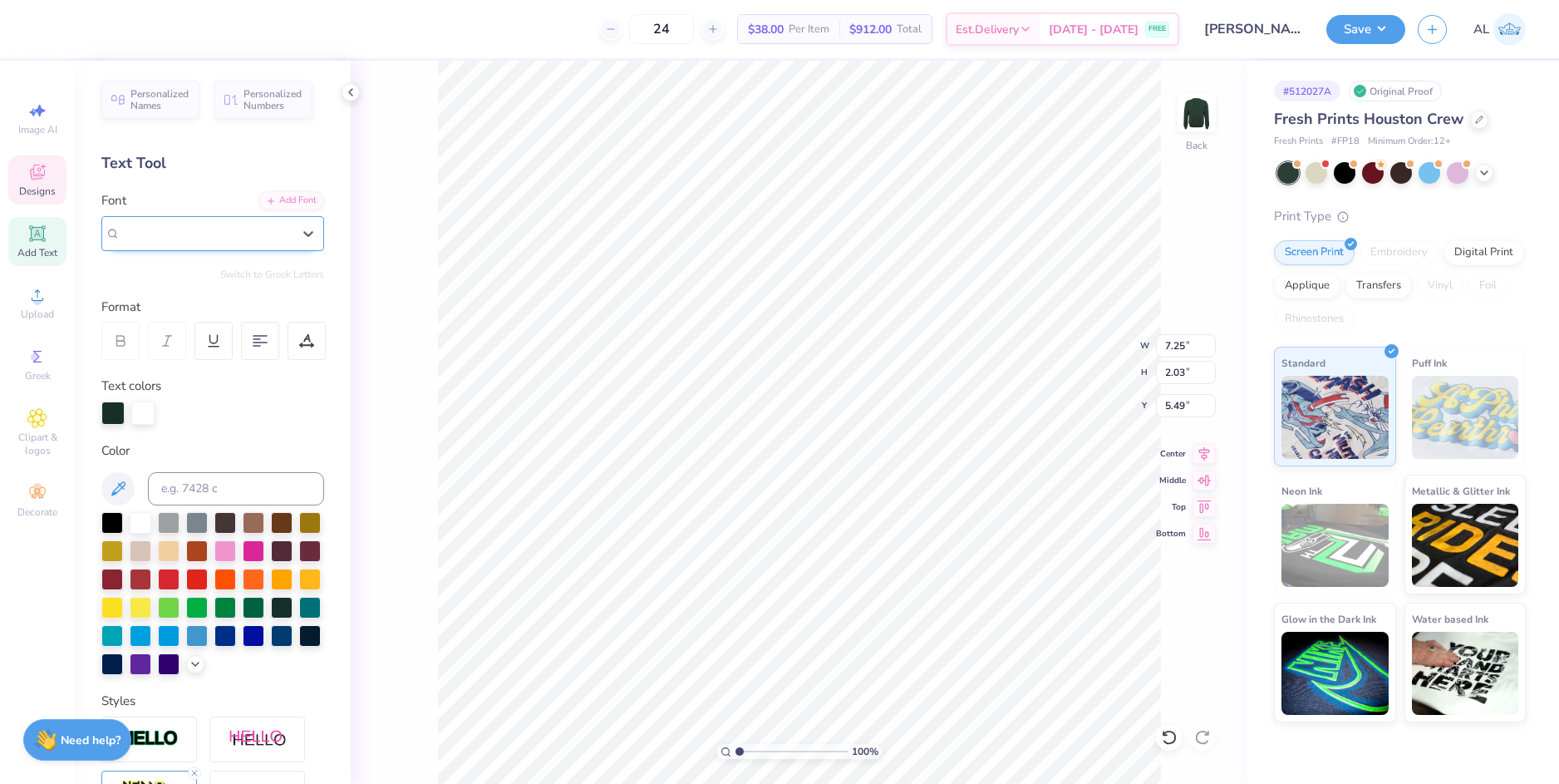
click at [242, 231] on div "Angelface" at bounding box center [206, 232] width 171 height 20
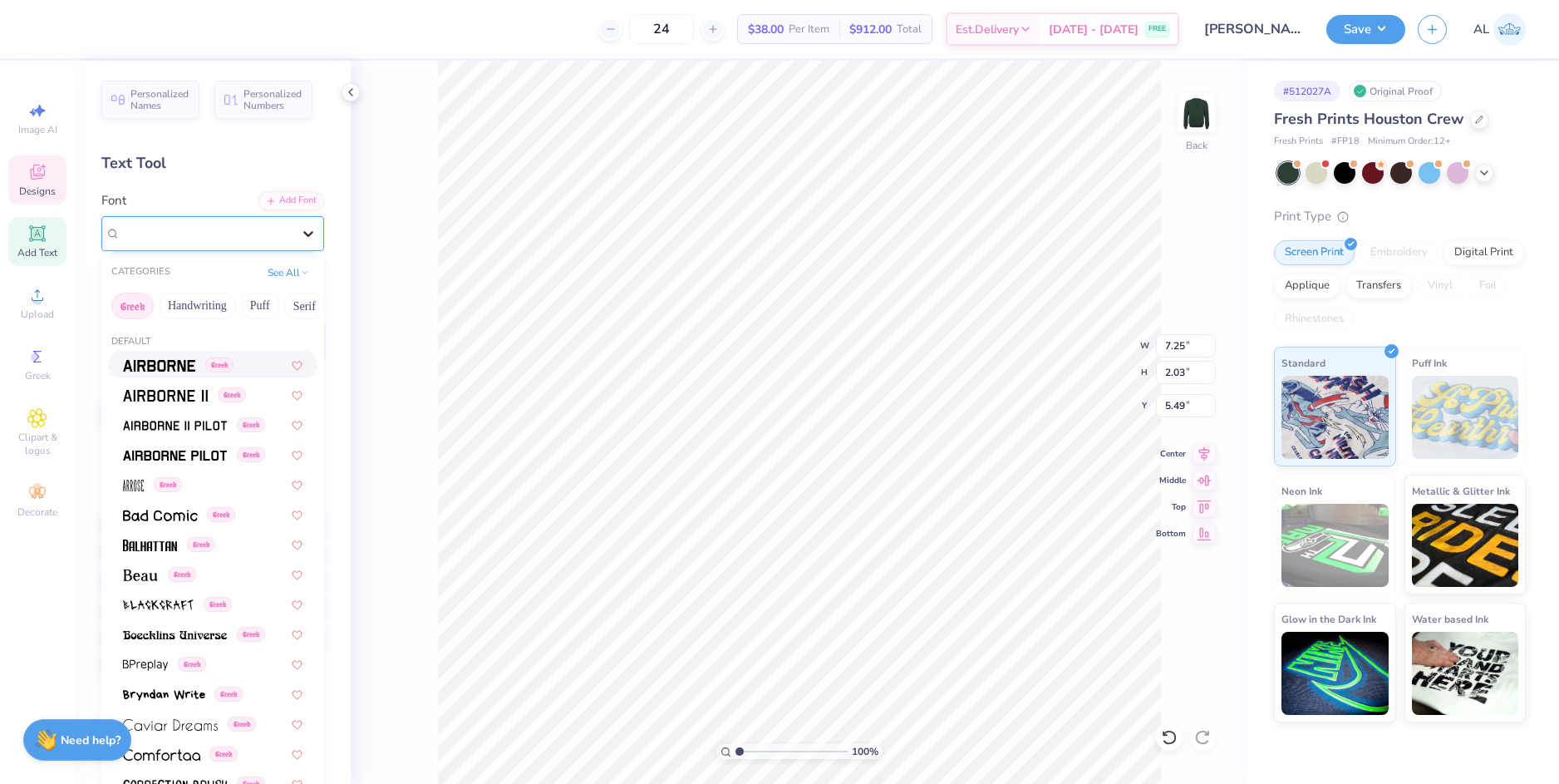
click at [303, 231] on icon at bounding box center [308, 233] width 10 height 6
click at [133, 308] on button "Greek" at bounding box center [132, 305] width 42 height 26
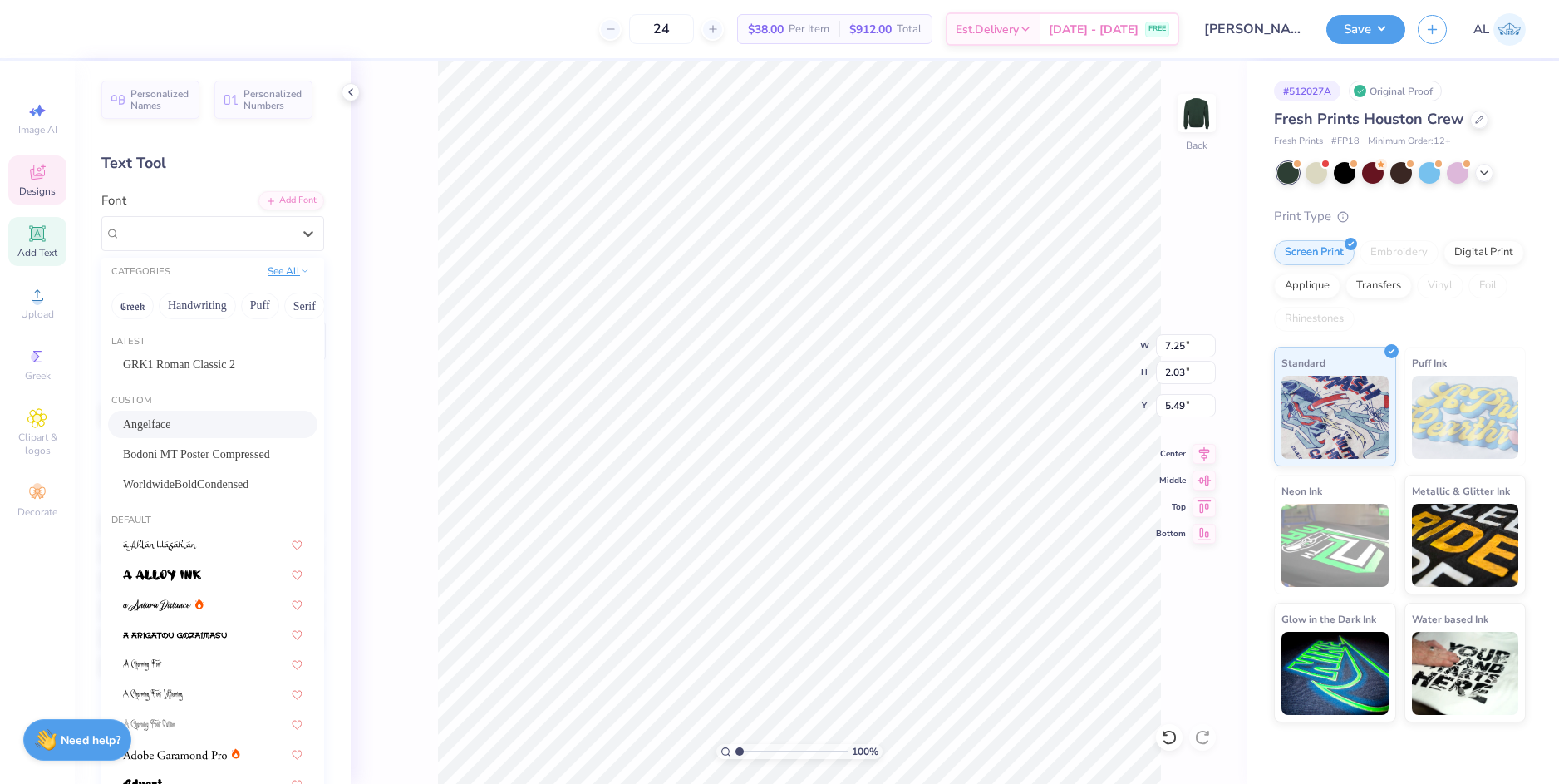
click at [264, 275] on button "See All" at bounding box center [289, 272] width 52 height 17
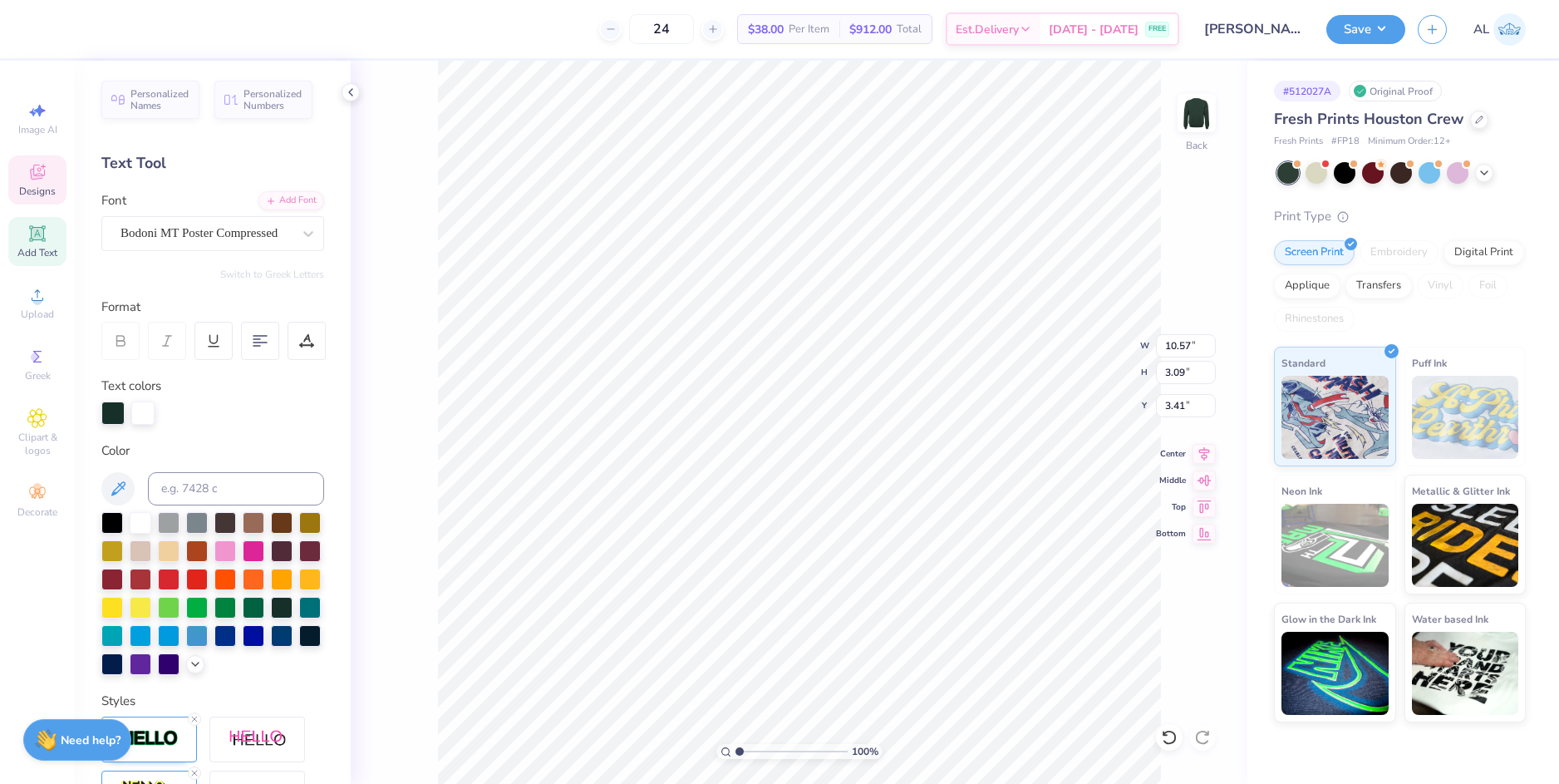
type input "10.57"
type input "3.09"
type input "3.41"
click at [300, 232] on icon at bounding box center [309, 233] width 17 height 17
click at [303, 231] on icon at bounding box center [308, 233] width 10 height 6
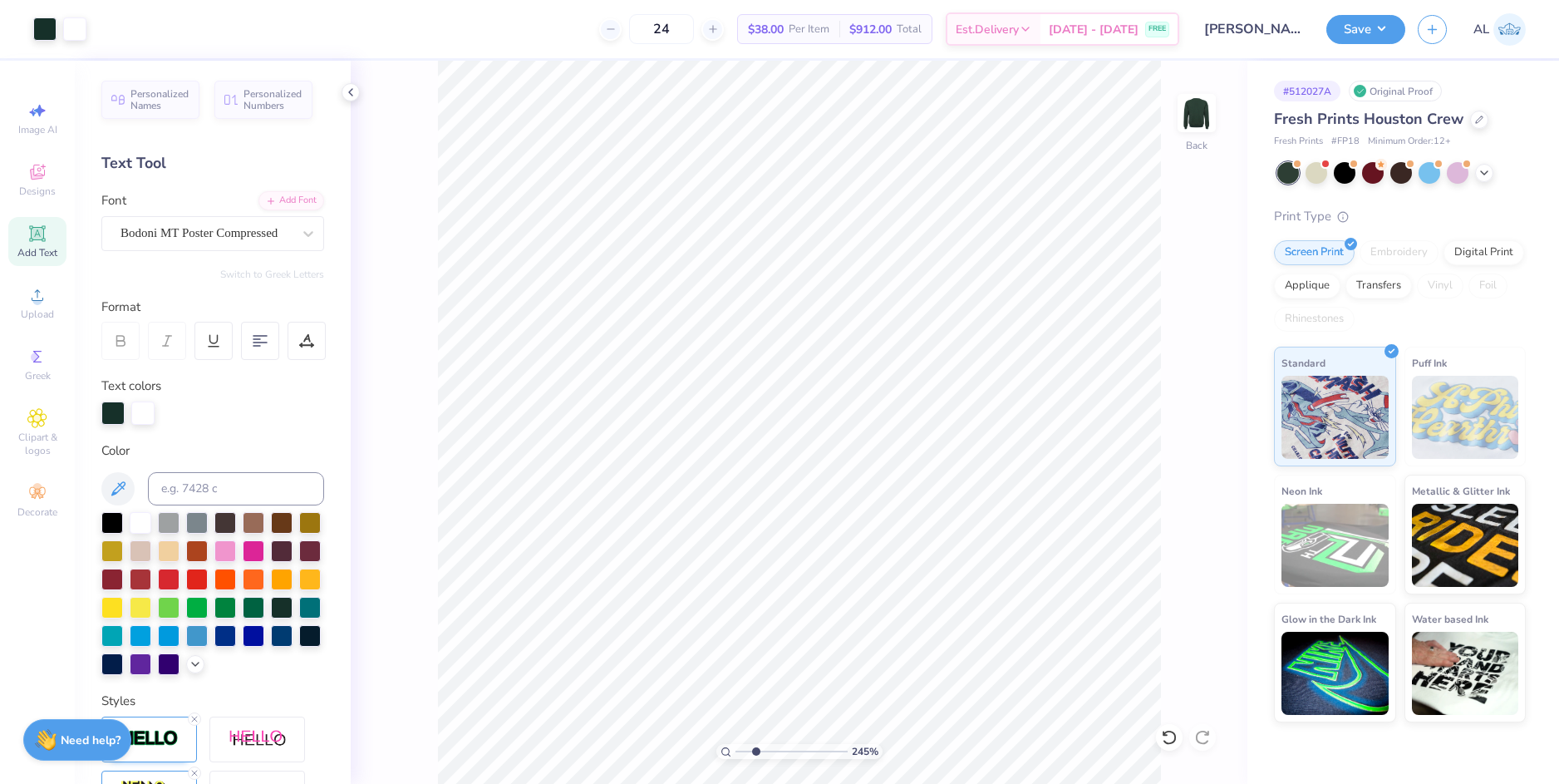
drag, startPoint x: 738, startPoint y: 753, endPoint x: 755, endPoint y: 753, distance: 17.0
type input "2.45"
click at [755, 753] on input "range" at bounding box center [792, 752] width 112 height 15
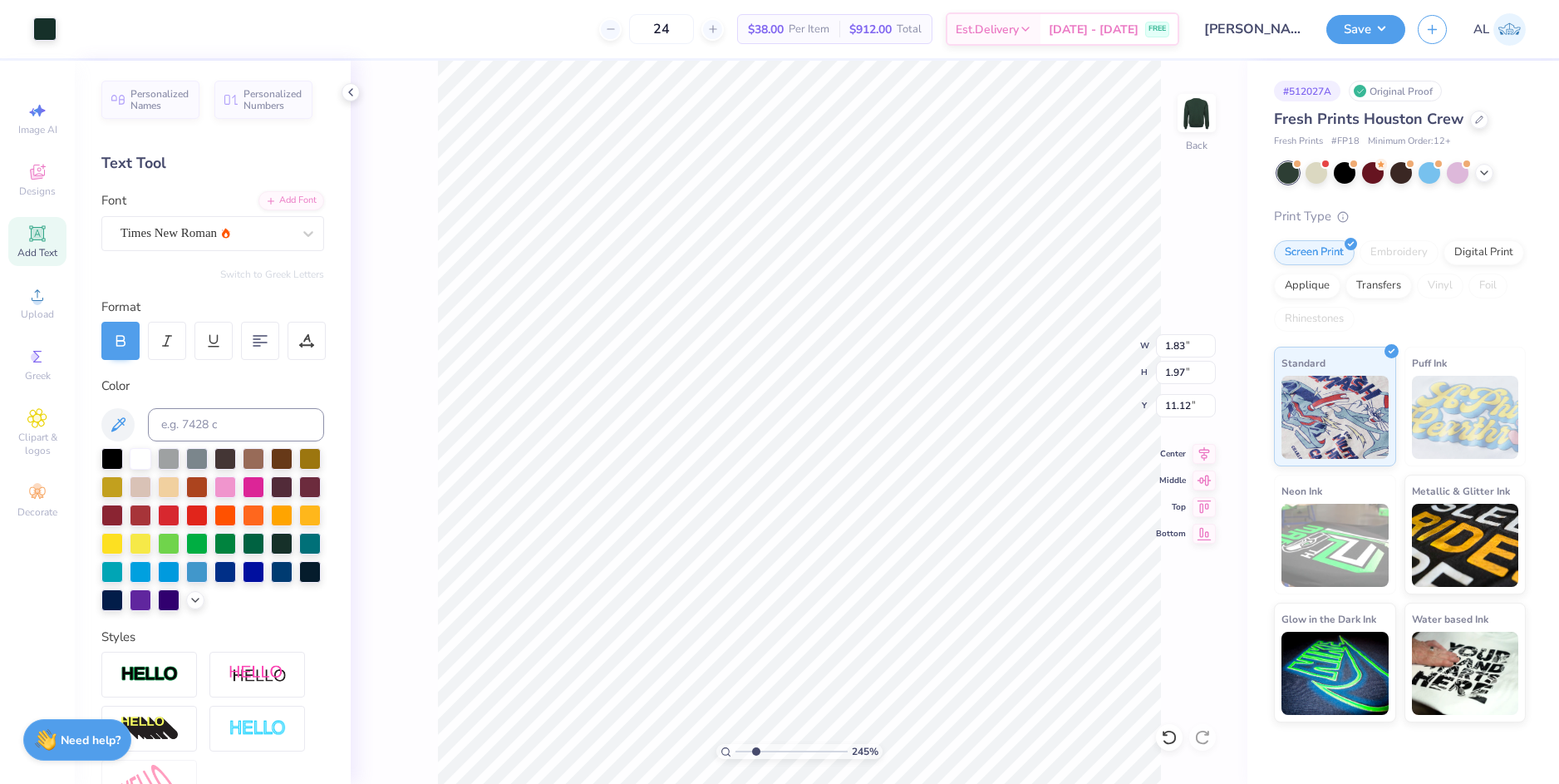
type input "1.83"
type input "1.97"
type input "11.12"
type input "7.88"
type input "7.40"
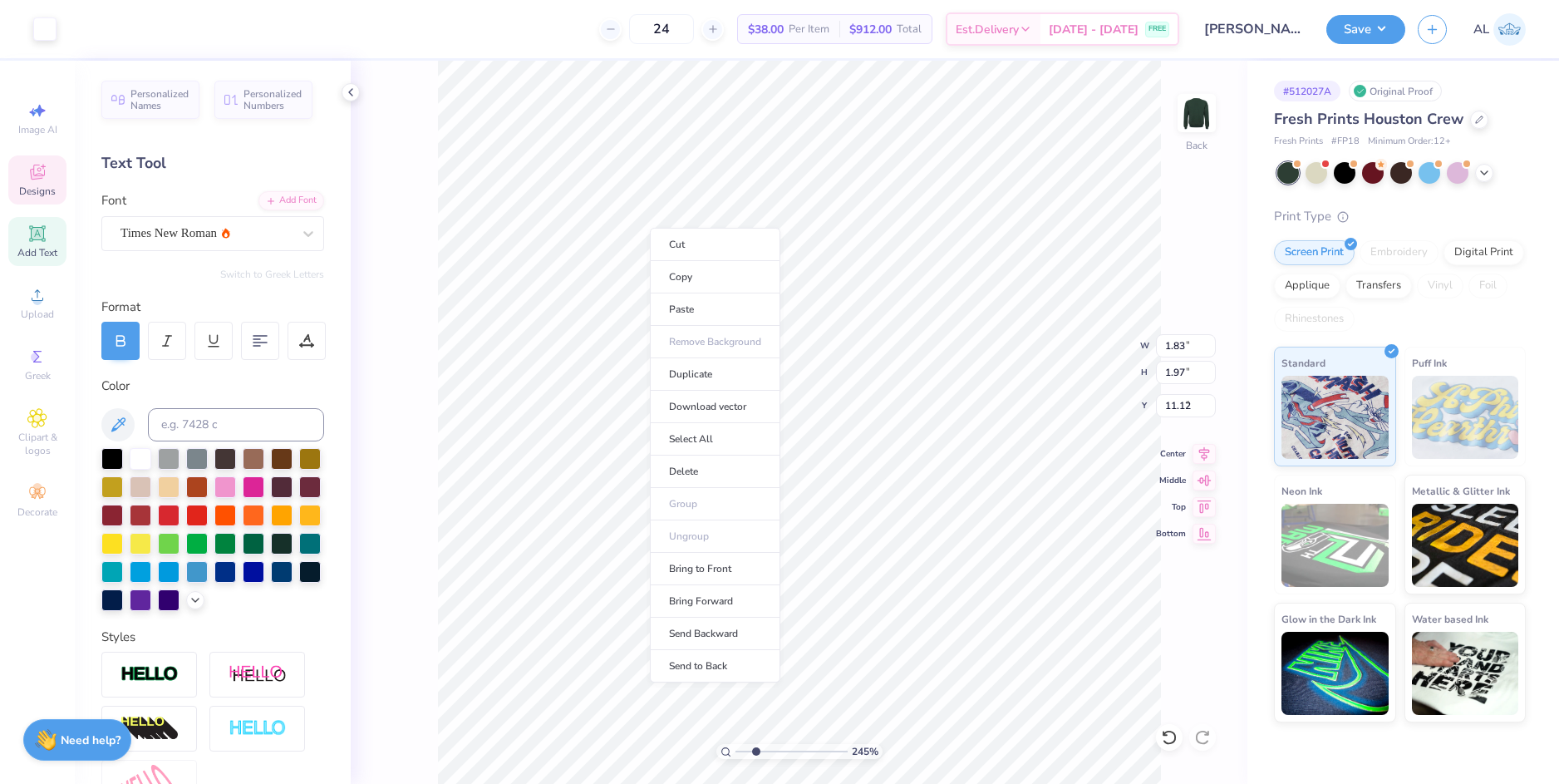
type input "5.93"
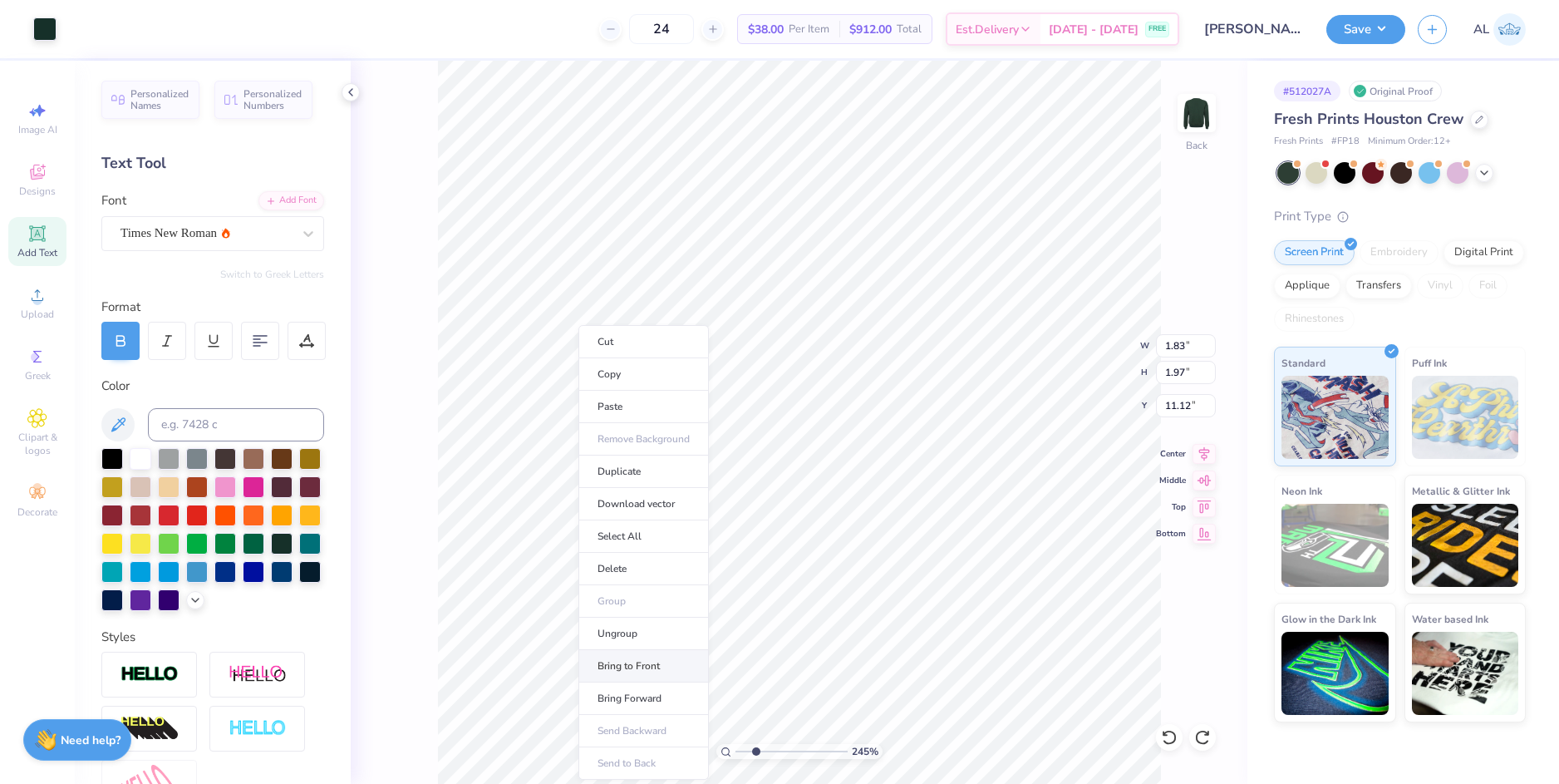
click at [665, 664] on li "Bring to Front" at bounding box center [644, 666] width 131 height 32
type input "7.52"
drag, startPoint x: 665, startPoint y: 664, endPoint x: 724, endPoint y: 752, distance: 105.9
click at [736, 752] on input "range" at bounding box center [792, 752] width 112 height 15
click at [801, 531] on li "Group" at bounding box center [808, 538] width 131 height 32
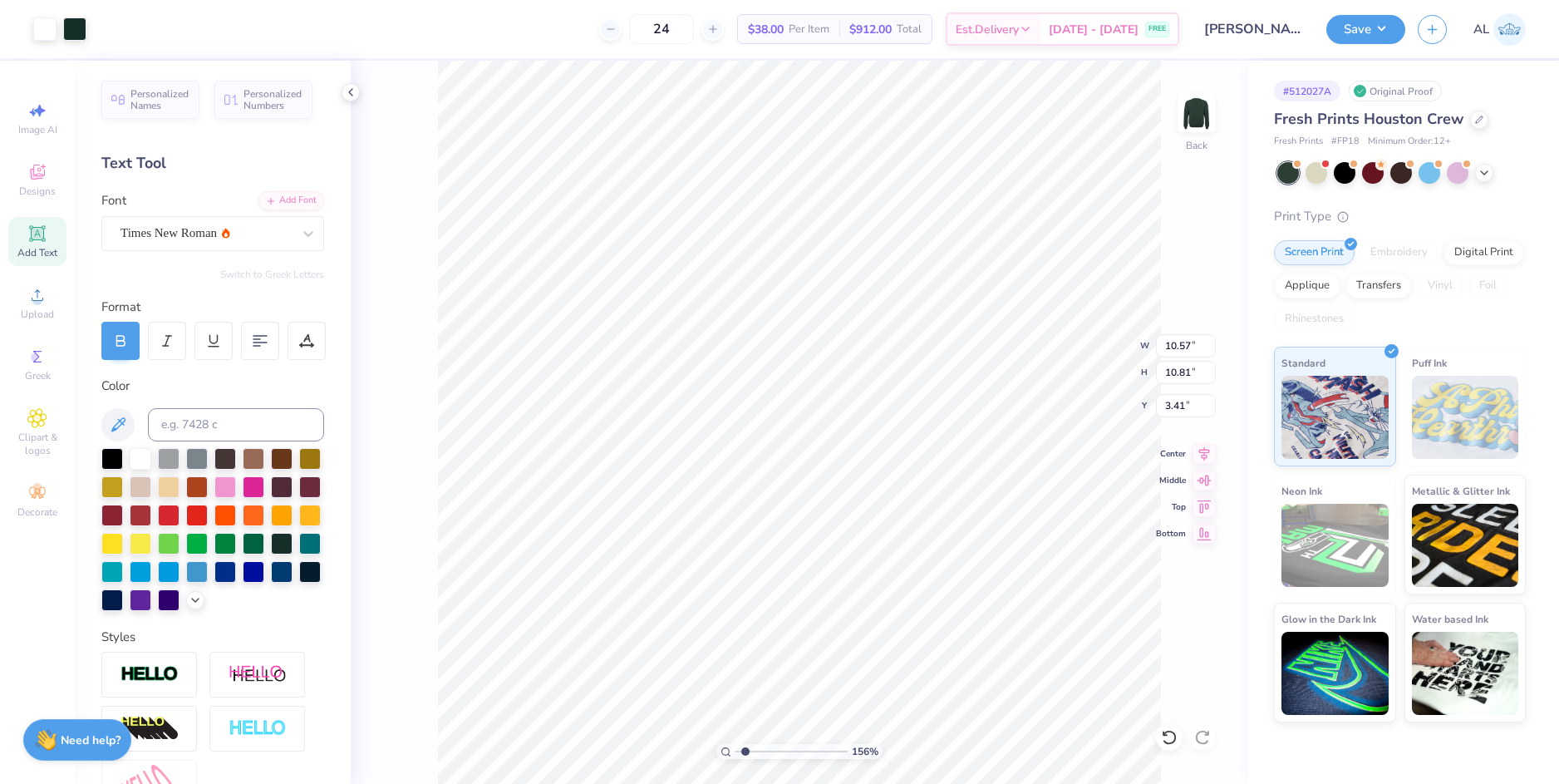
type input "1"
click at [736, 748] on input "range" at bounding box center [792, 752] width 112 height 15
click at [883, 503] on li "Download vector" at bounding box center [903, 504] width 131 height 32
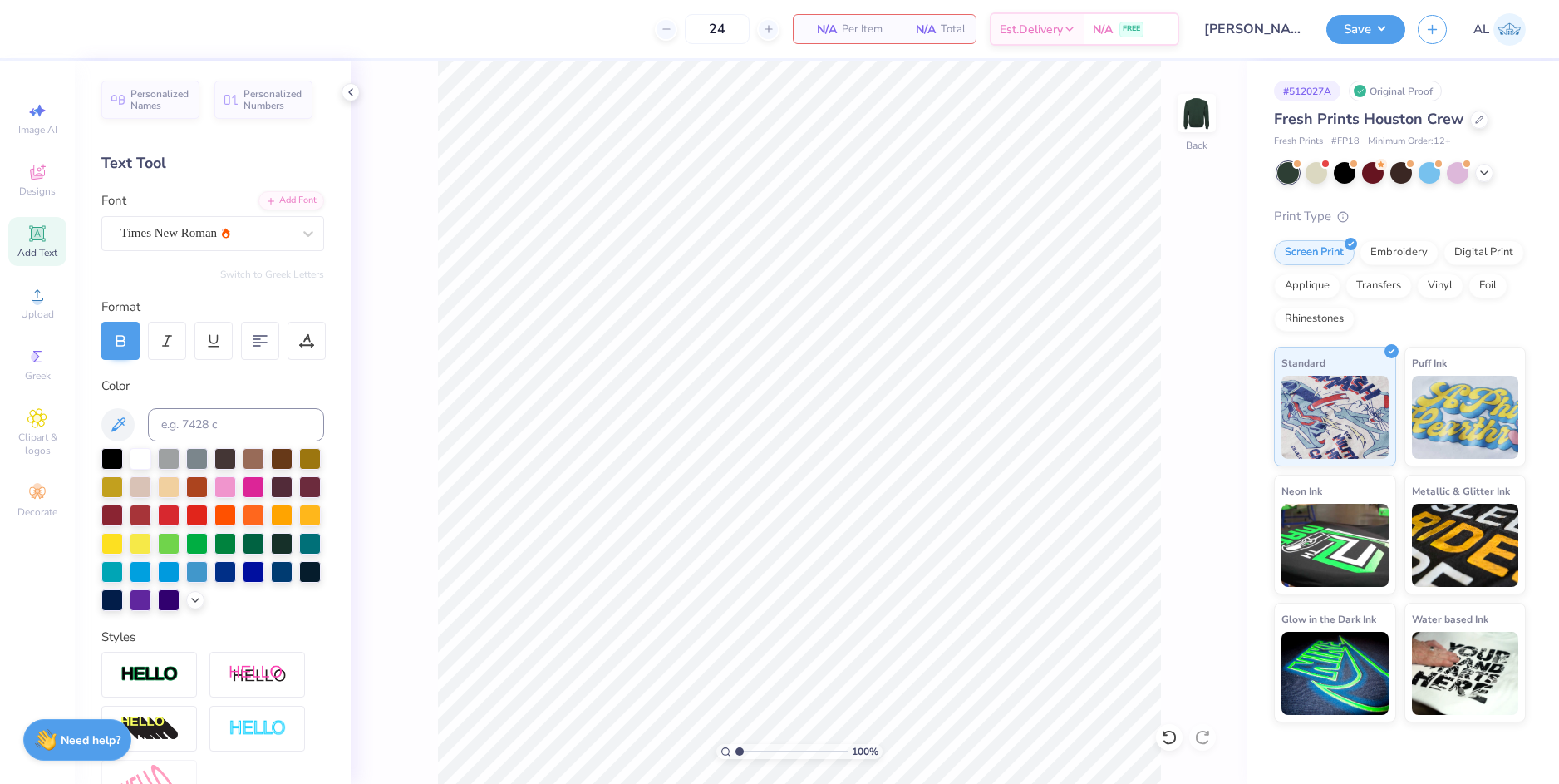
click at [350, 94] on icon at bounding box center [350, 92] width 14 height 14
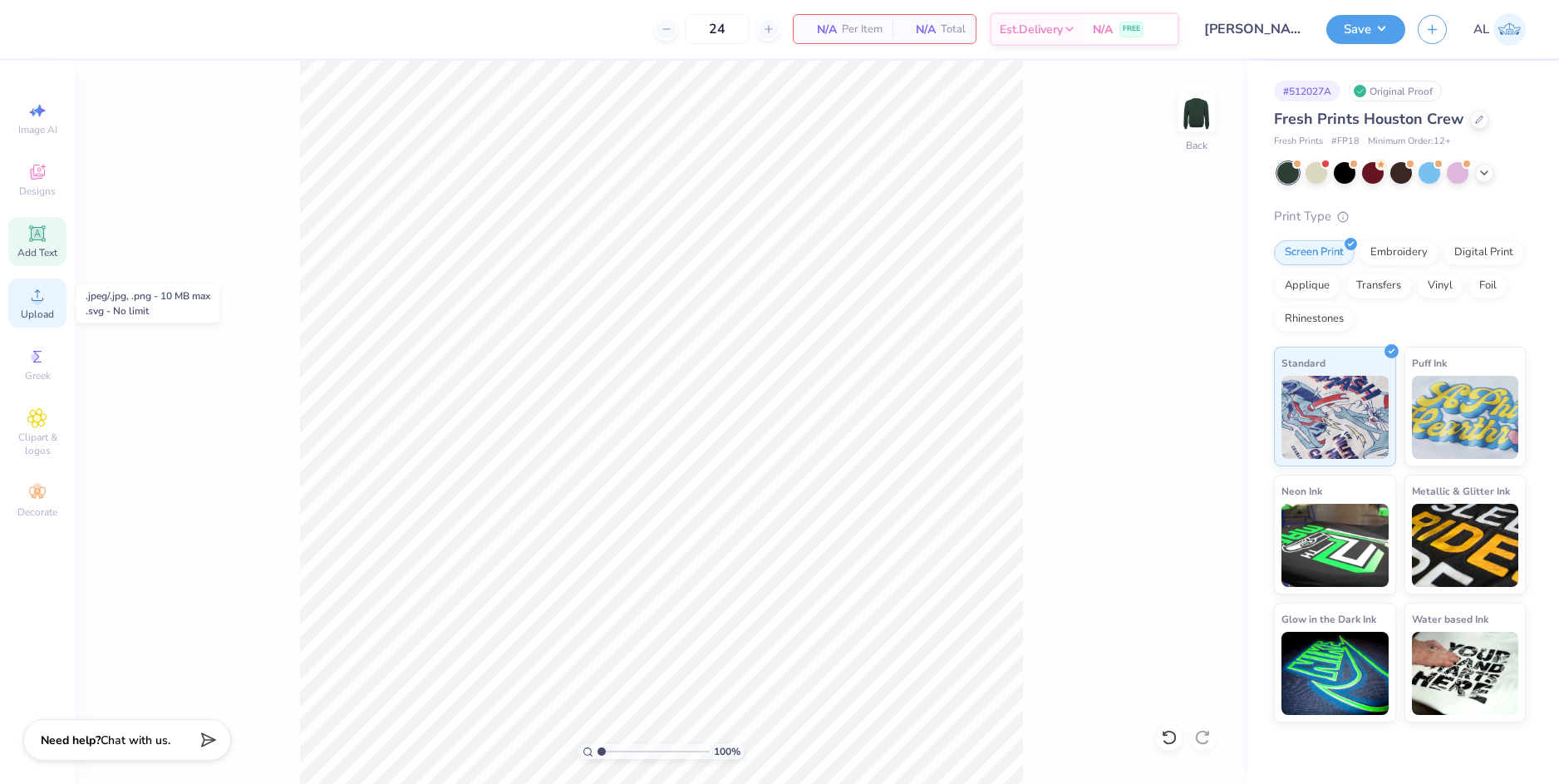
click at [46, 299] on icon at bounding box center [37, 295] width 20 height 20
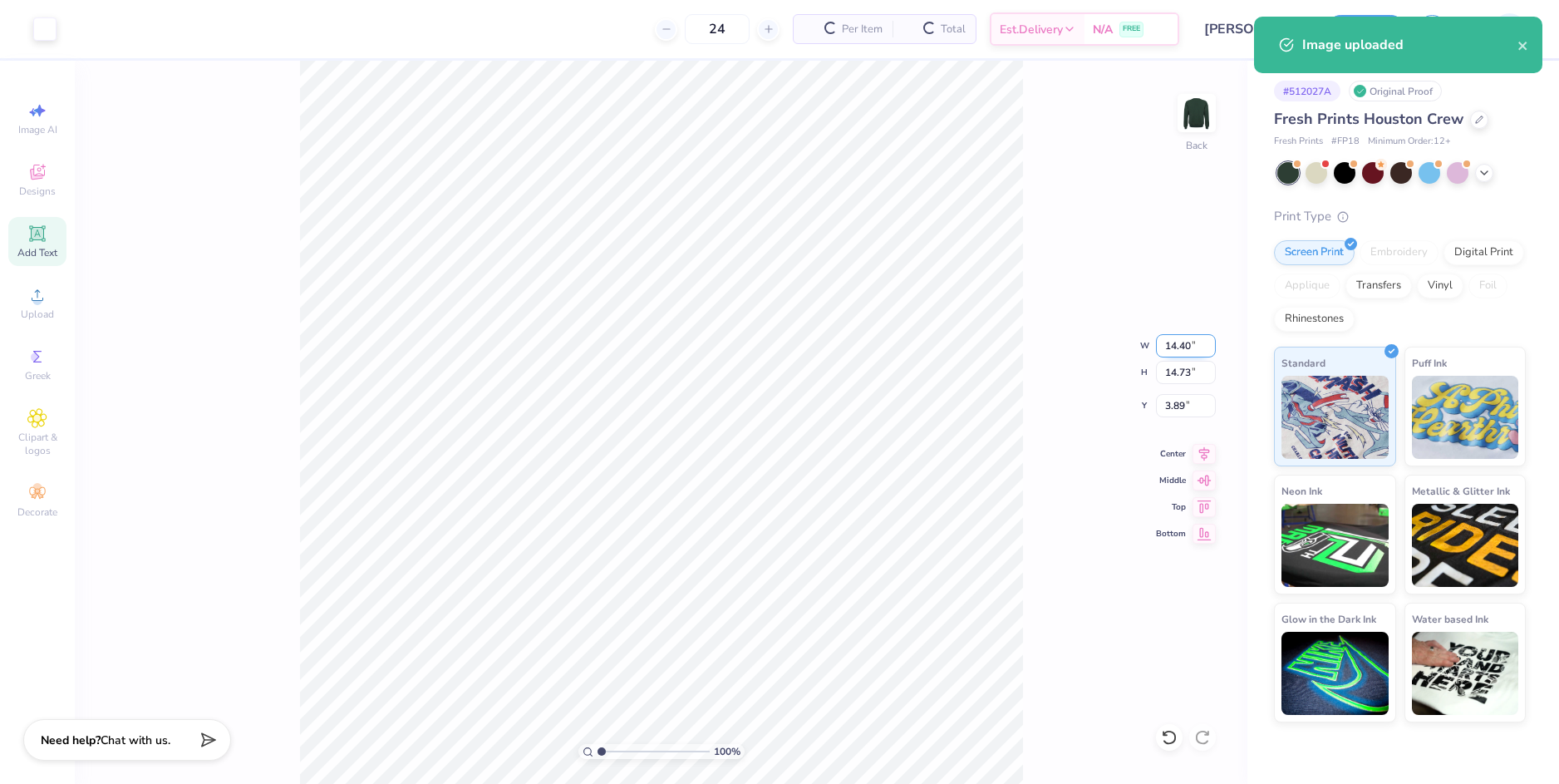
click at [1173, 343] on input "14.40" at bounding box center [1186, 345] width 60 height 23
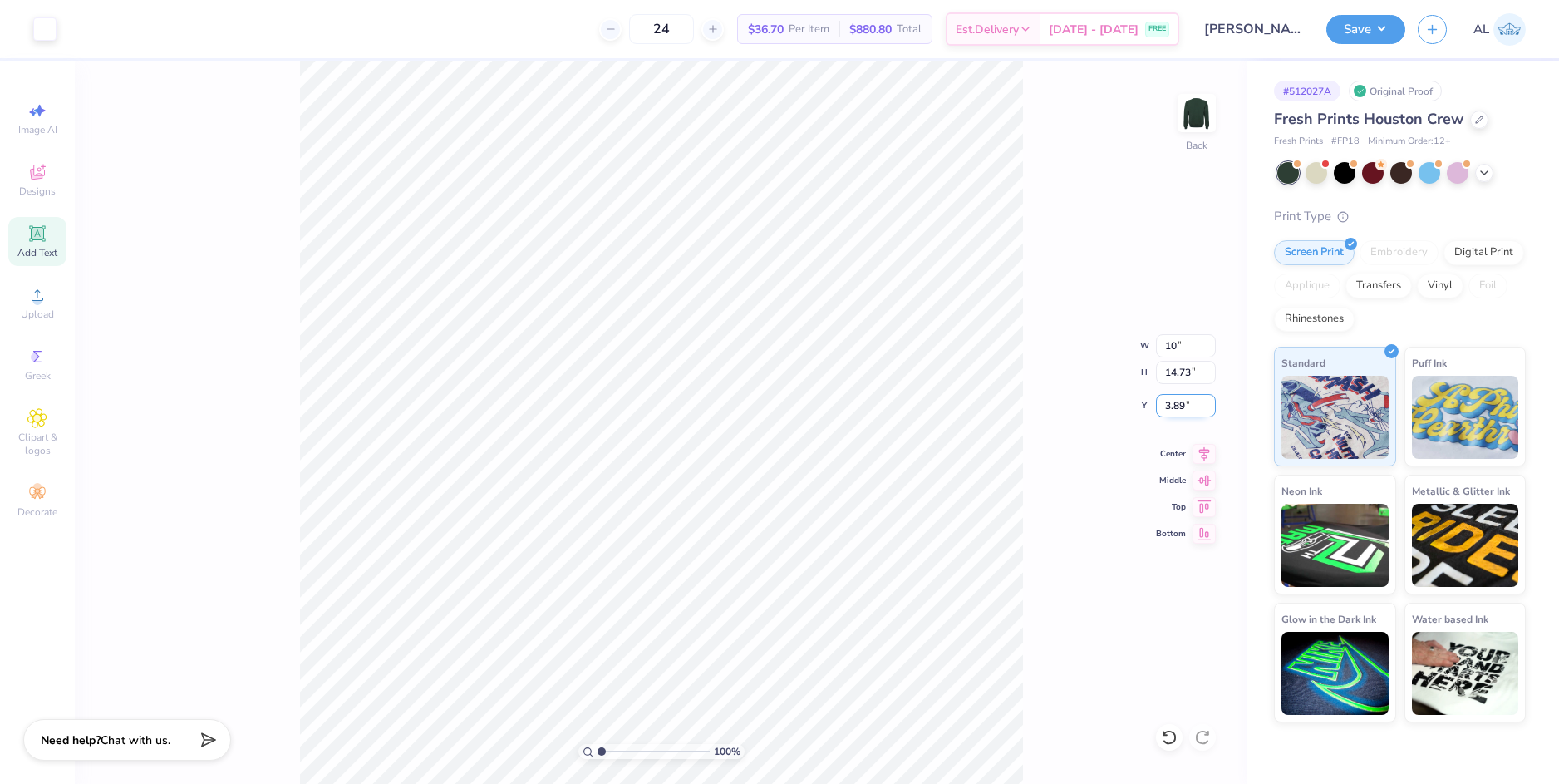
click at [1180, 398] on input "3.89" at bounding box center [1186, 405] width 60 height 23
click at [1175, 405] on input "3.89" at bounding box center [1186, 405] width 60 height 23
type input "10.00"
type input "10.23"
click at [1170, 404] on input "6.13" at bounding box center [1186, 405] width 60 height 23
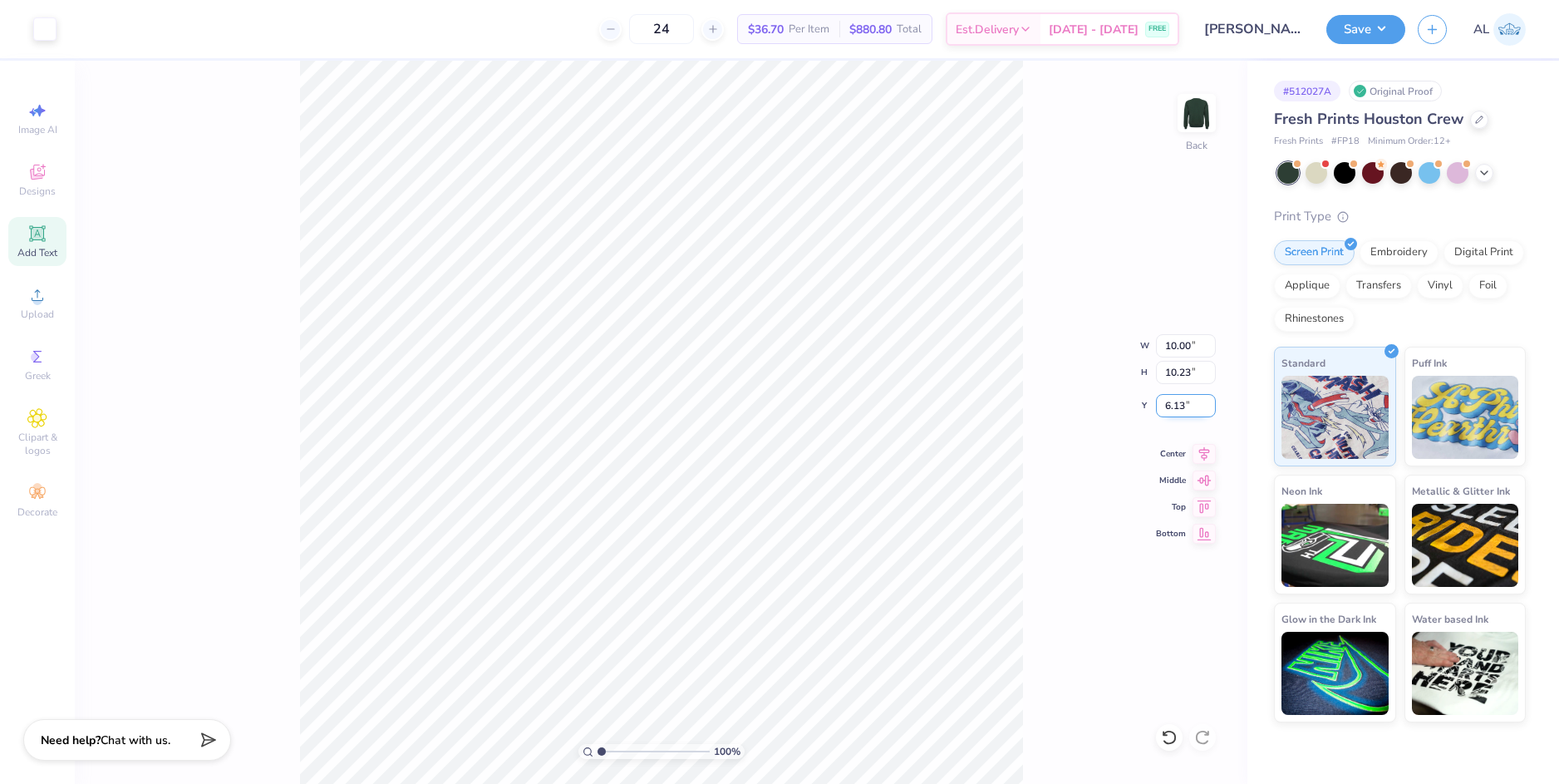
click at [1170, 404] on input "6.13" at bounding box center [1186, 405] width 60 height 23
click at [1170, 371] on input "10.23" at bounding box center [1186, 372] width 60 height 23
type input "3.00"
click at [1207, 455] on icon at bounding box center [1204, 451] width 11 height 14
click at [1084, 232] on div "100 % Back W 10.00 10.00 " H 10.23 10.23 " Y 3.00 3.00 " Center Middle Top Bott…" at bounding box center [661, 422] width 1173 height 723
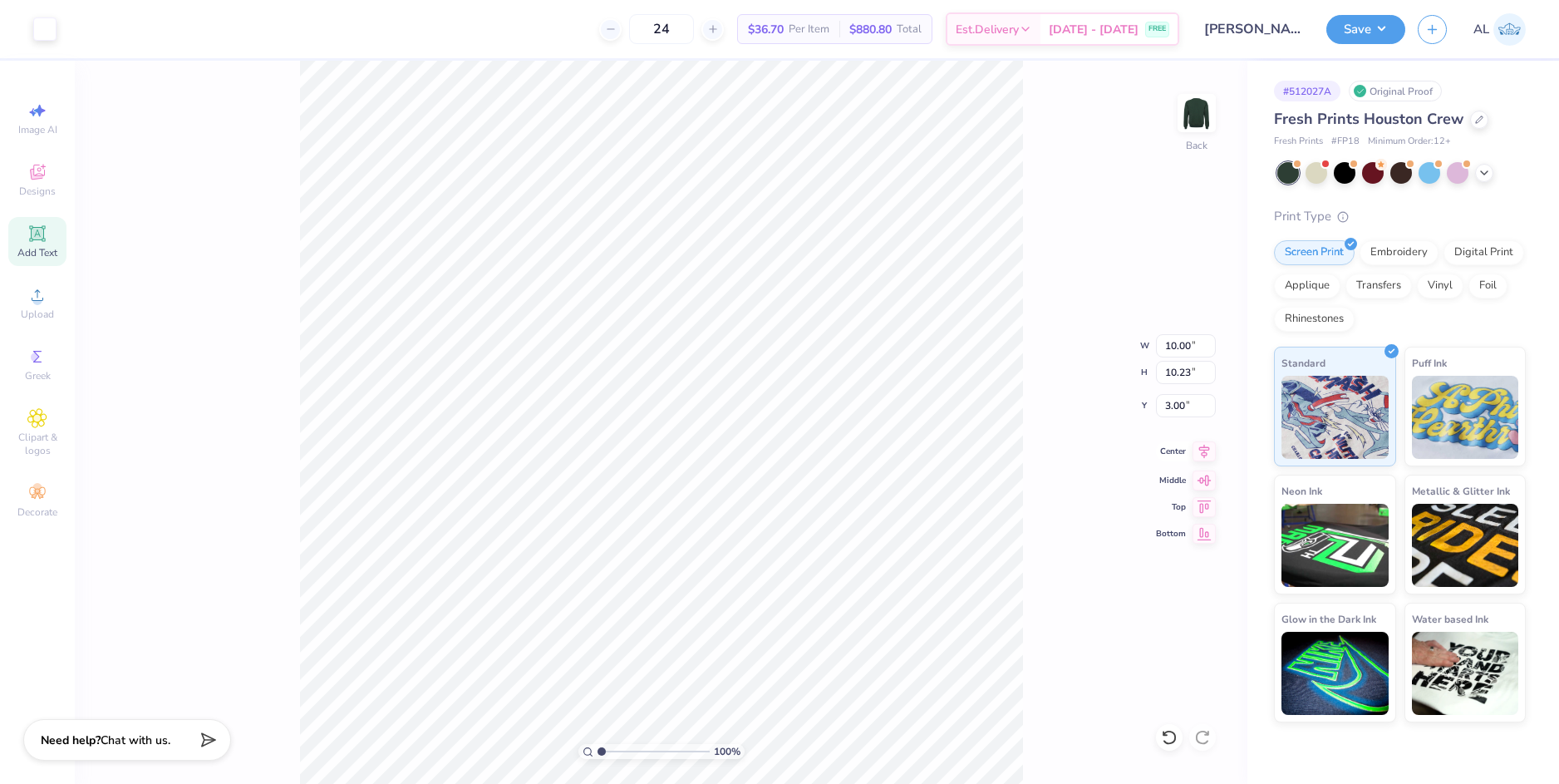
click at [1203, 456] on icon at bounding box center [1204, 451] width 23 height 20
click at [1369, 33] on button "Save" at bounding box center [1366, 27] width 79 height 29
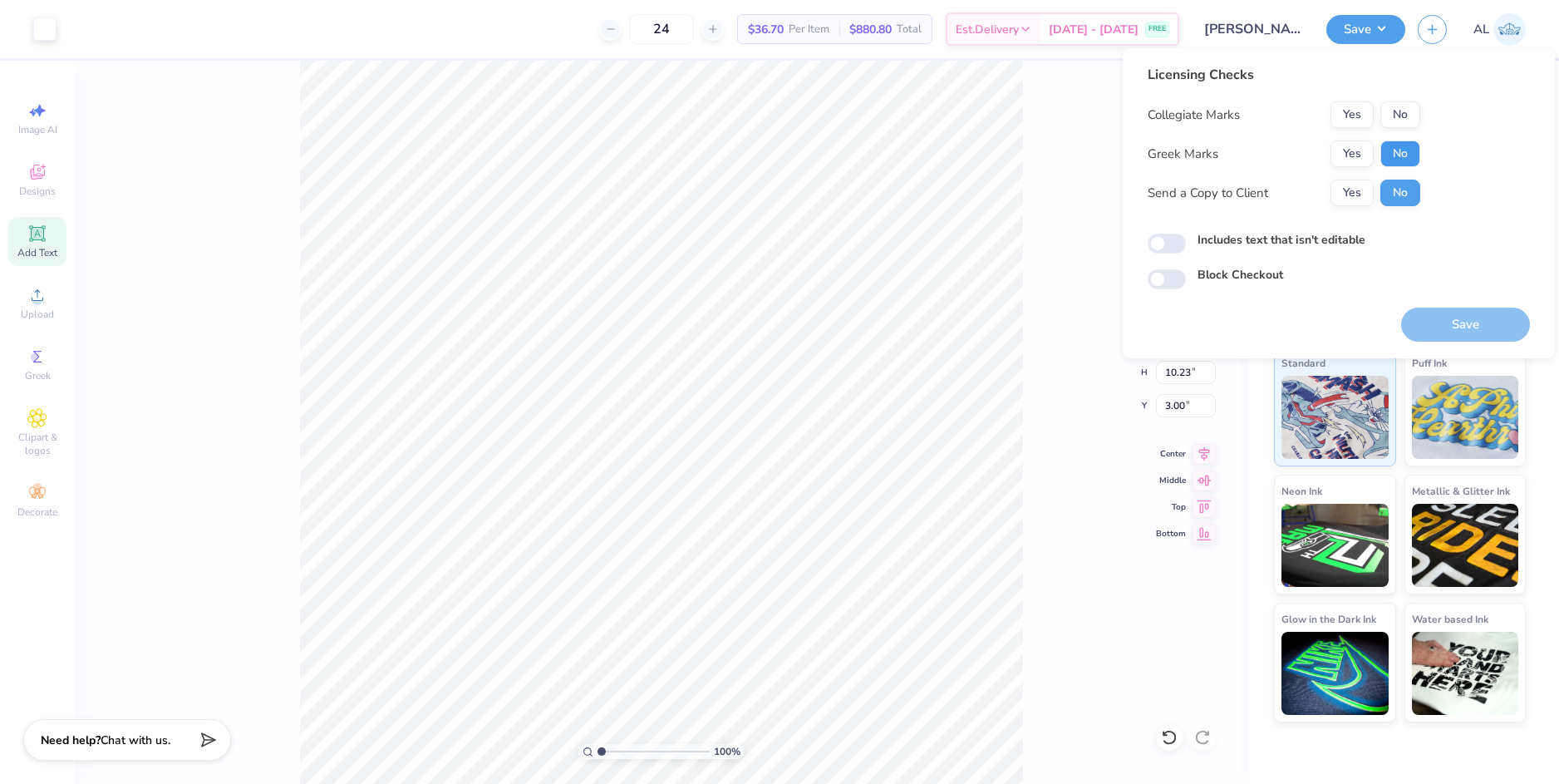
click at [1400, 148] on button "No" at bounding box center [1400, 154] width 40 height 26
click at [1405, 115] on button "No" at bounding box center [1400, 114] width 40 height 26
click at [1357, 195] on button "Yes" at bounding box center [1352, 193] width 43 height 26
click at [1472, 333] on button "Save" at bounding box center [1466, 324] width 129 height 34
